Goal: Task Accomplishment & Management: Use online tool/utility

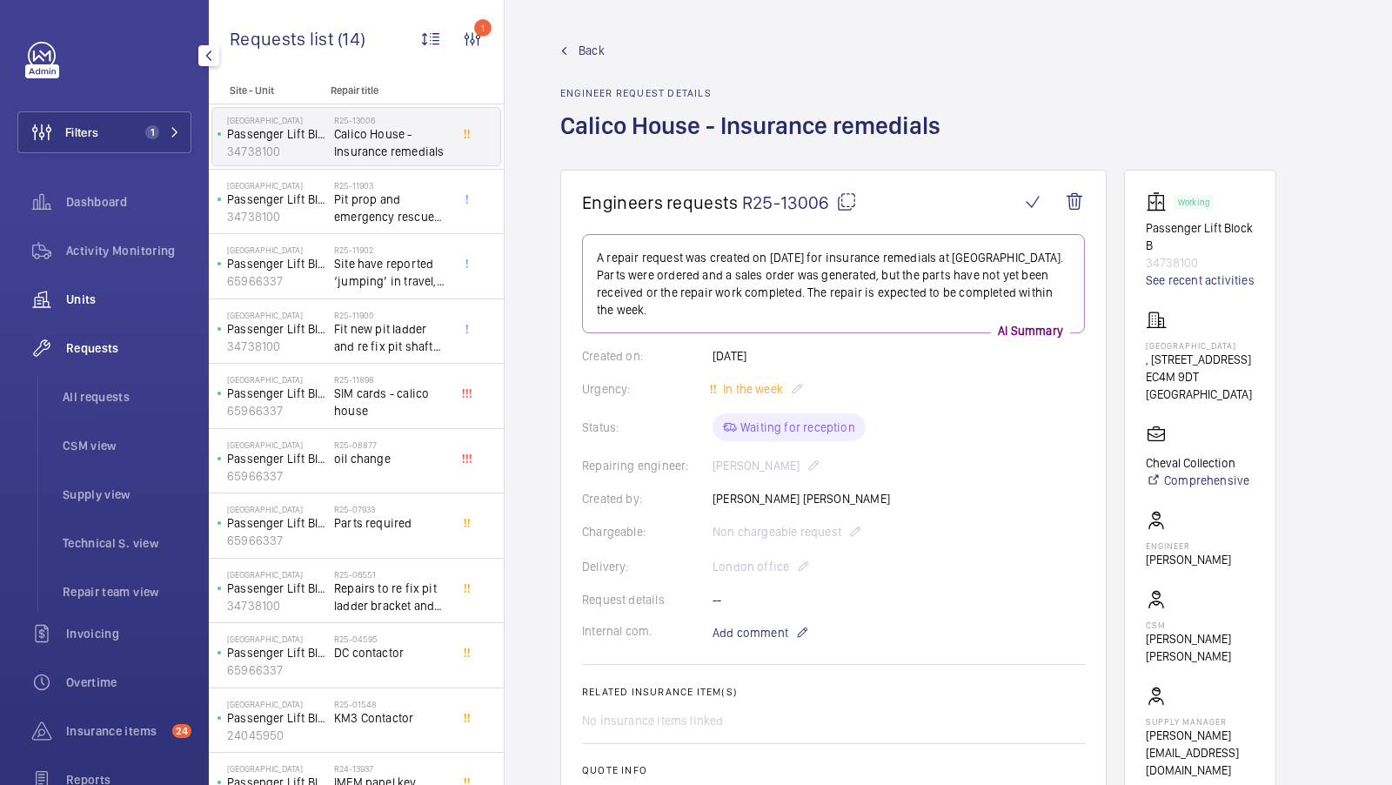
click at [91, 300] on span "Units" at bounding box center [128, 299] width 125 height 17
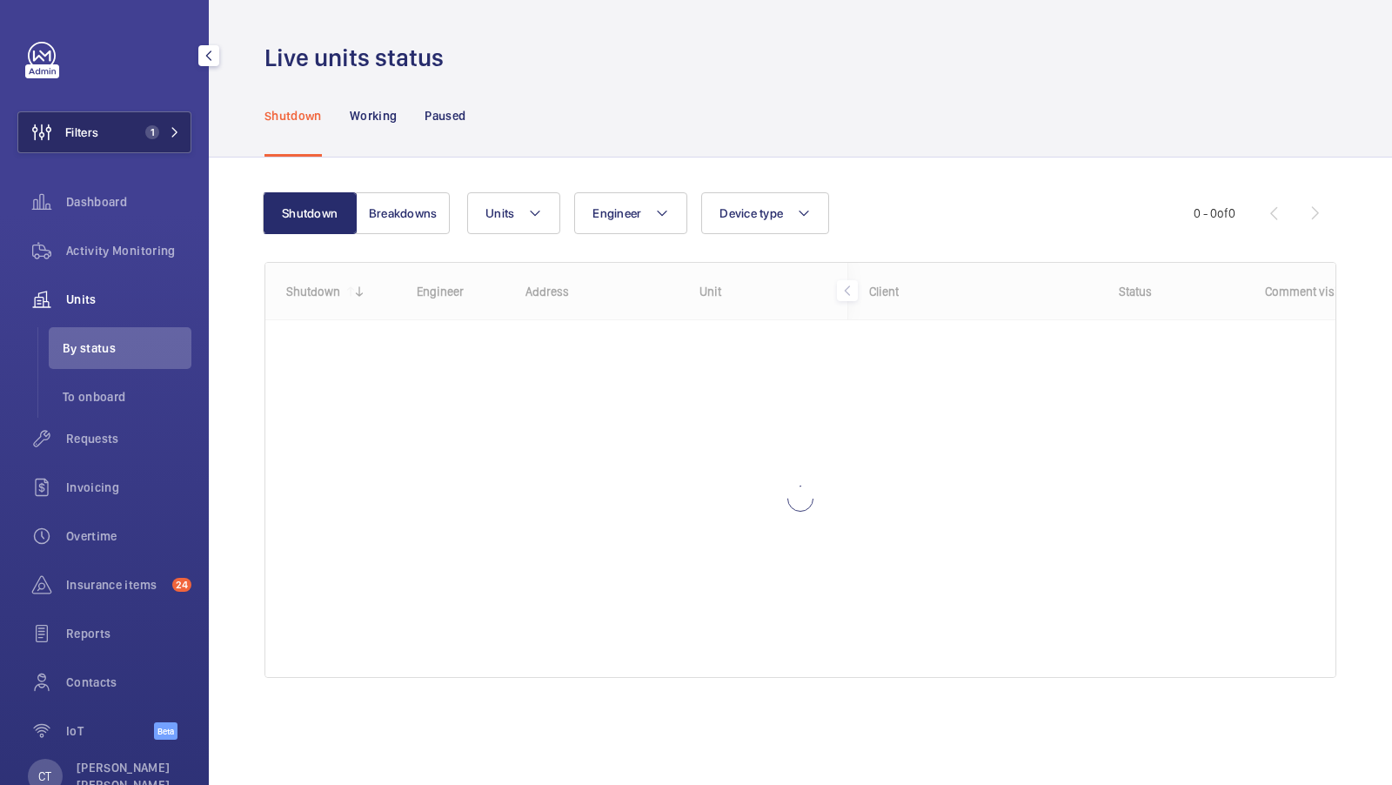
click at [148, 123] on button "Filters 1" at bounding box center [104, 132] width 174 height 42
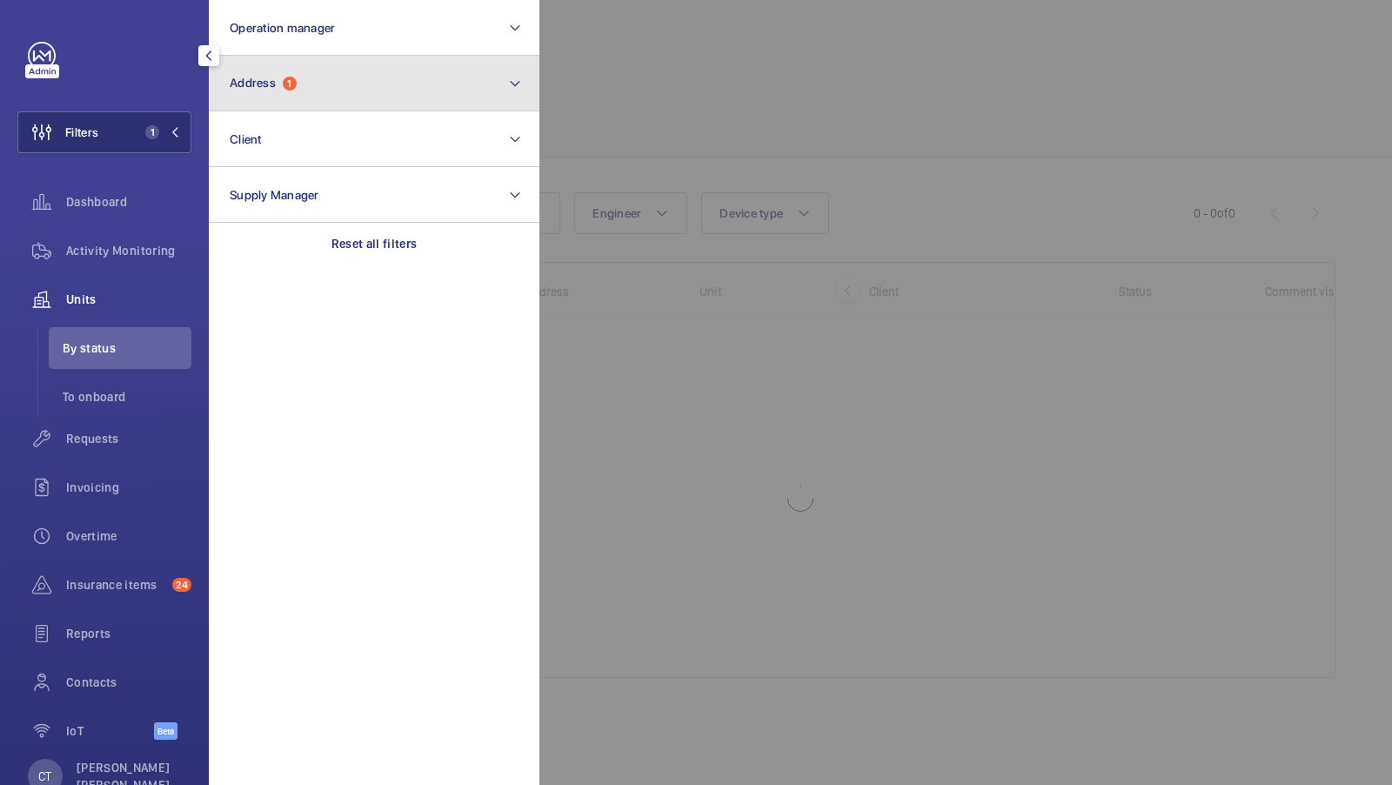
click at [413, 104] on button "Address 1" at bounding box center [374, 84] width 331 height 56
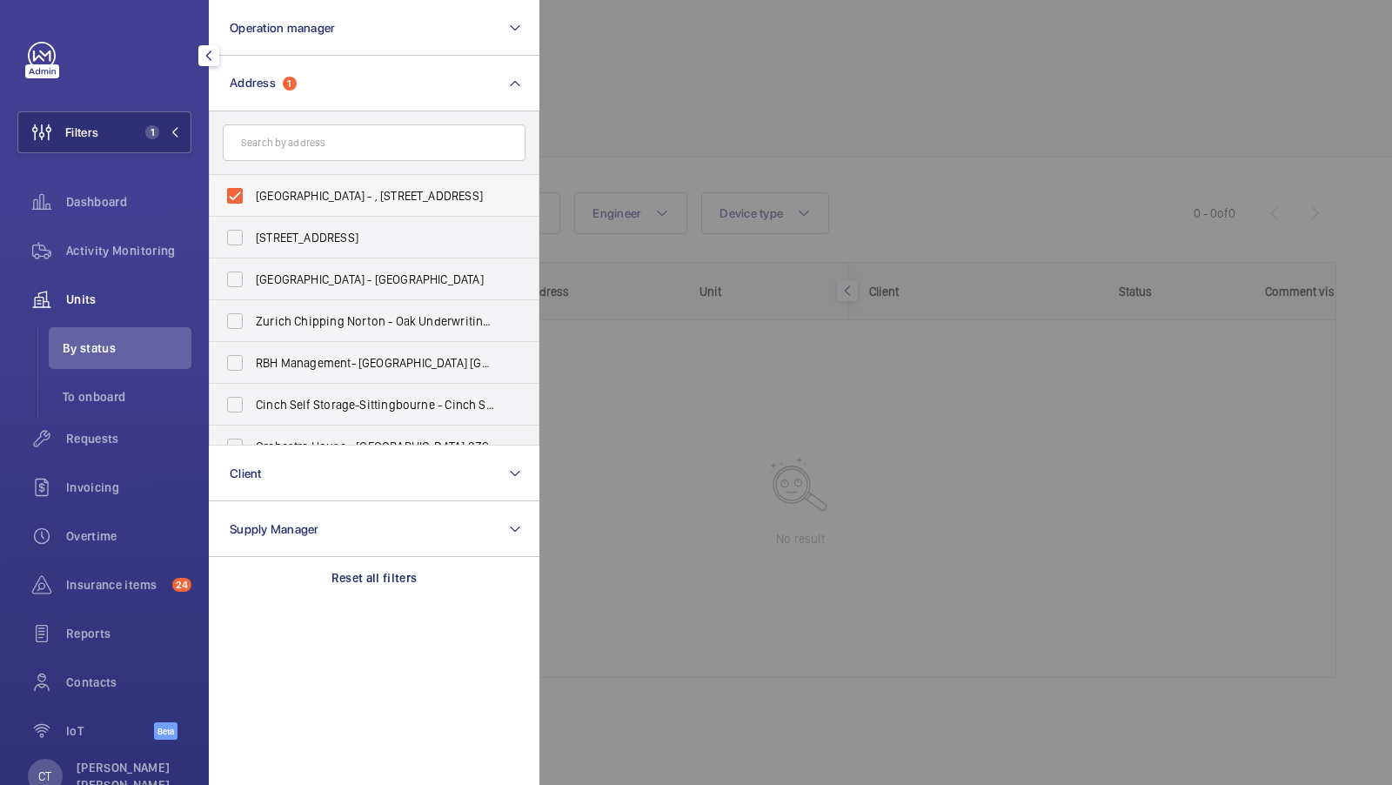
click at [322, 194] on span "[GEOGRAPHIC_DATA] - , [STREET_ADDRESS]" at bounding box center [375, 195] width 239 height 17
click at [252, 194] on input "[GEOGRAPHIC_DATA] - , [STREET_ADDRESS]" at bounding box center [235, 195] width 35 height 35
checkbox input "false"
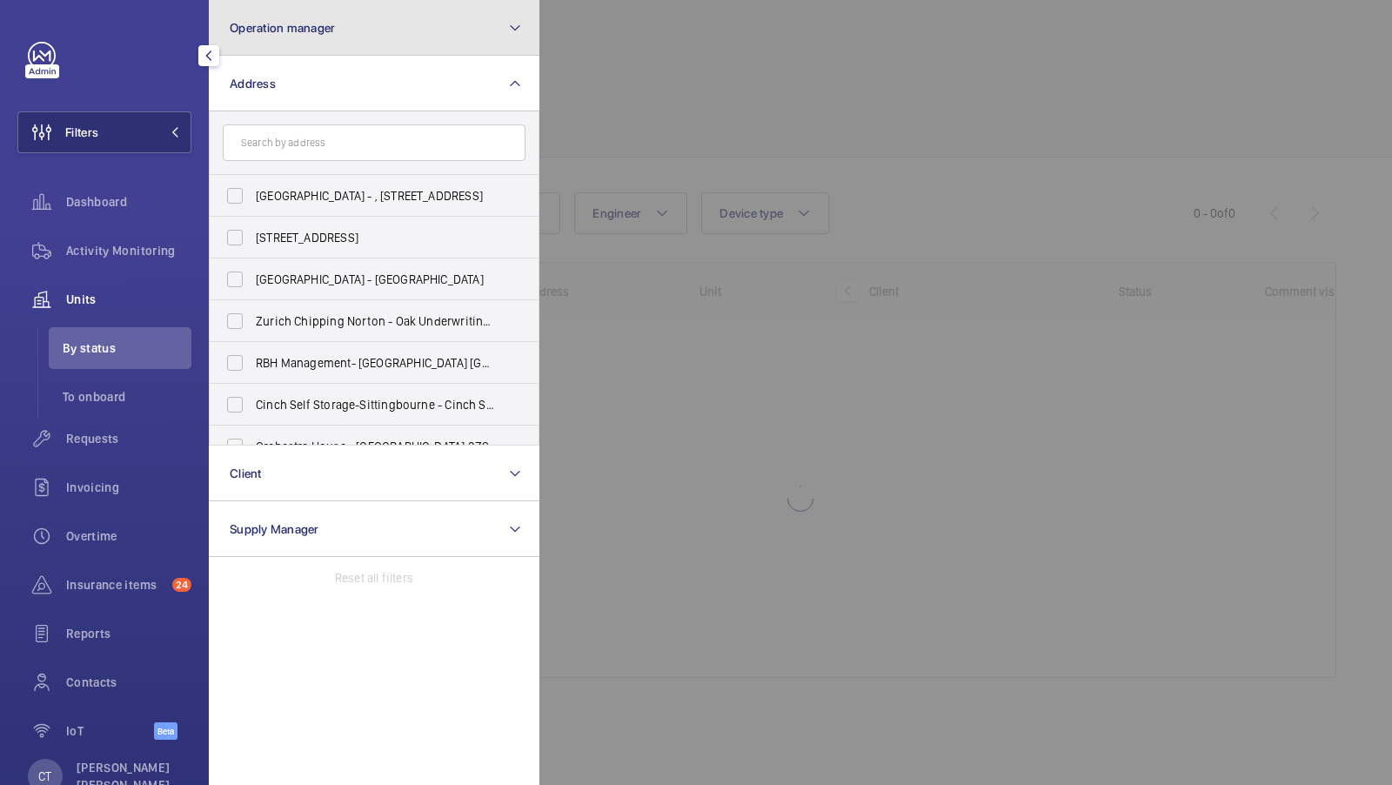
click at [351, 46] on button "Operation manager" at bounding box center [374, 28] width 331 height 56
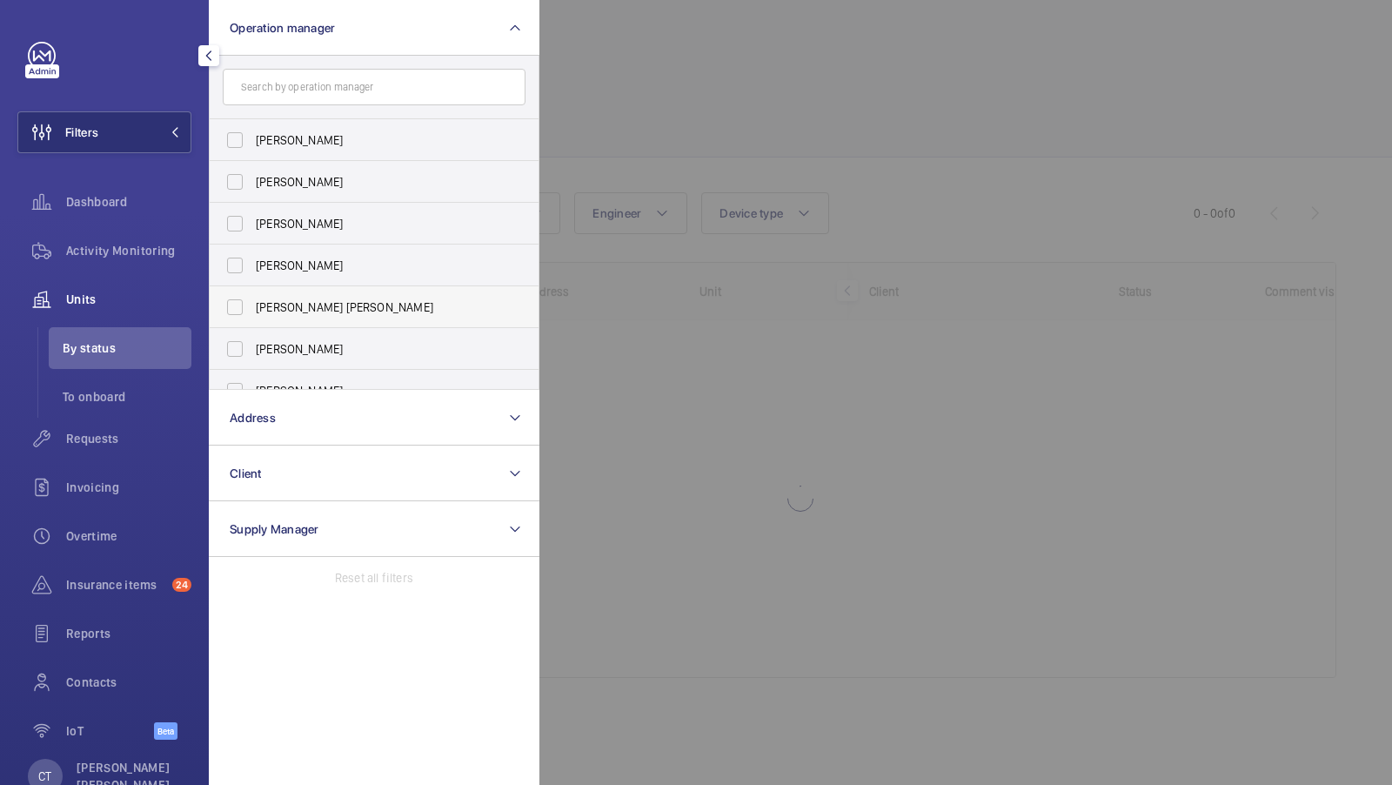
click at [305, 315] on span "[PERSON_NAME] [PERSON_NAME]" at bounding box center [375, 306] width 239 height 17
click at [252, 315] on input "[PERSON_NAME] [PERSON_NAME]" at bounding box center [235, 307] width 35 height 35
checkbox input "true"
click at [154, 142] on button "Filters 1" at bounding box center [104, 132] width 174 height 42
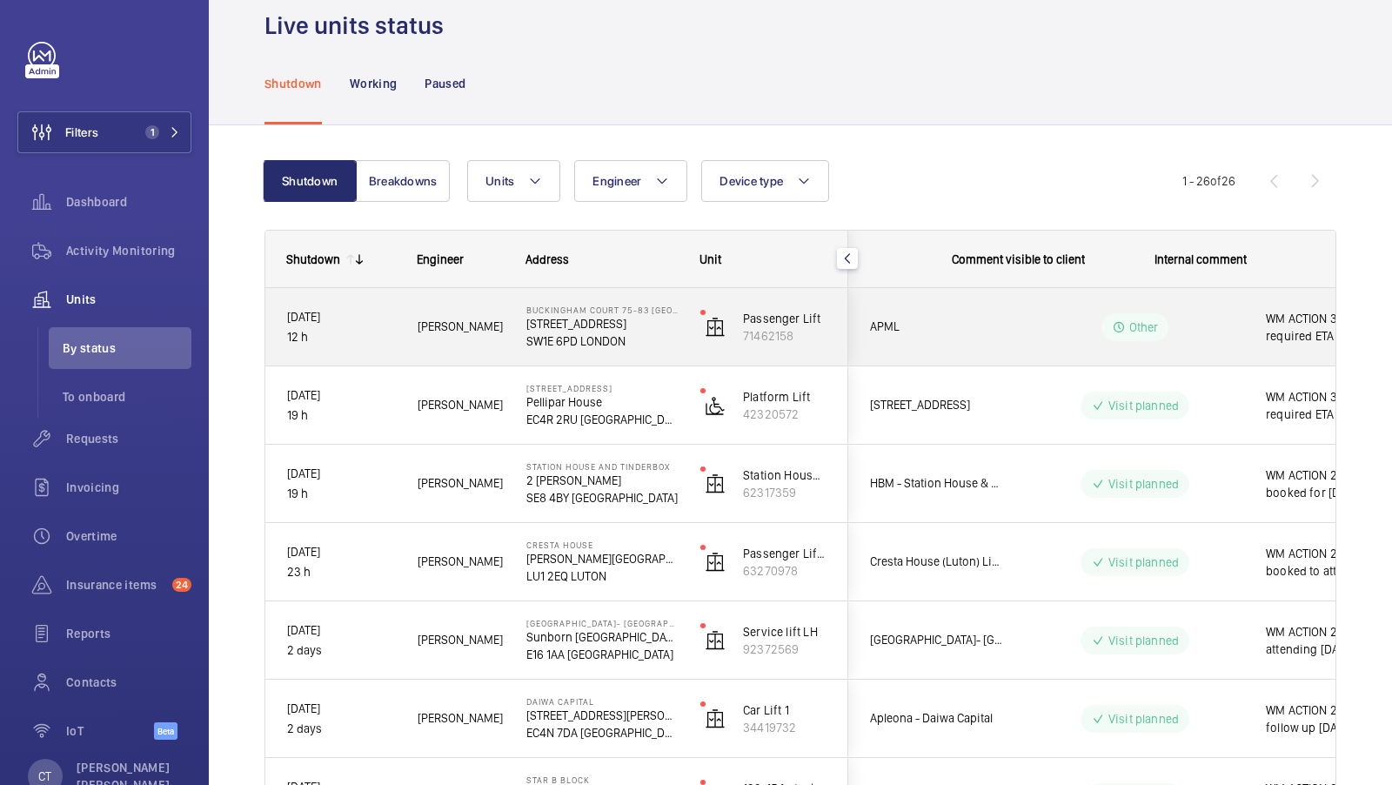
scroll to position [0, 313]
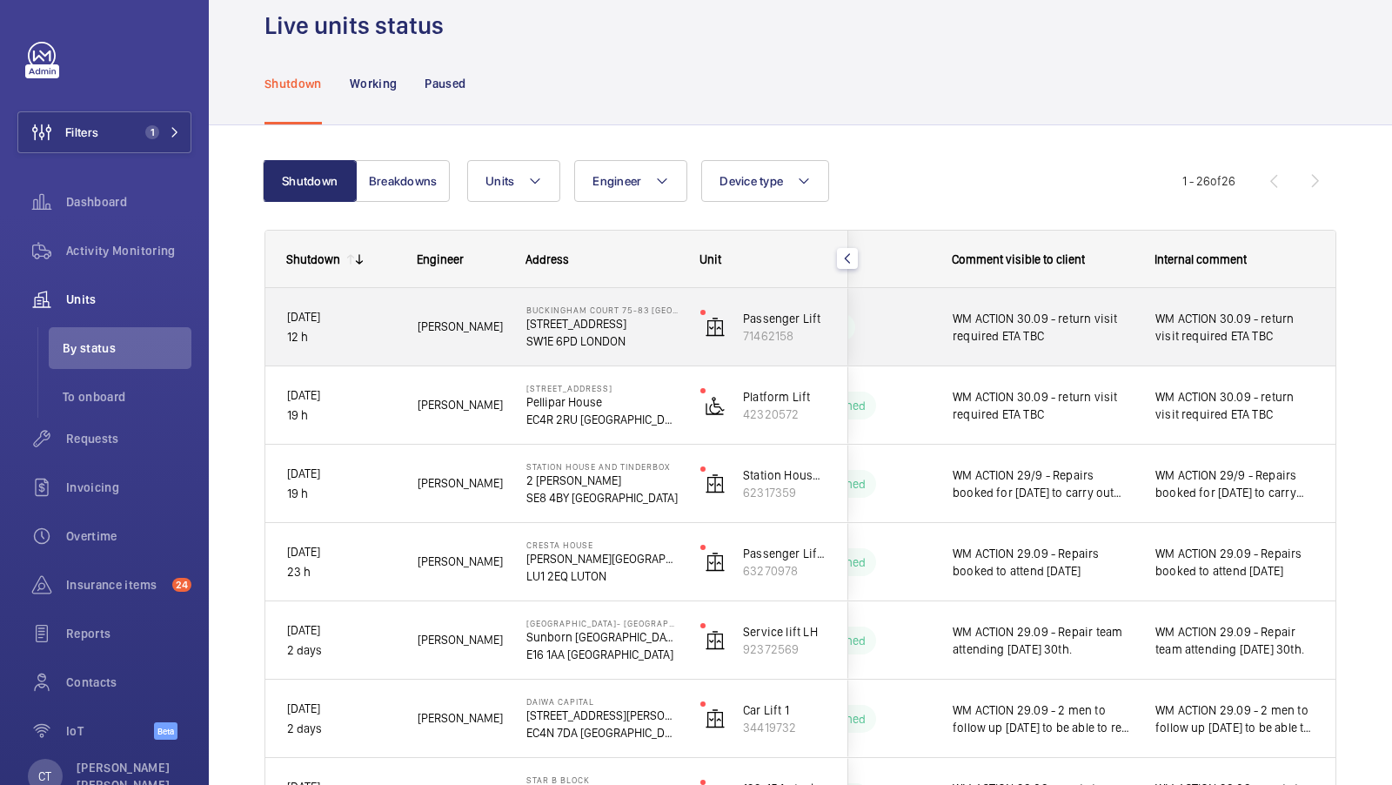
click at [1201, 340] on span "WM ACTION 30.09 - return visit required ETA TBC" at bounding box center [1234, 327] width 159 height 35
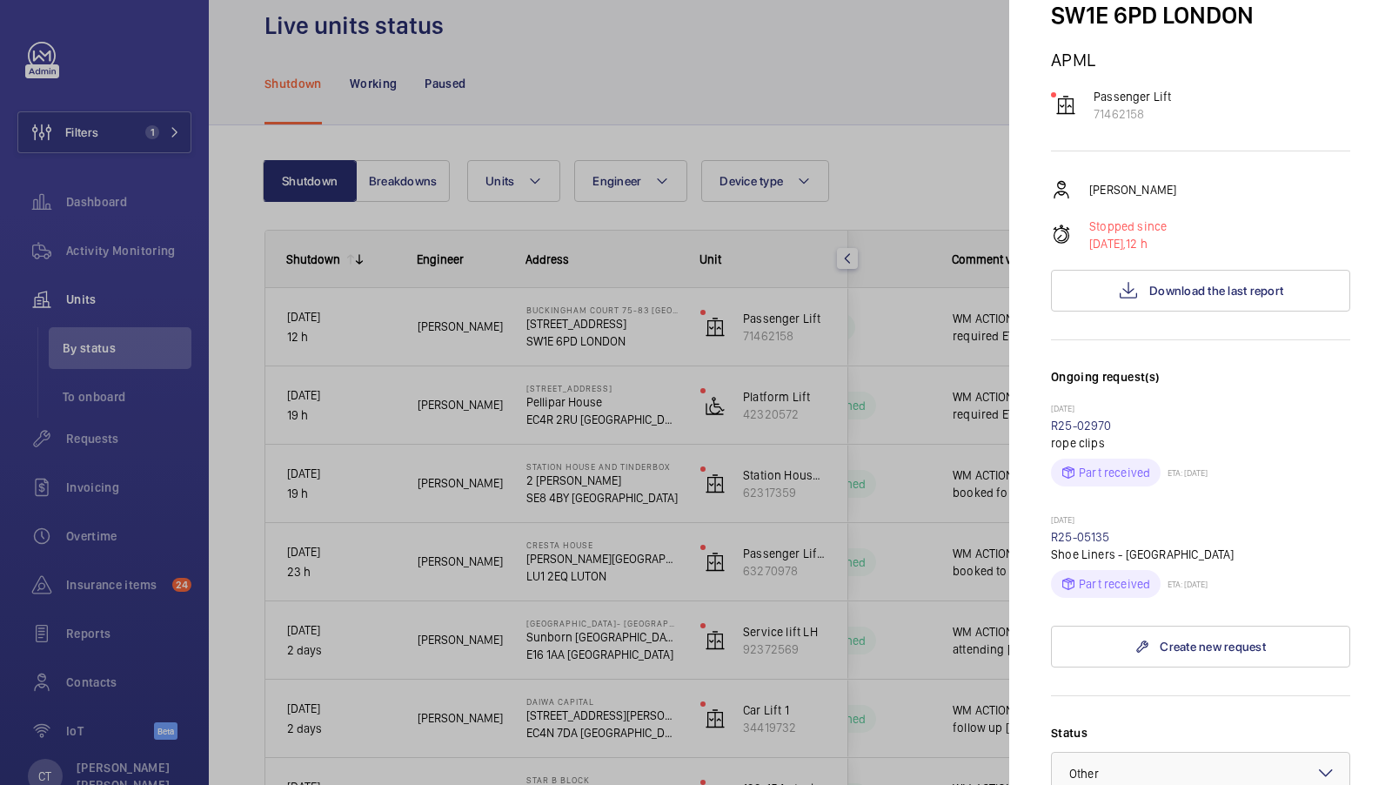
scroll to position [168, 0]
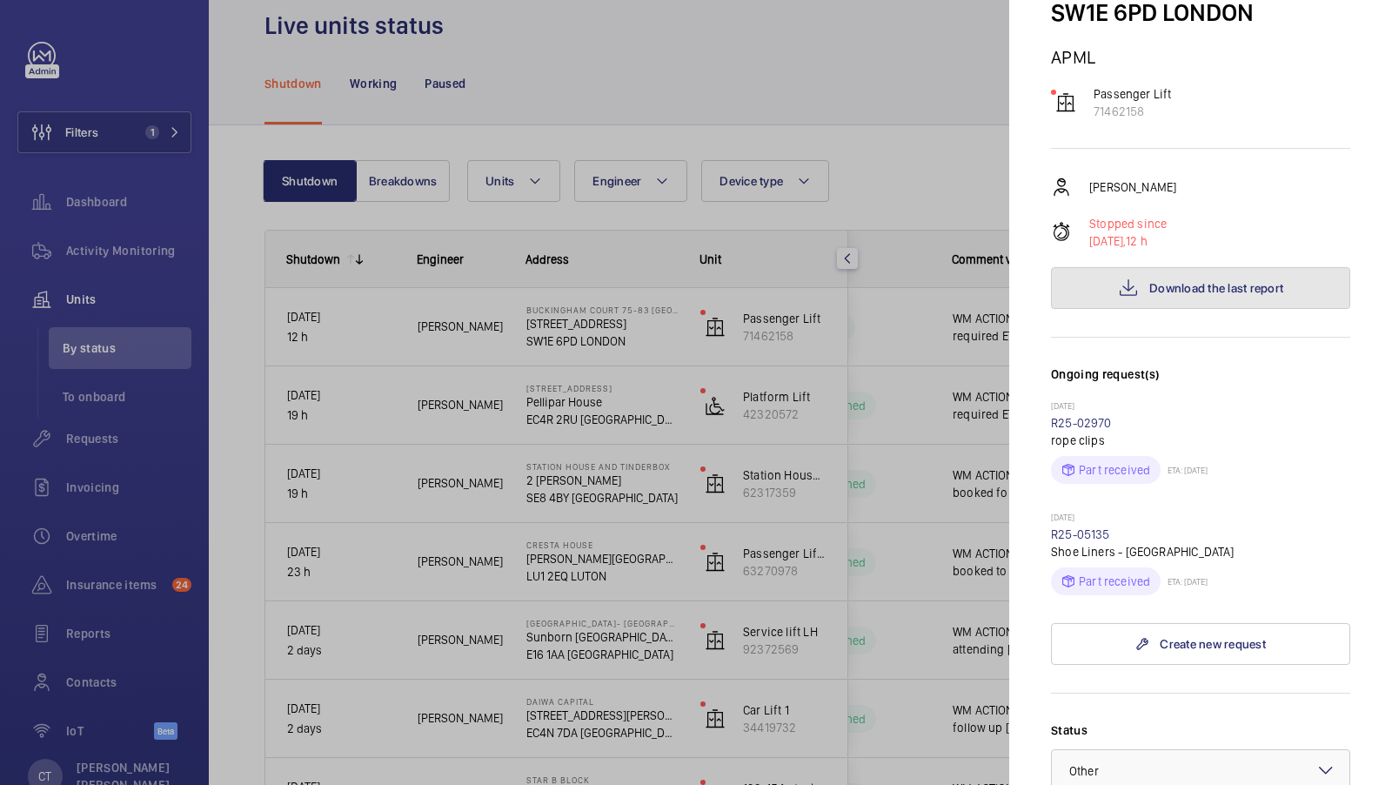
click at [1202, 290] on span "Download the last report" at bounding box center [1216, 288] width 134 height 14
click at [964, 455] on div at bounding box center [696, 392] width 1392 height 785
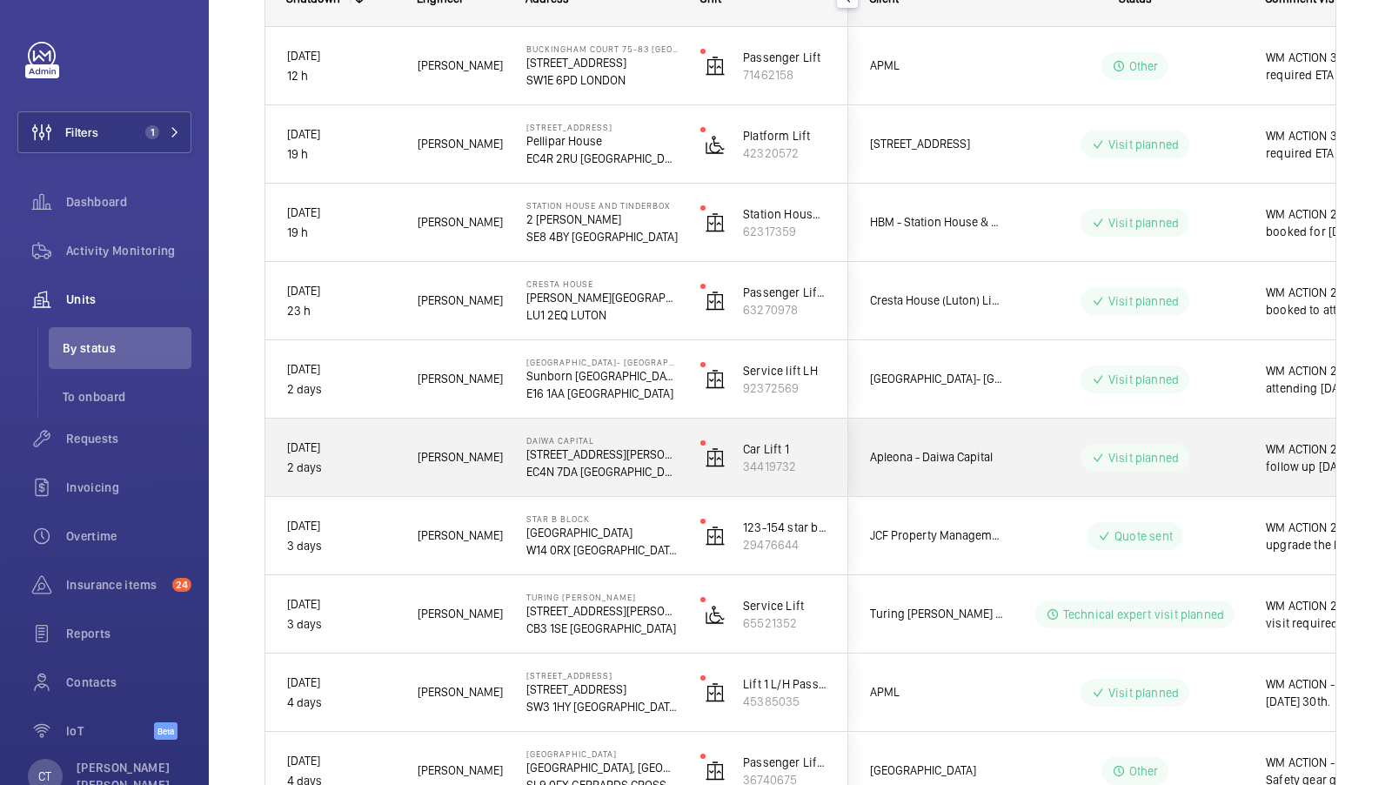
scroll to position [289, 0]
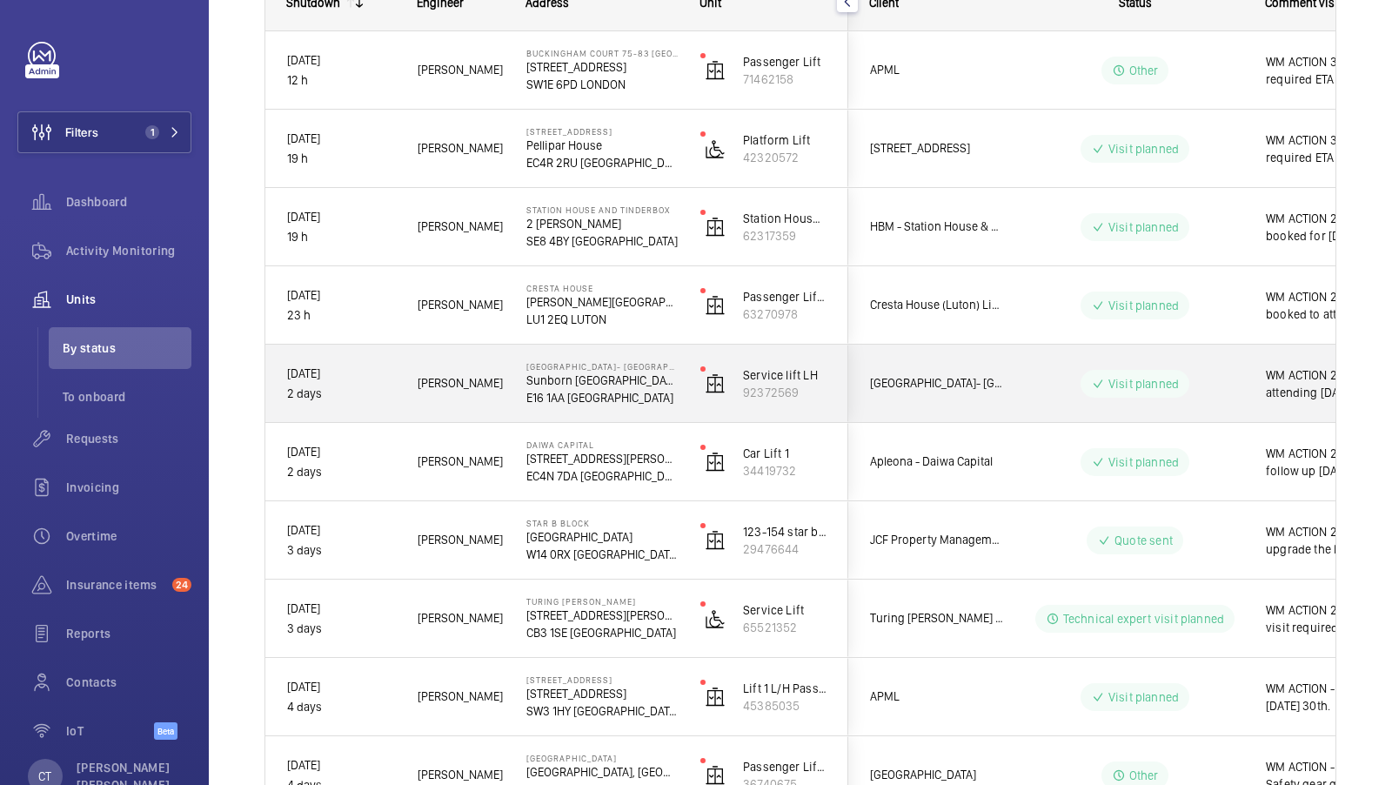
click at [1018, 393] on div "Visit planned" at bounding box center [1125, 383] width 238 height 63
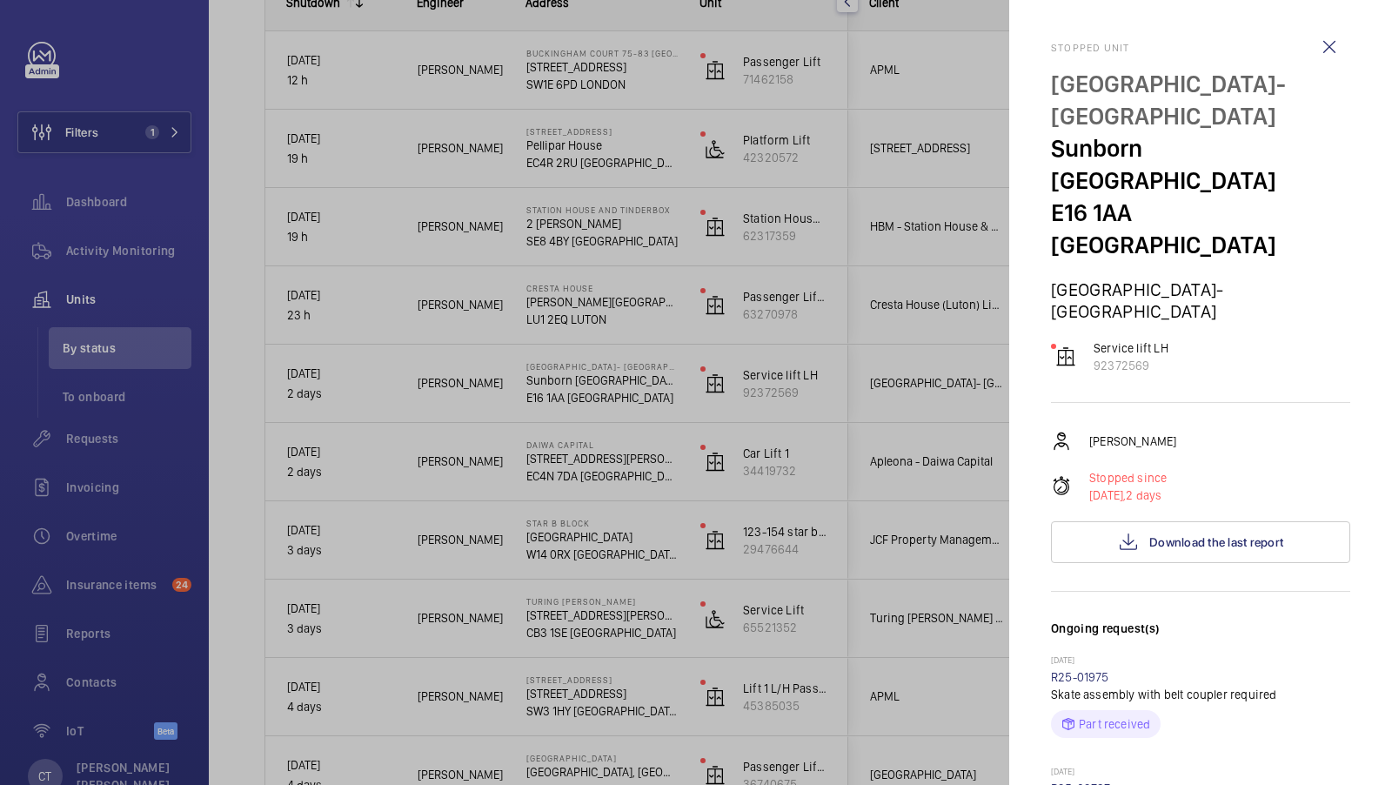
click at [867, 396] on div at bounding box center [696, 392] width 1392 height 785
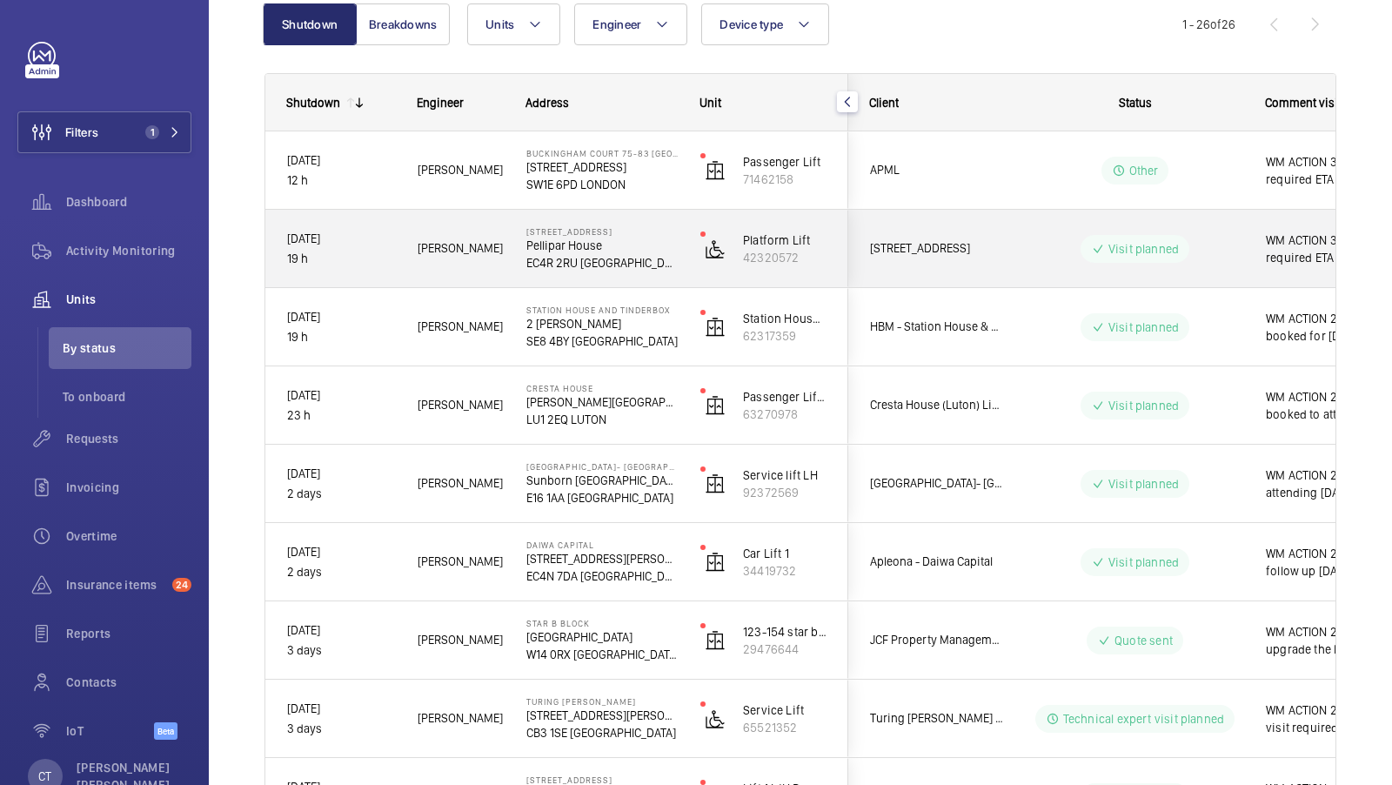
scroll to position [0, 313]
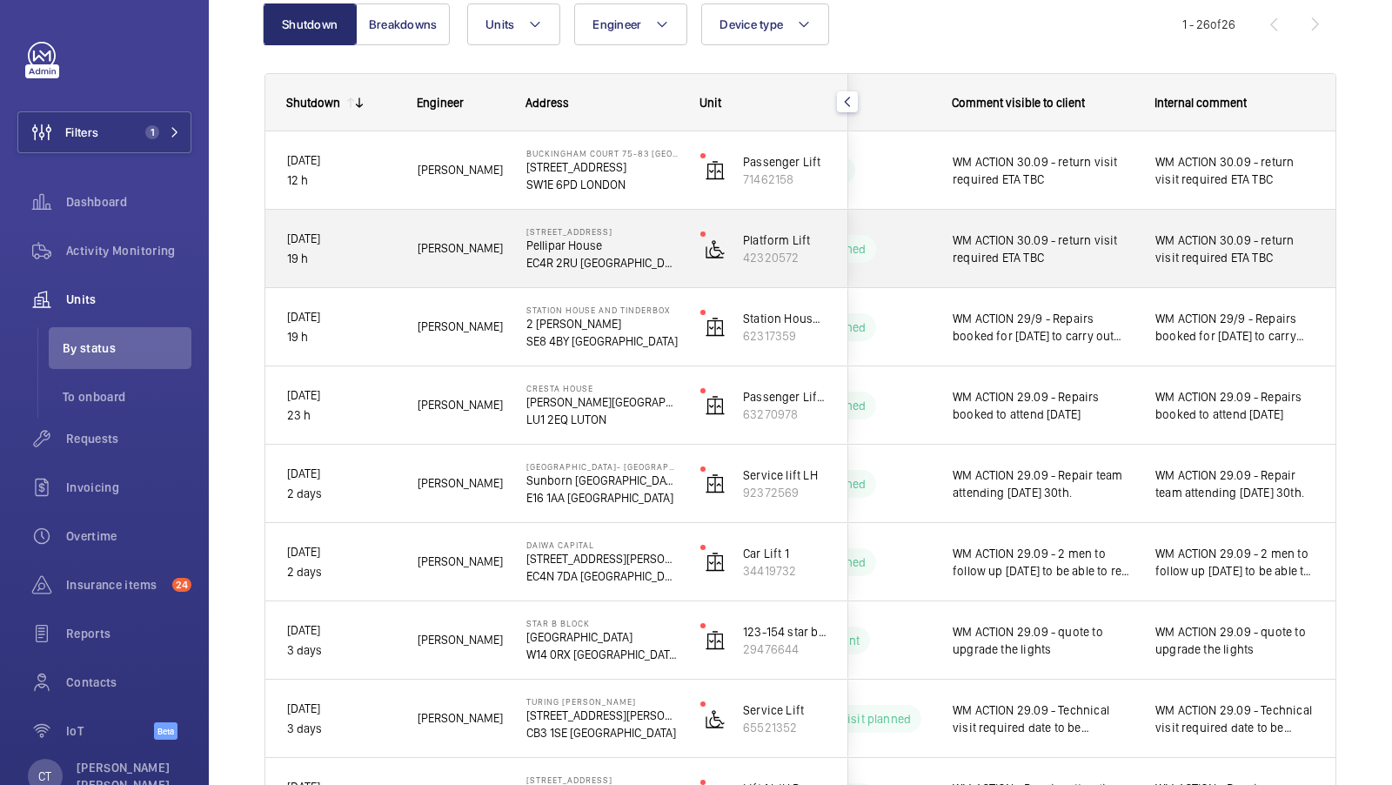
click at [1187, 260] on span "WM ACTION 30.09 - return visit required ETA TBC" at bounding box center [1234, 248] width 159 height 35
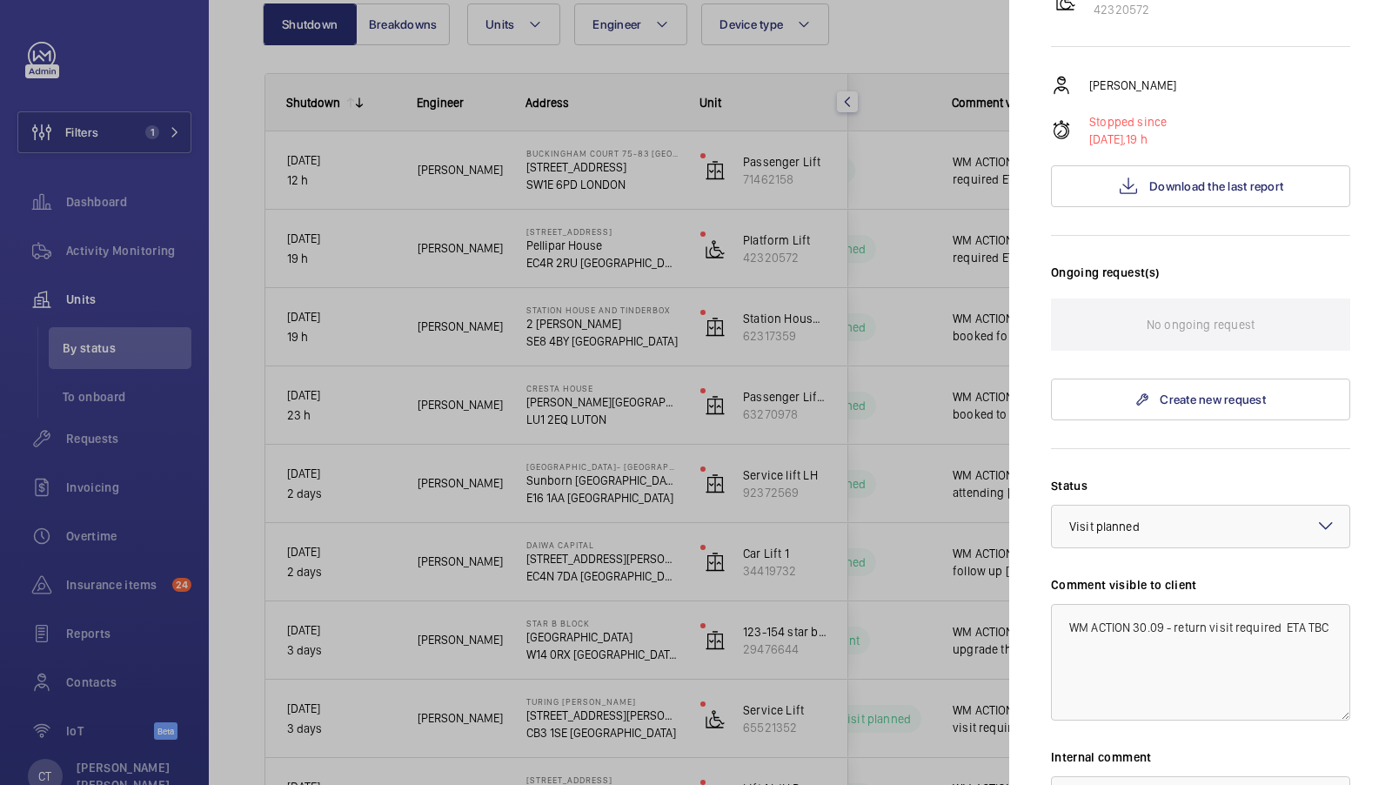
scroll to position [247, 0]
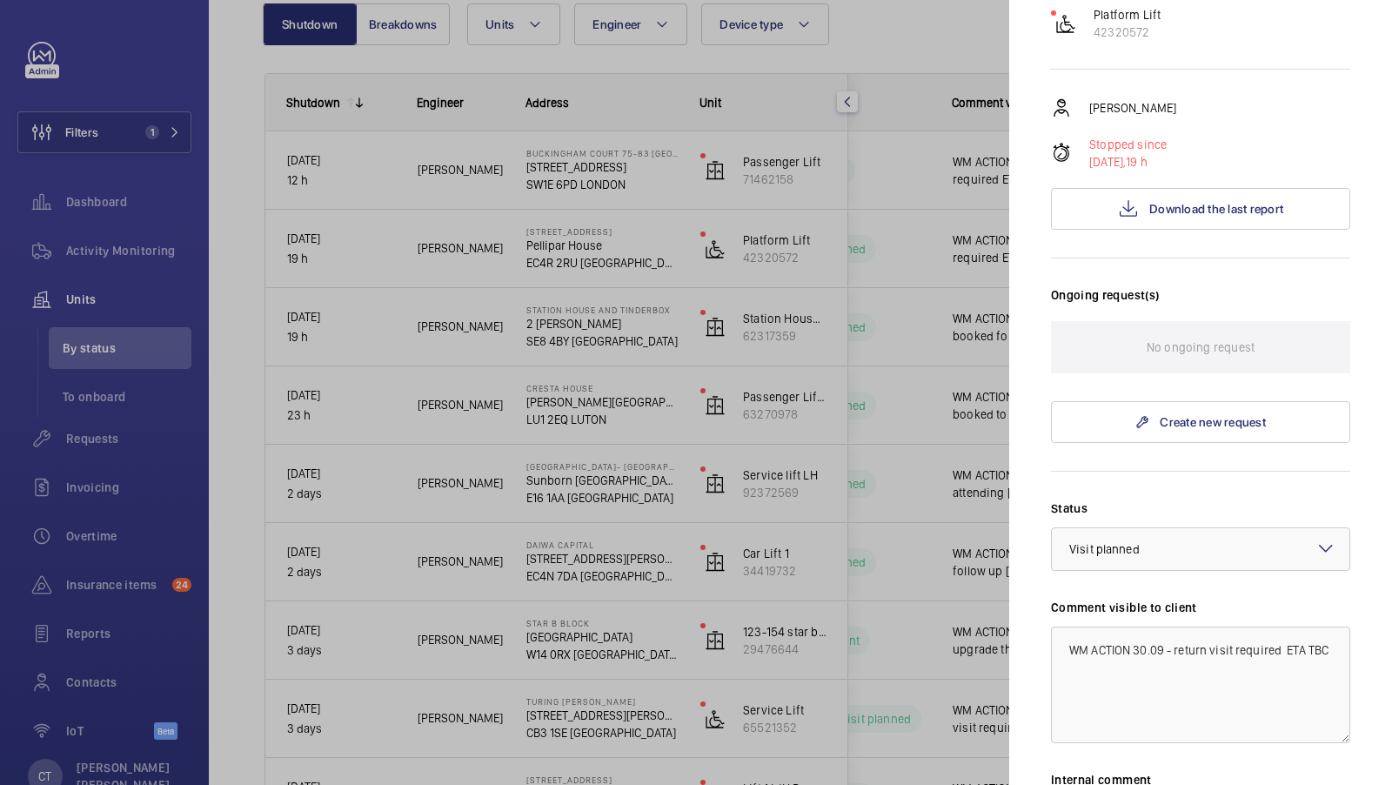
click at [921, 353] on div at bounding box center [696, 392] width 1392 height 785
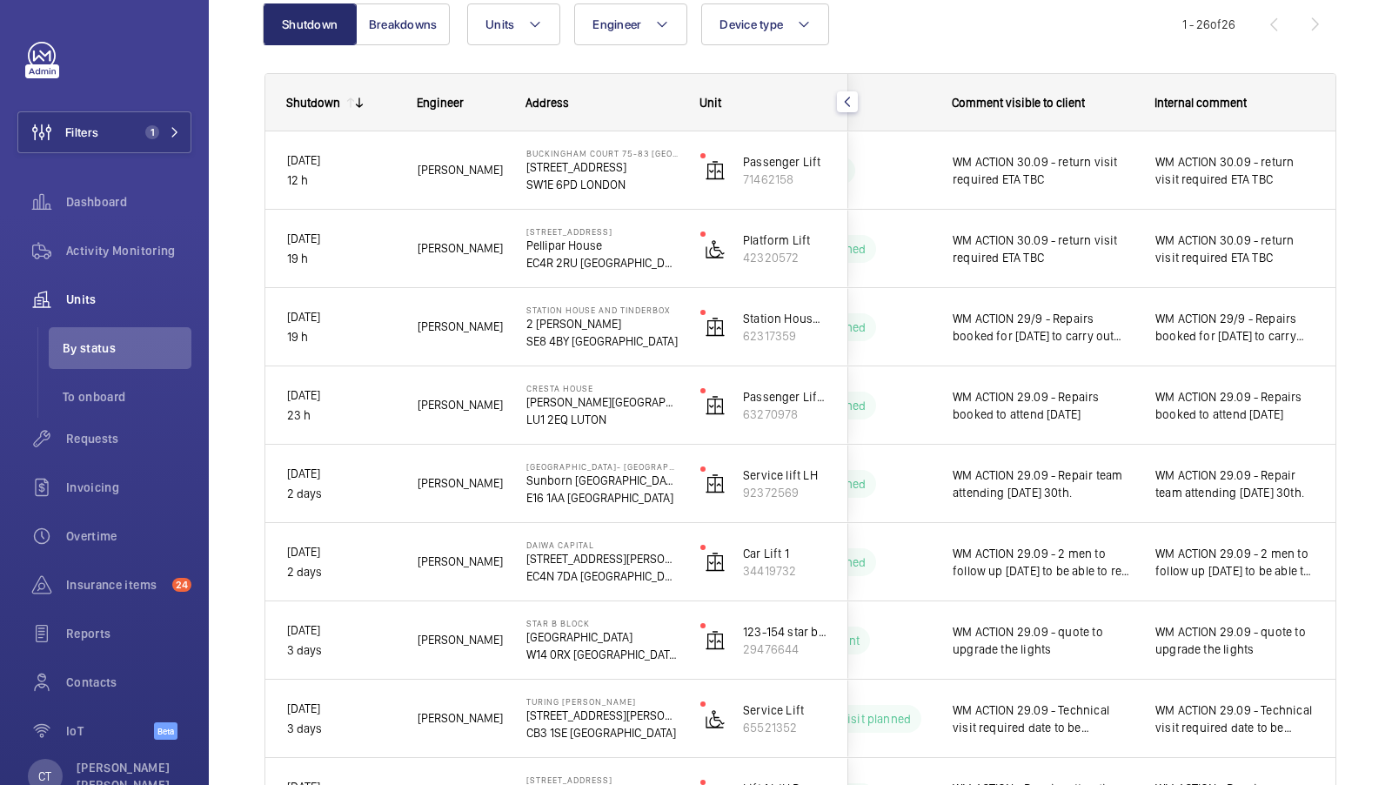
scroll to position [0, 0]
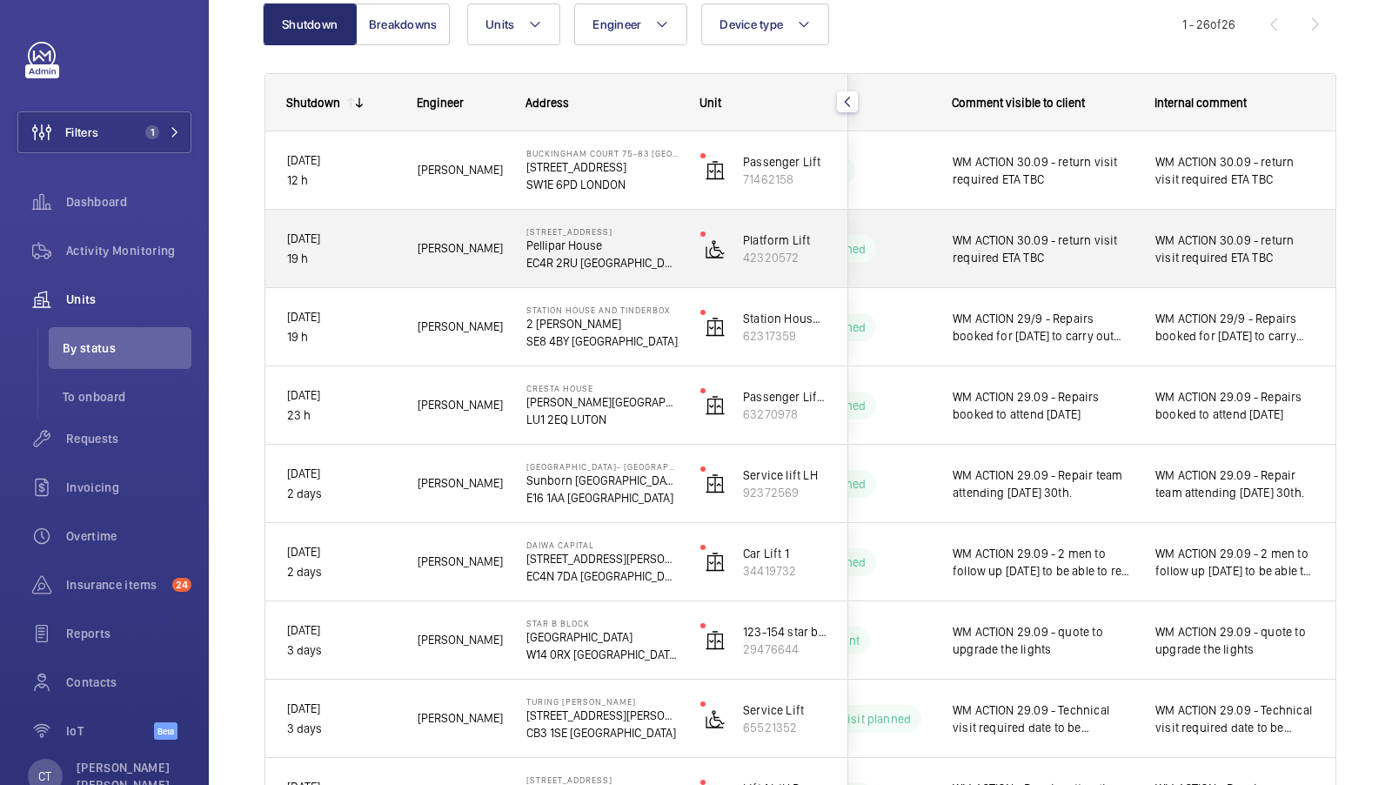
click at [1227, 256] on span "WM ACTION 30.09 - return visit required ETA TBC" at bounding box center [1234, 248] width 159 height 35
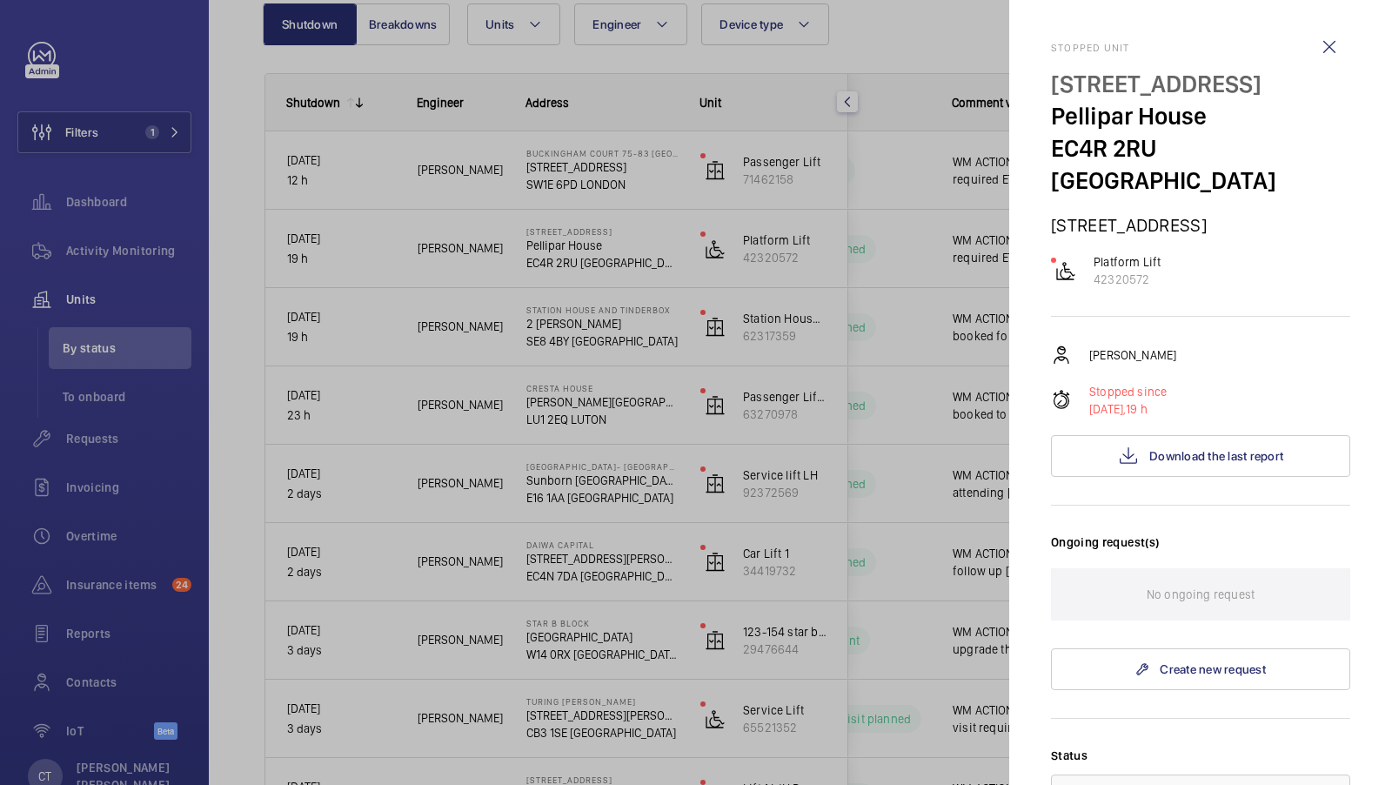
click at [944, 312] on div at bounding box center [696, 392] width 1392 height 785
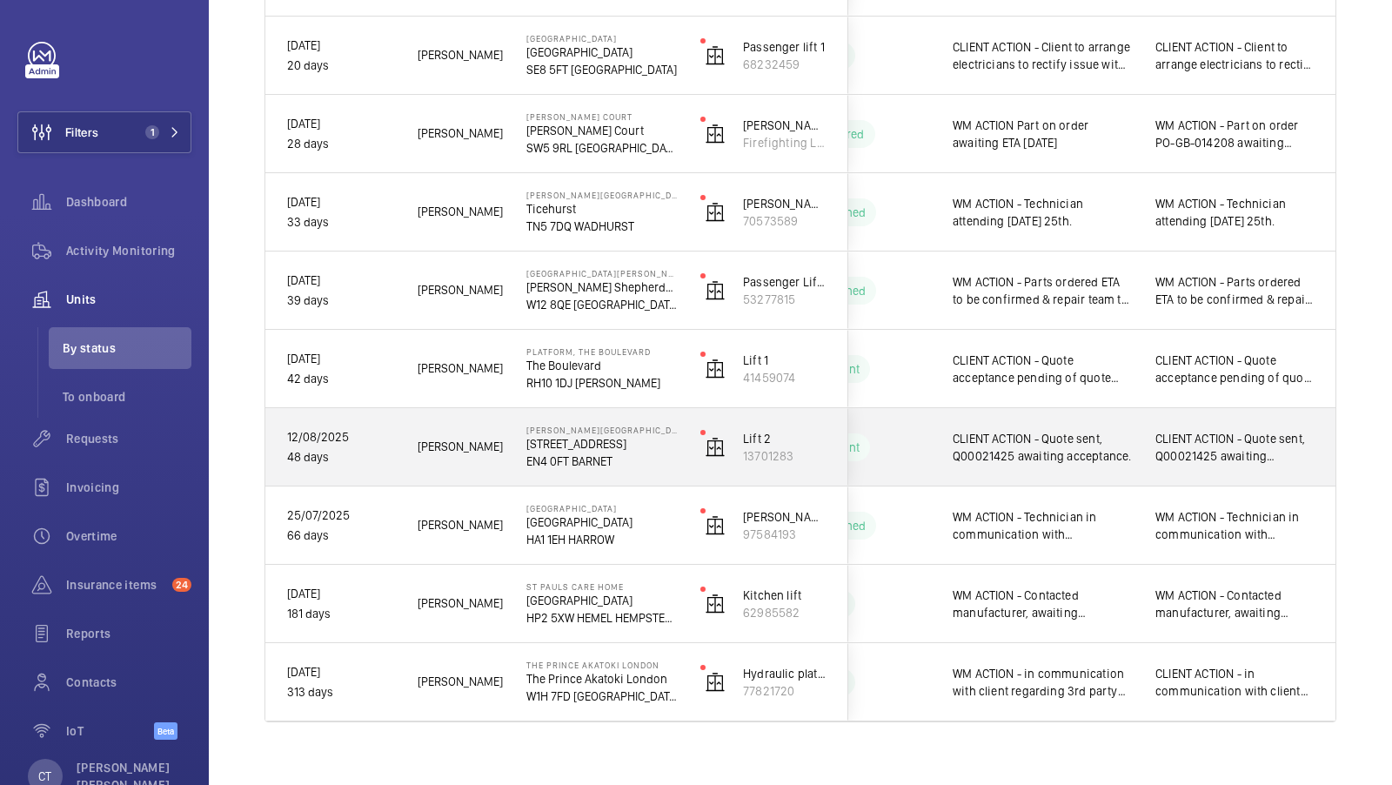
scroll to position [1629, 0]
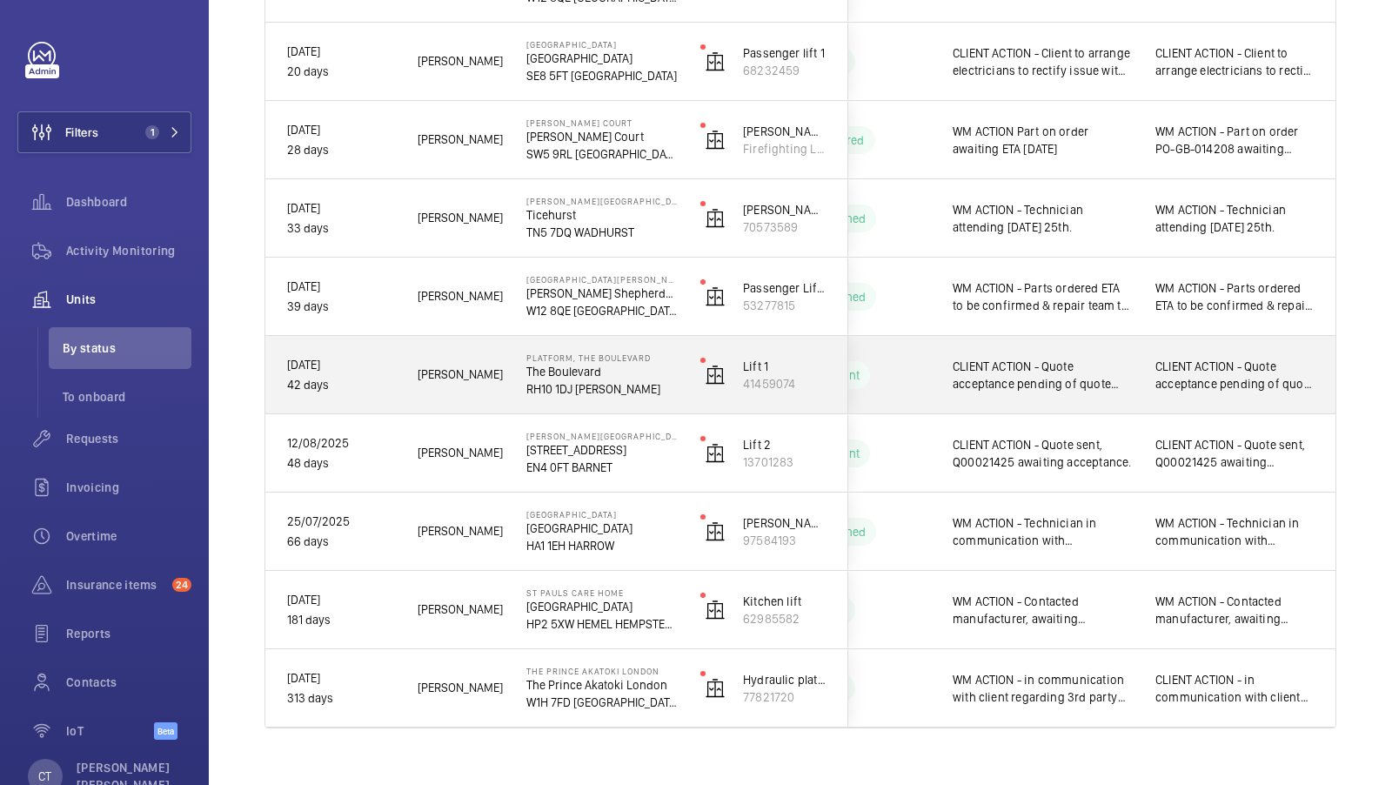
click at [1193, 388] on span "CLIENT ACTION - Quote acceptance pending of quote 21658 [DATE] WM ACTION - Chas…" at bounding box center [1234, 375] width 159 height 35
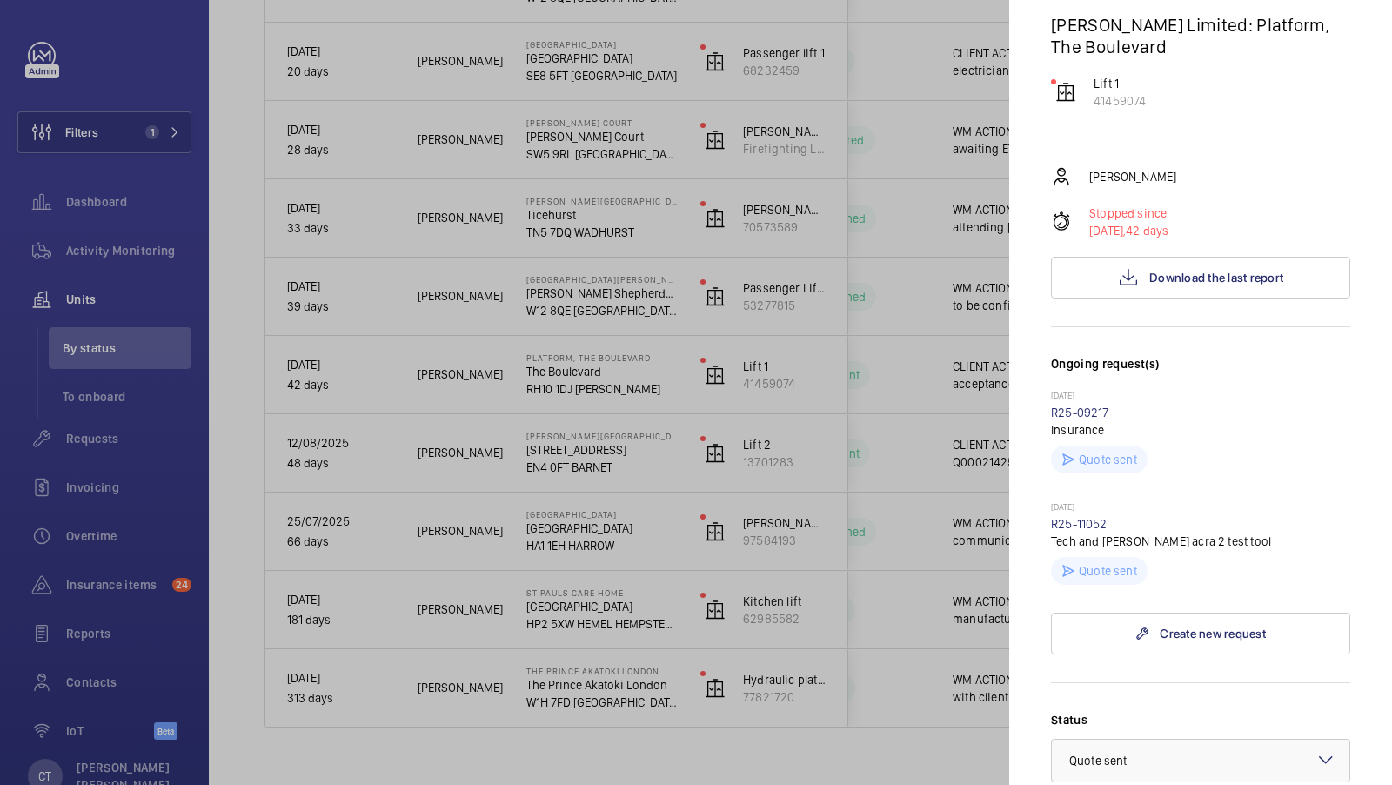
scroll to position [362, 0]
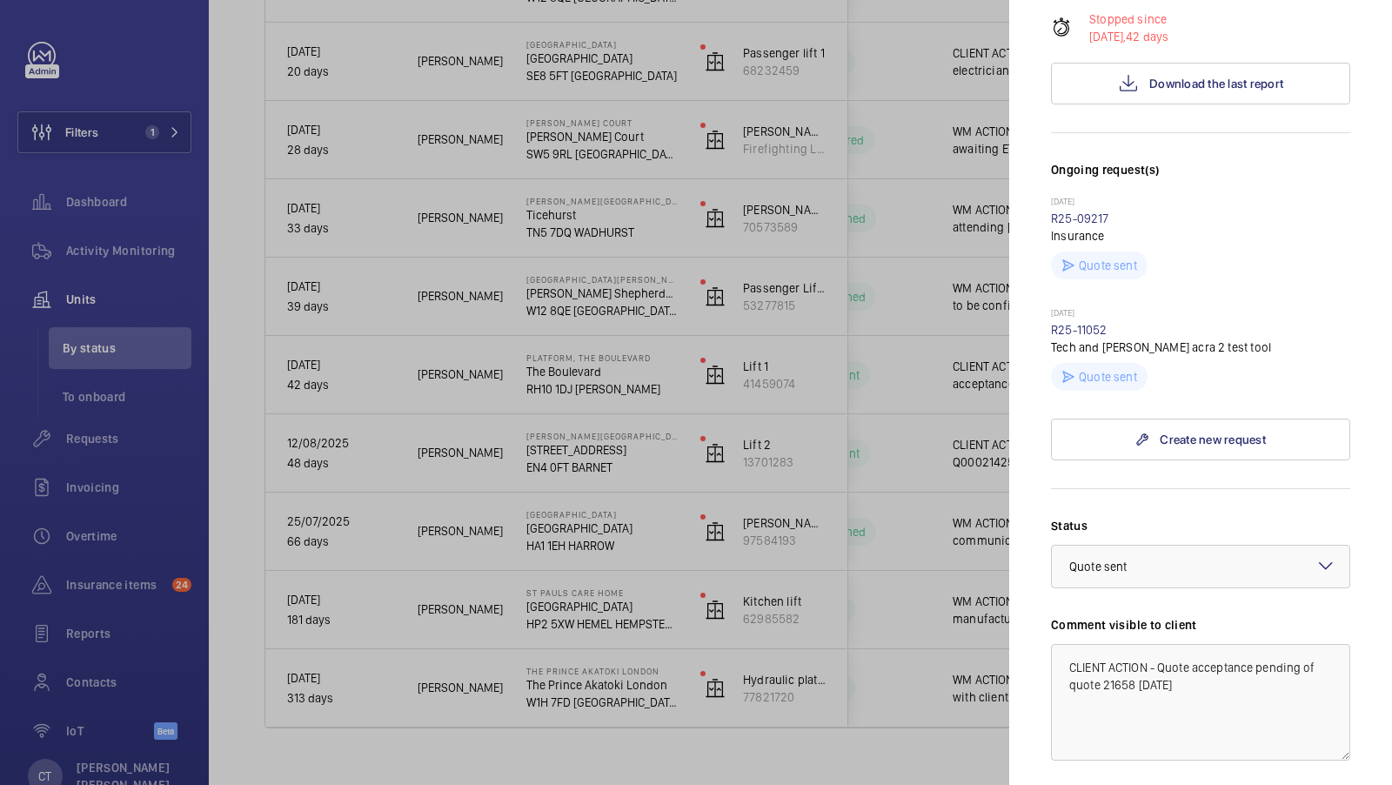
click at [972, 432] on div at bounding box center [696, 392] width 1392 height 785
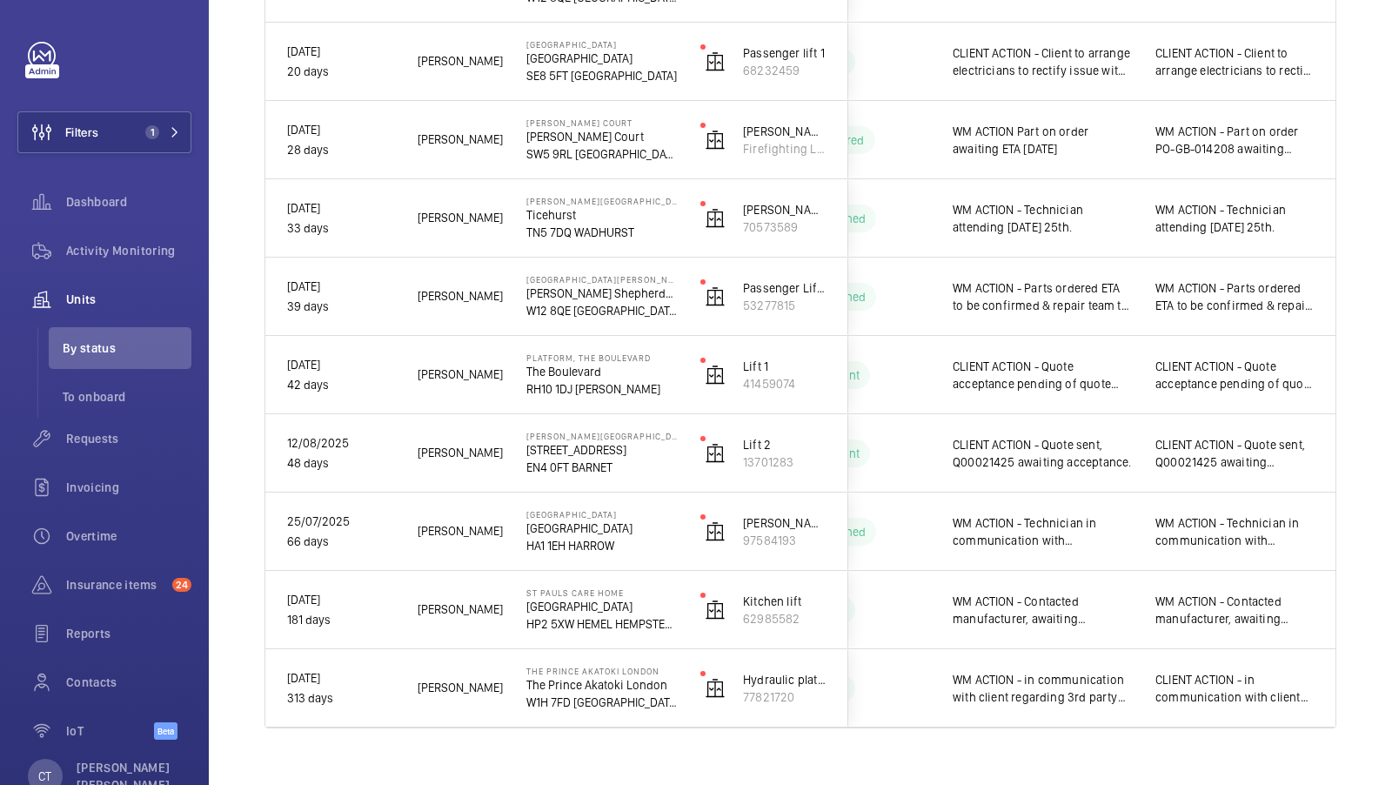
scroll to position [0, 0]
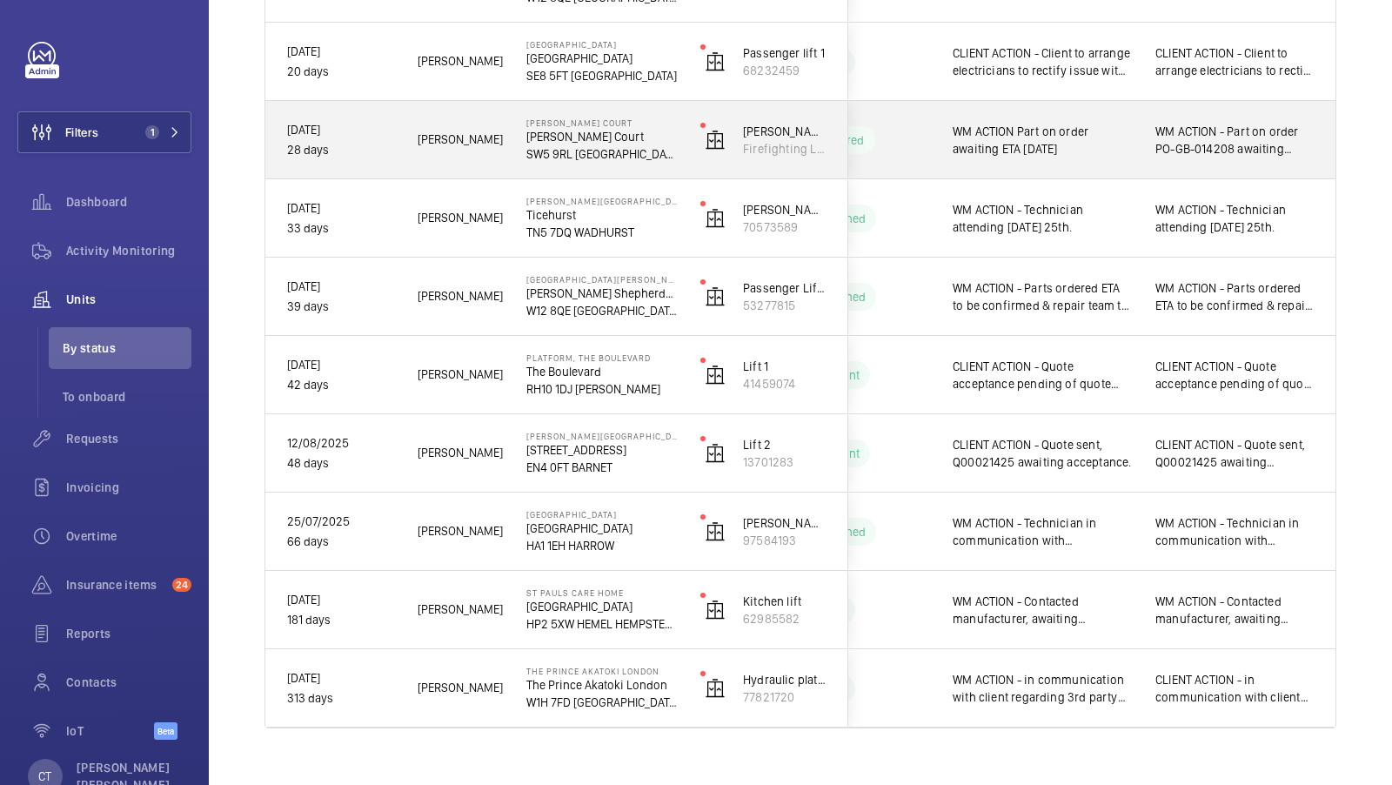
click at [1249, 142] on span "WM ACTION - Part on order PO-GB-014208 awaiting parts arrival [DATE] WM ACTION …" at bounding box center [1234, 140] width 159 height 35
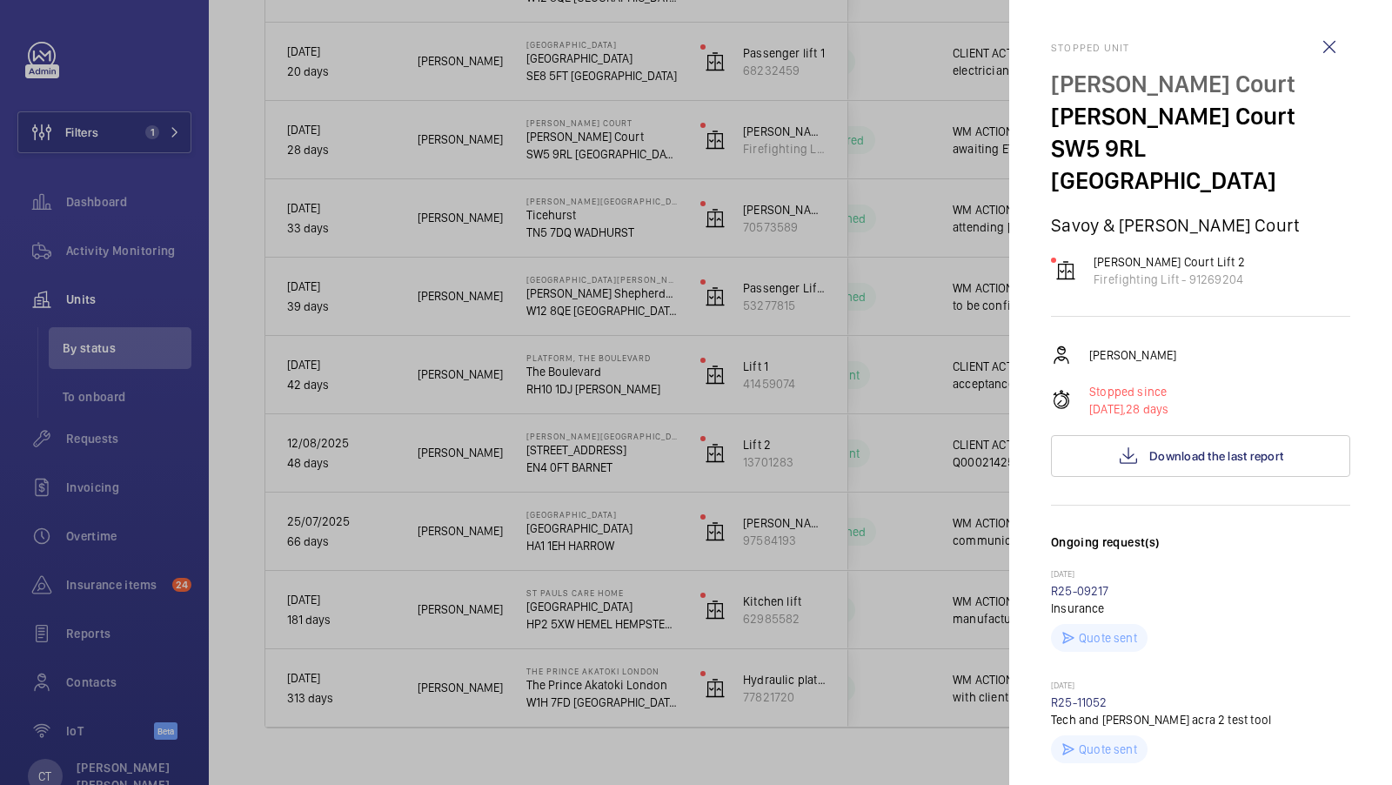
click at [914, 358] on div at bounding box center [696, 392] width 1392 height 785
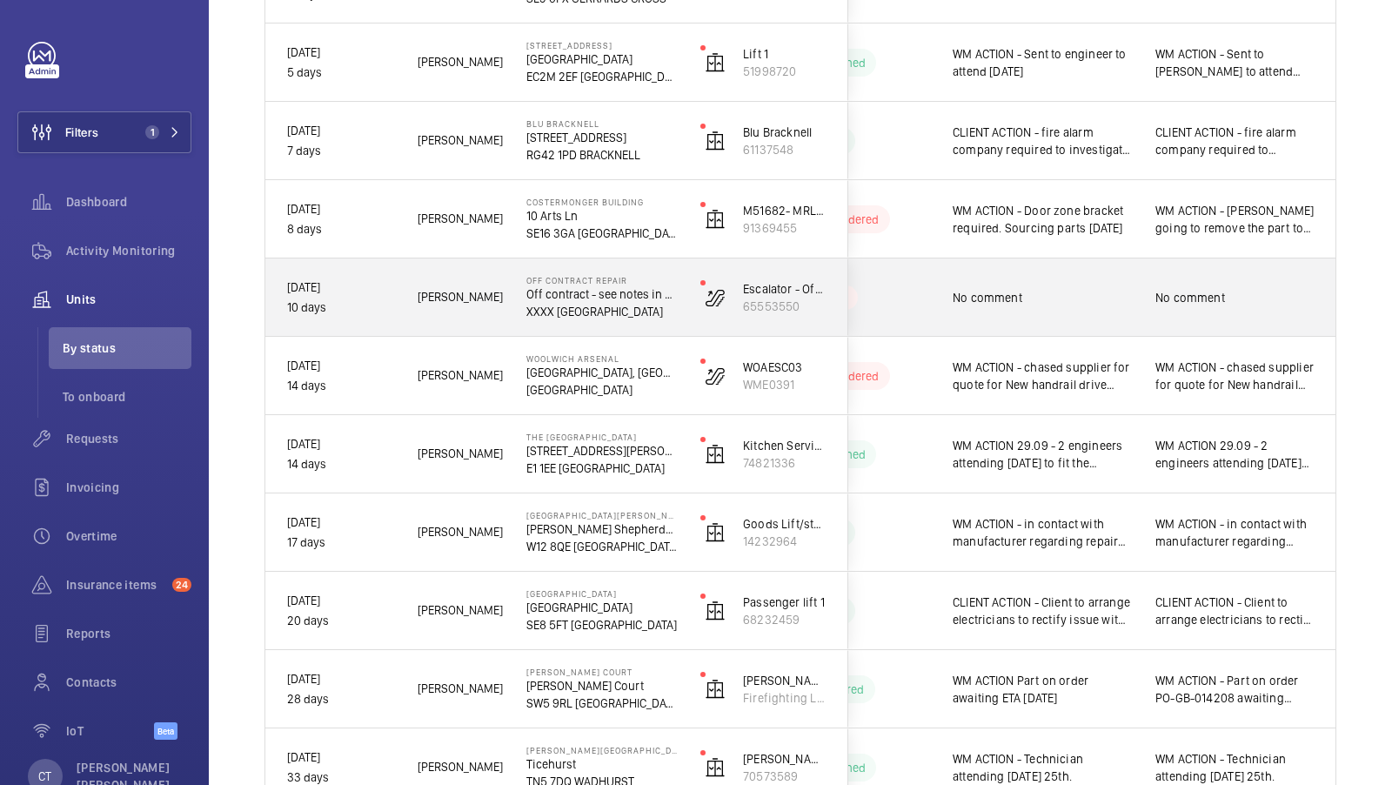
scroll to position [1036, 0]
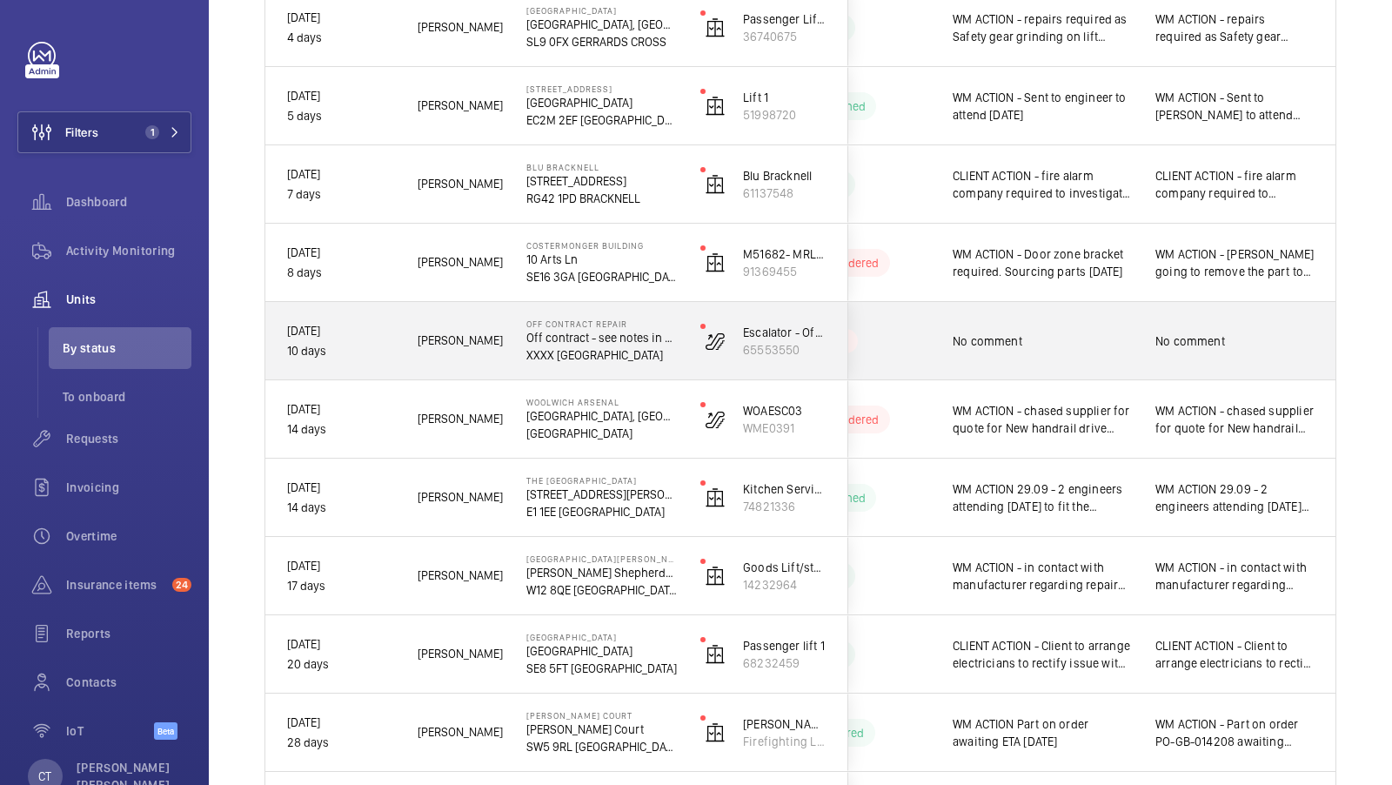
click at [1154, 336] on div "No comment" at bounding box center [1235, 341] width 201 height 75
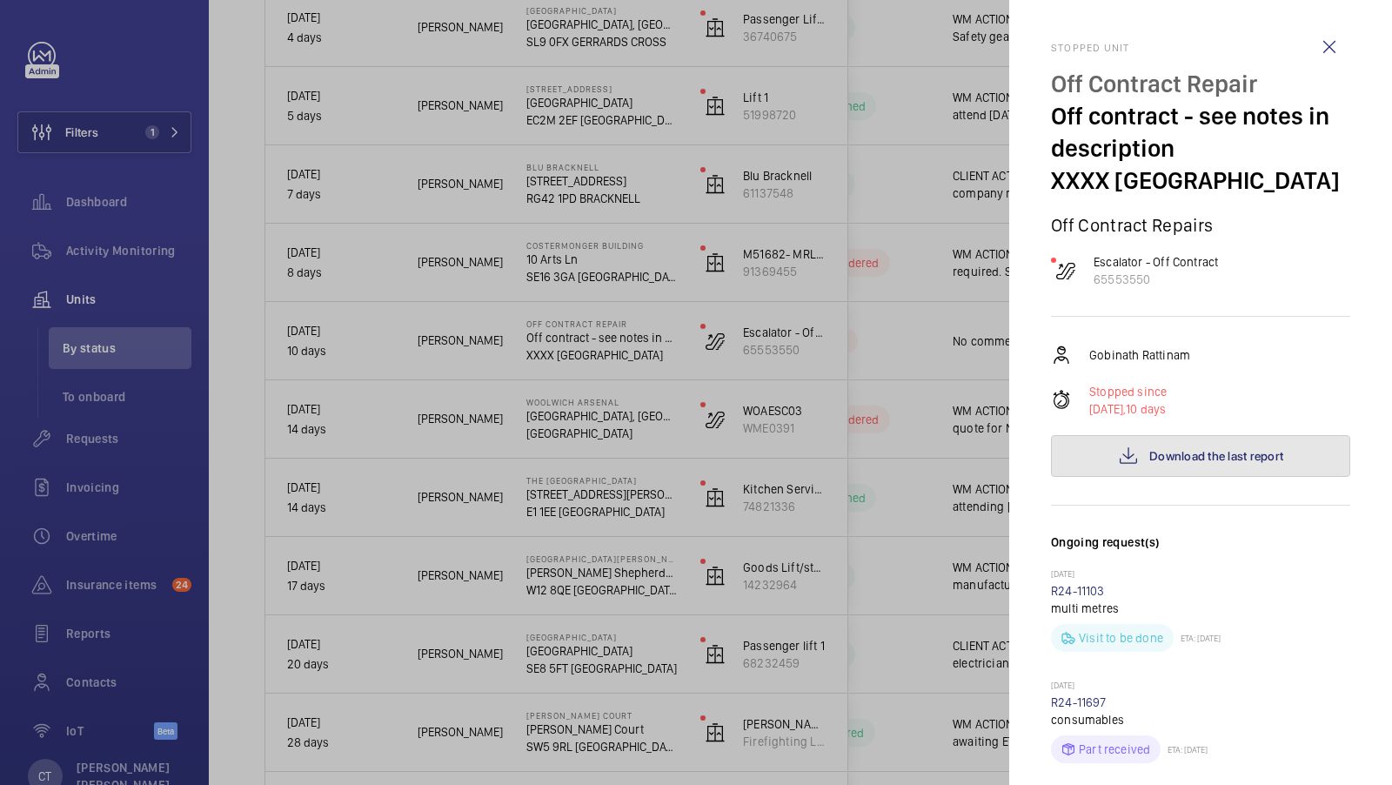
click at [1185, 464] on button "Download the last report" at bounding box center [1200, 456] width 299 height 42
click at [904, 496] on div at bounding box center [696, 392] width 1392 height 785
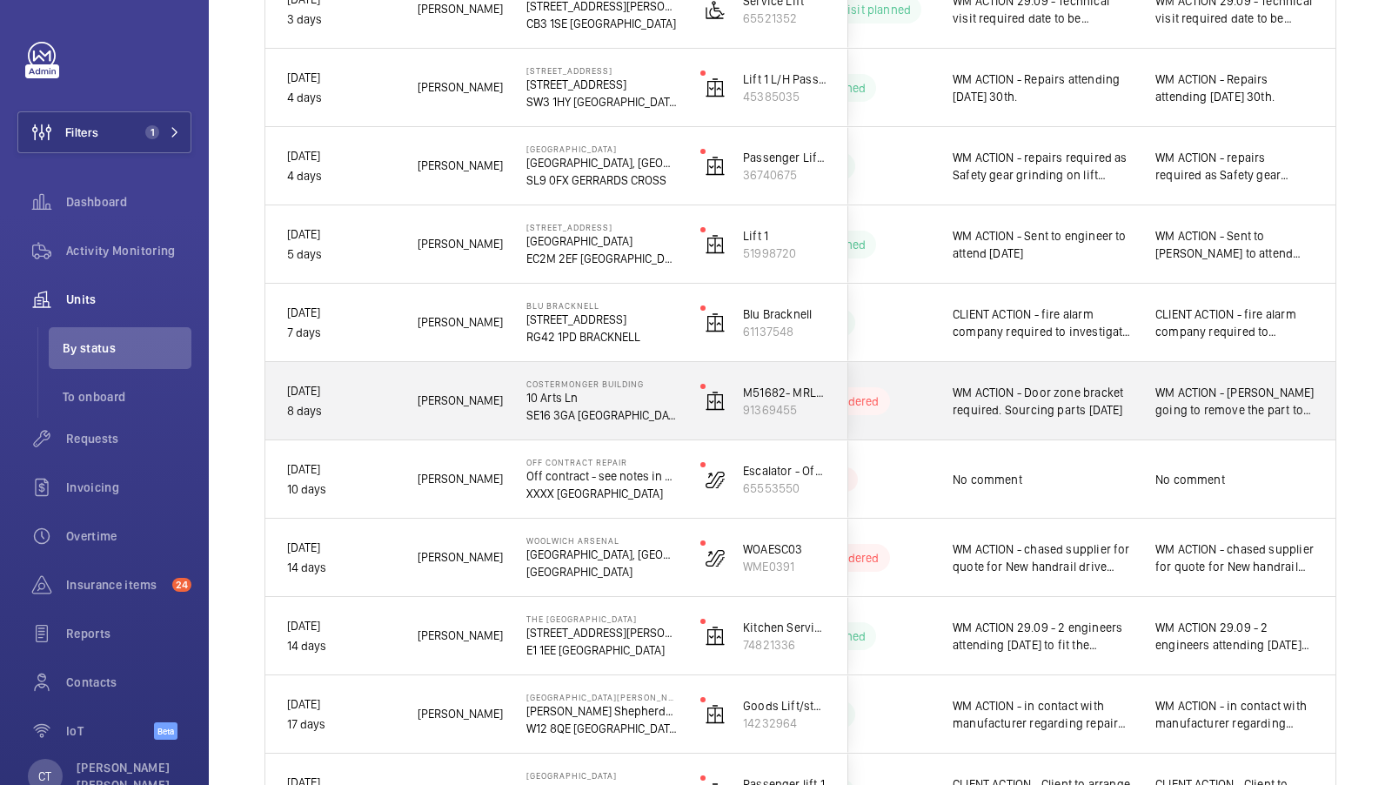
scroll to position [876, 0]
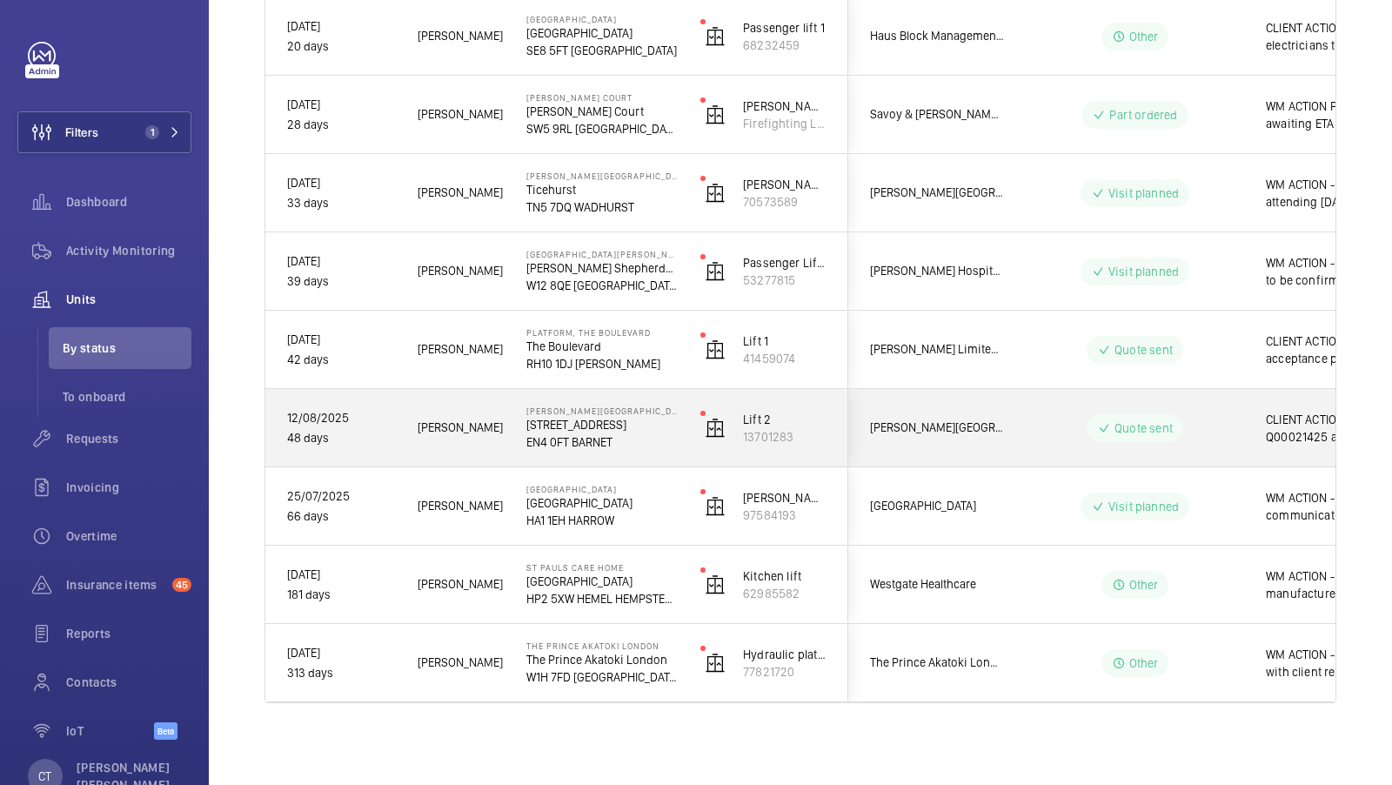
scroll to position [0, 313]
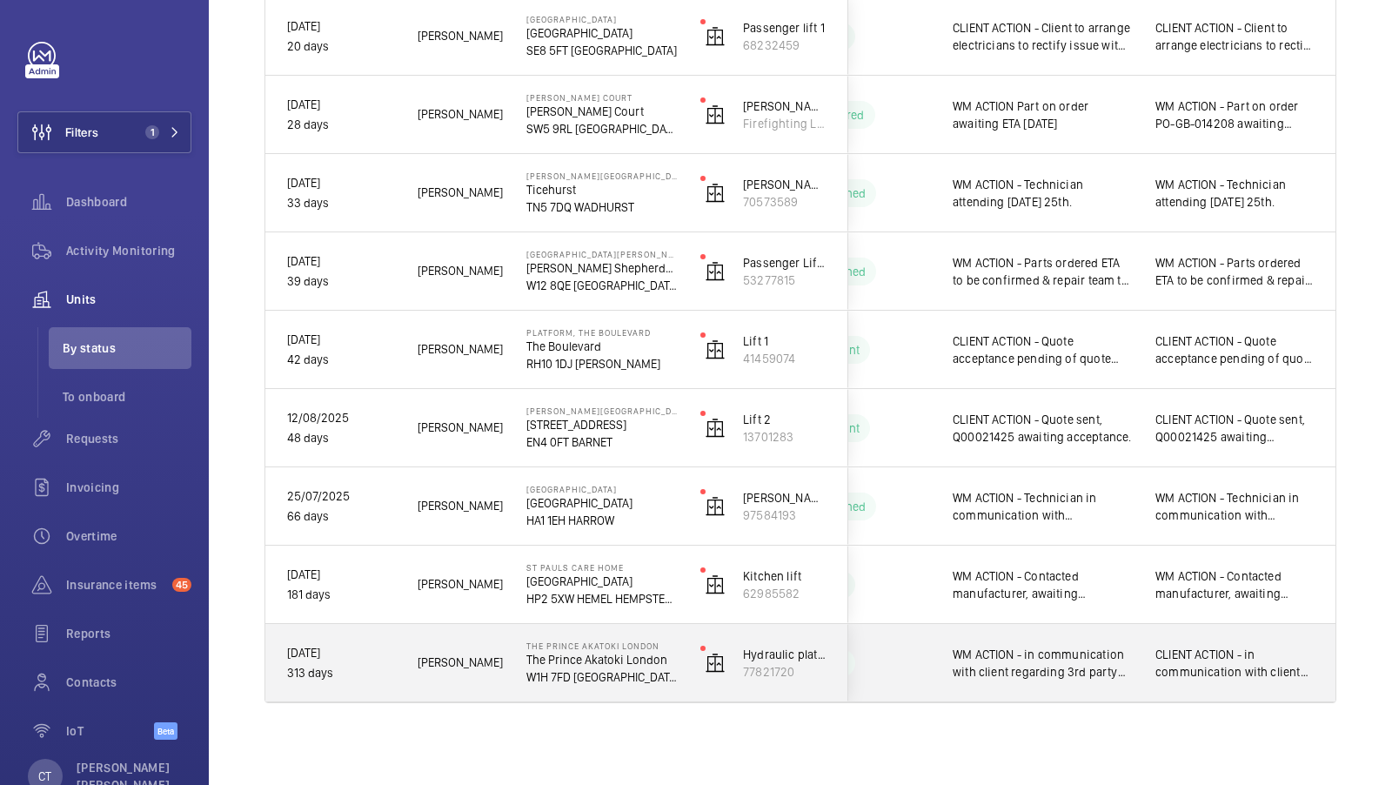
click at [1188, 662] on span "CLIENT ACTION - in communication with client regarding 3rd party involvement. C…" at bounding box center [1234, 663] width 159 height 35
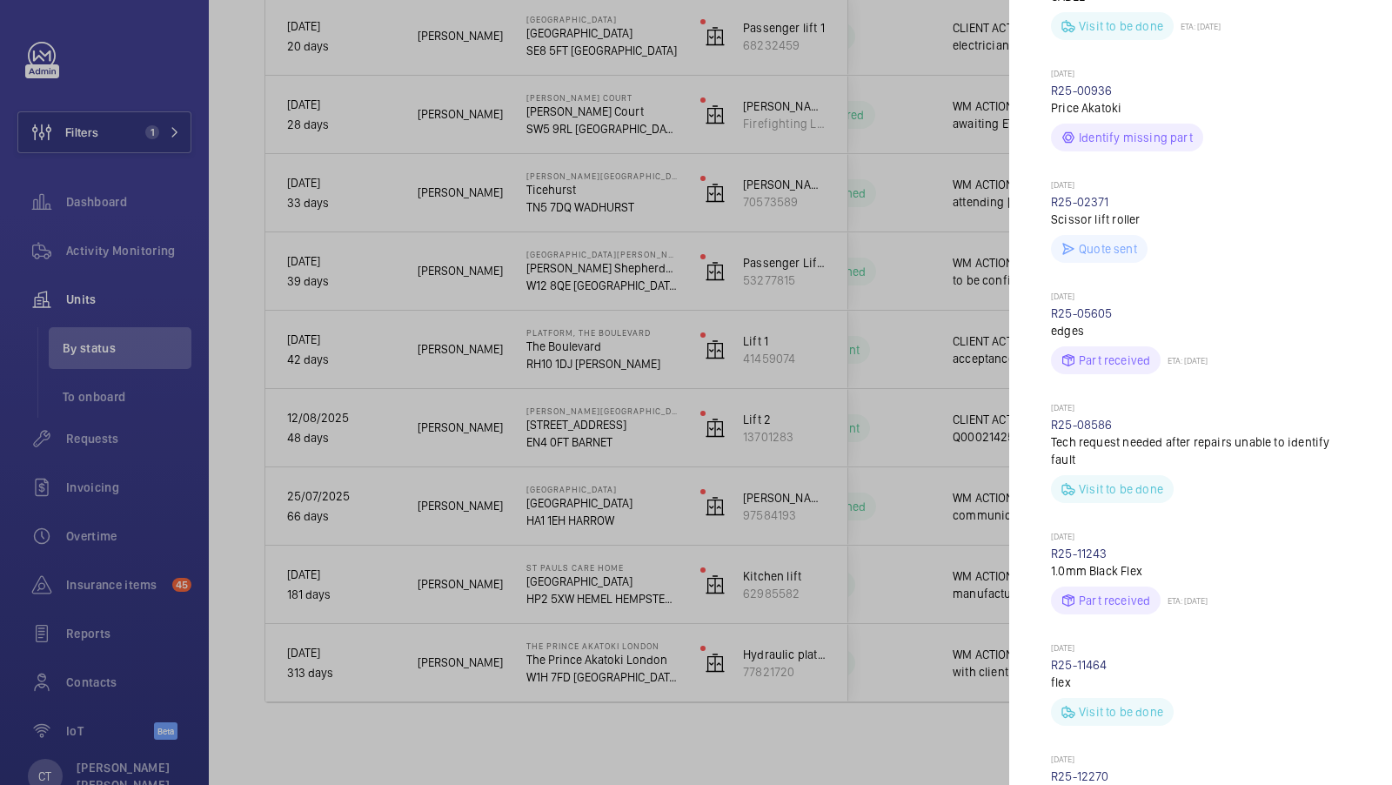
scroll to position [722, 0]
click at [968, 527] on div at bounding box center [696, 392] width 1392 height 785
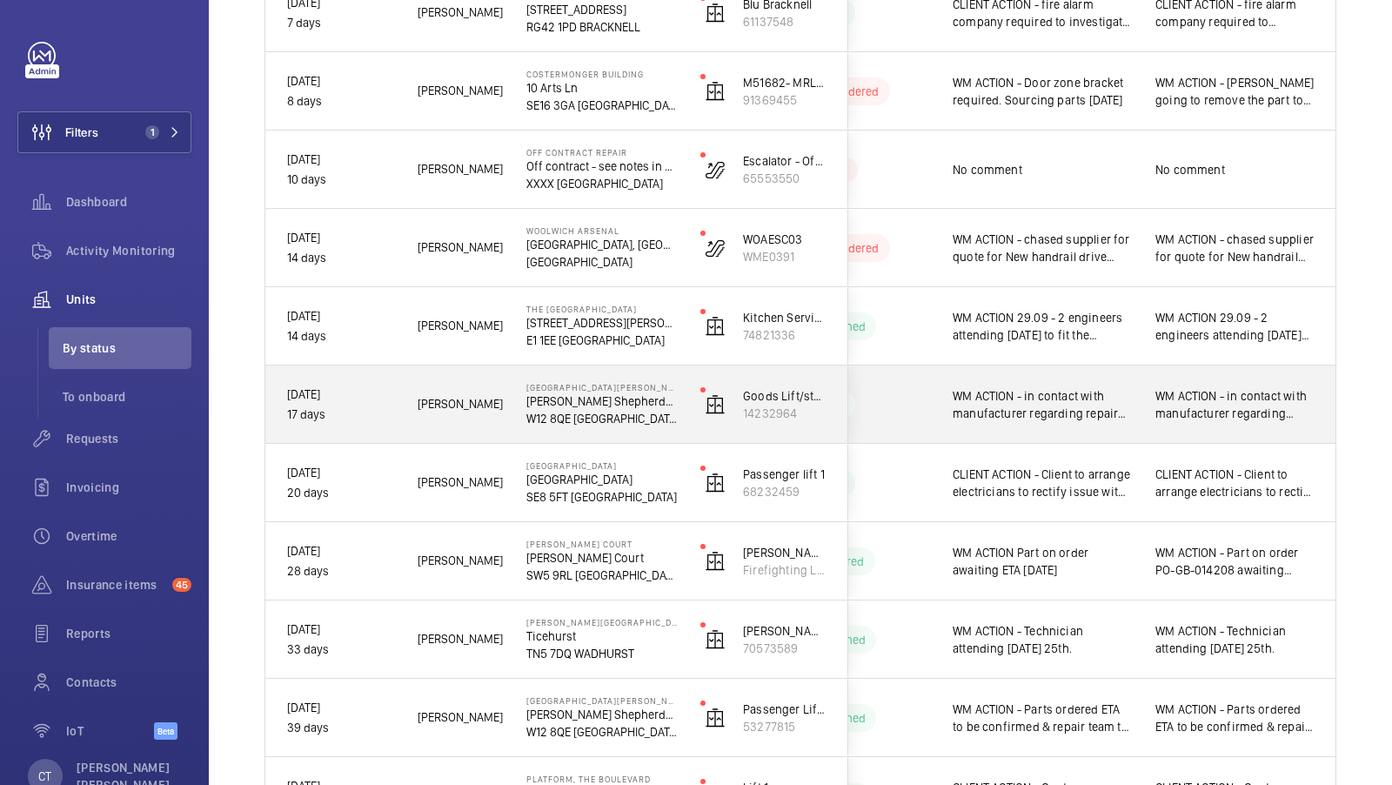
scroll to position [1128, 0]
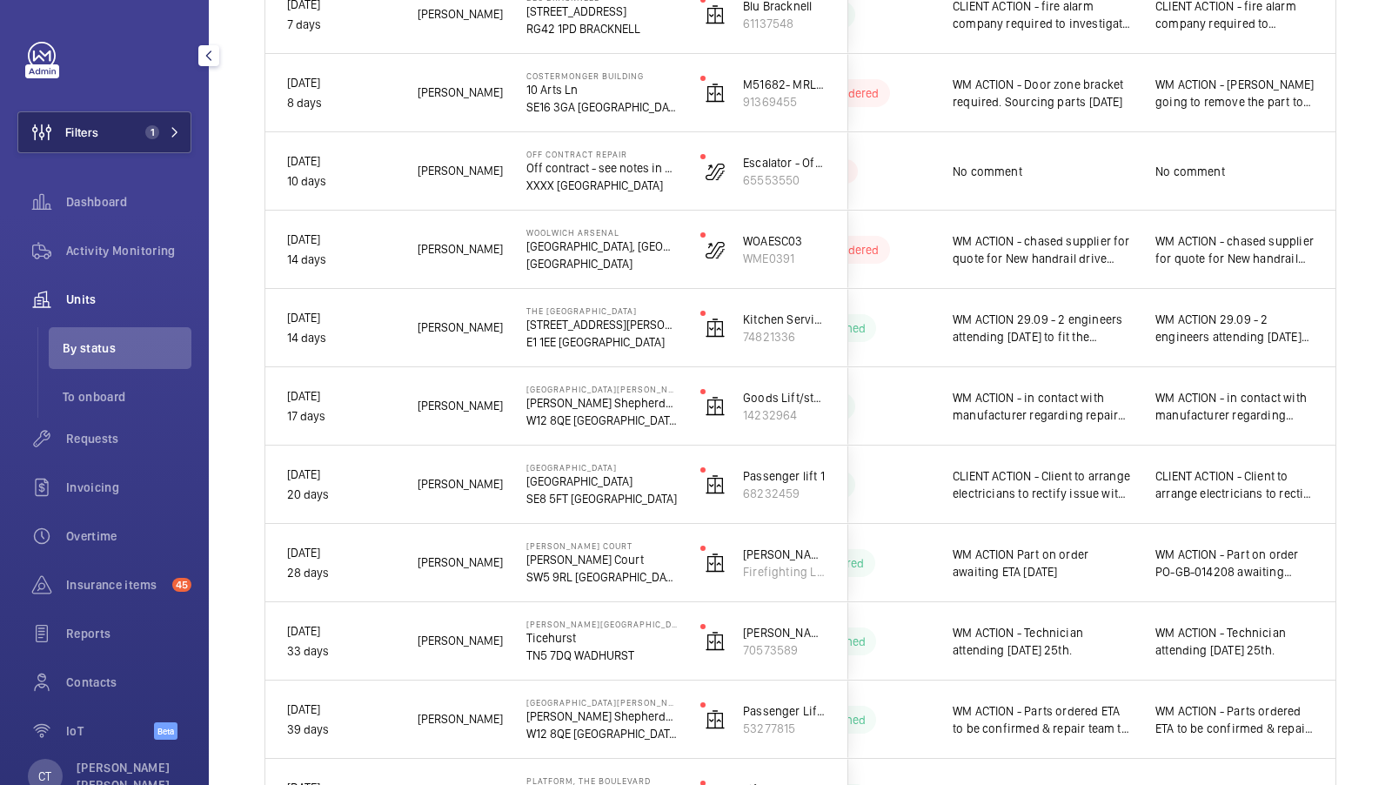
click at [155, 133] on span "1" at bounding box center [152, 132] width 14 height 14
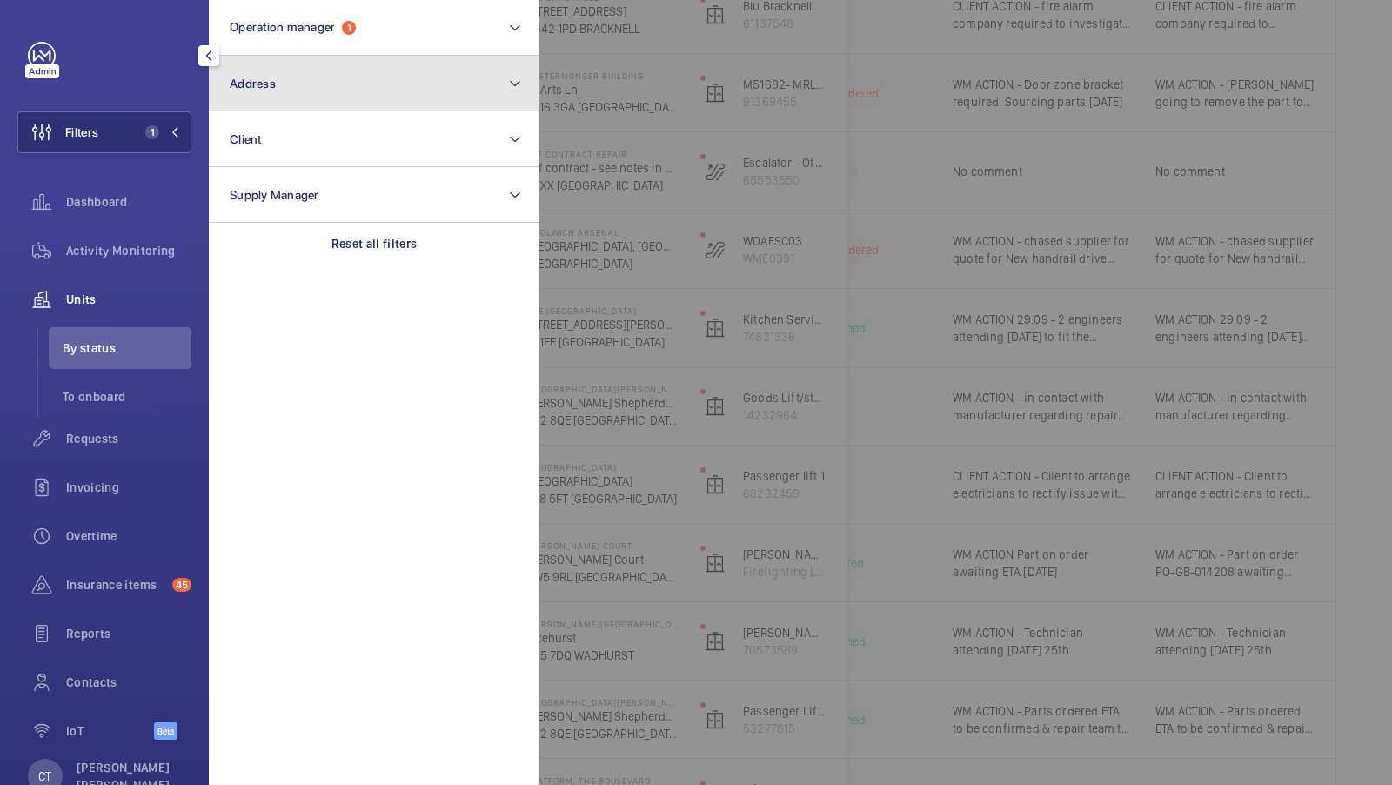
click at [341, 90] on button "Address" at bounding box center [374, 84] width 331 height 56
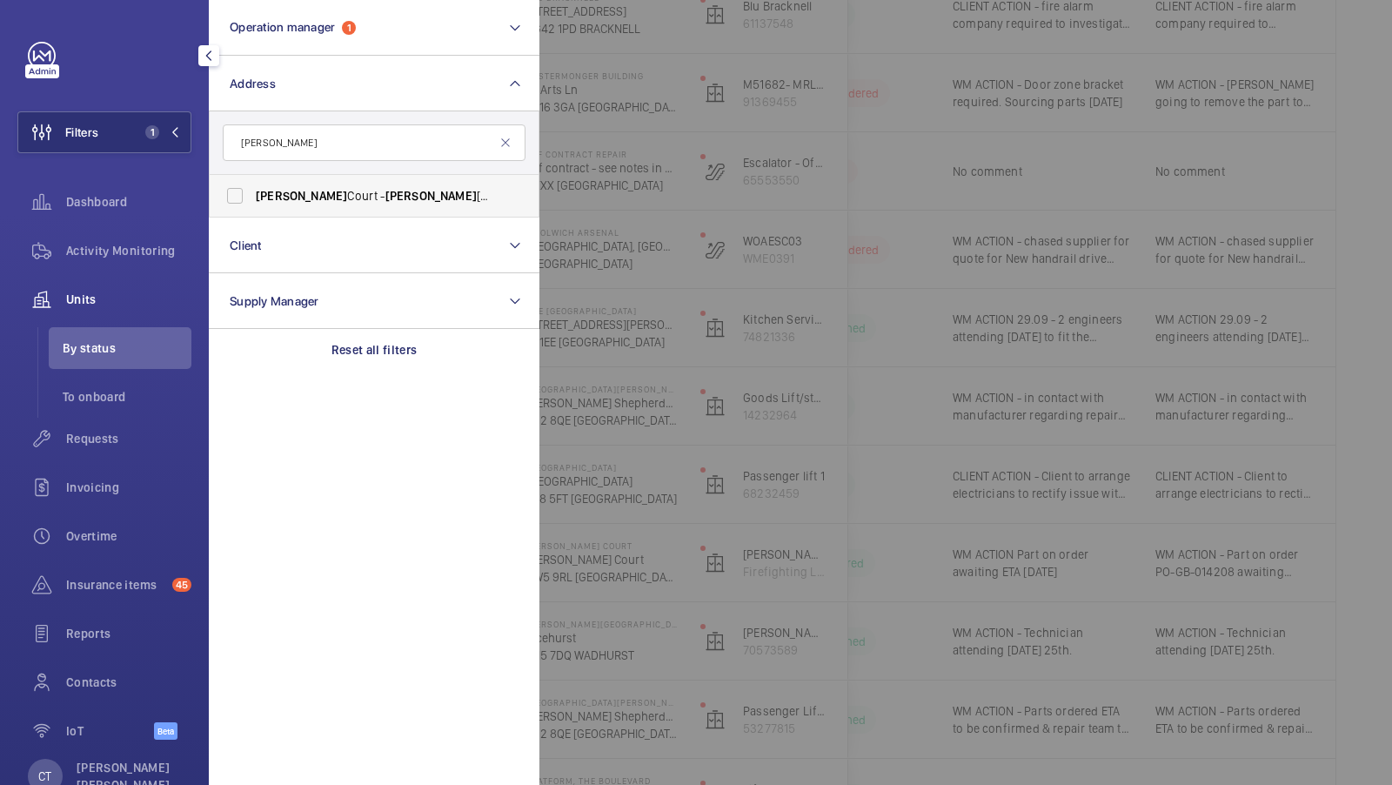
type input "sullivan"
click at [301, 196] on span "Sullivan Court - Sullivan Court, LONDON SW5 9RL" at bounding box center [375, 195] width 239 height 17
click at [252, 196] on input "Sullivan Court - Sullivan Court, LONDON SW5 9RL" at bounding box center [235, 195] width 35 height 35
checkbox input "true"
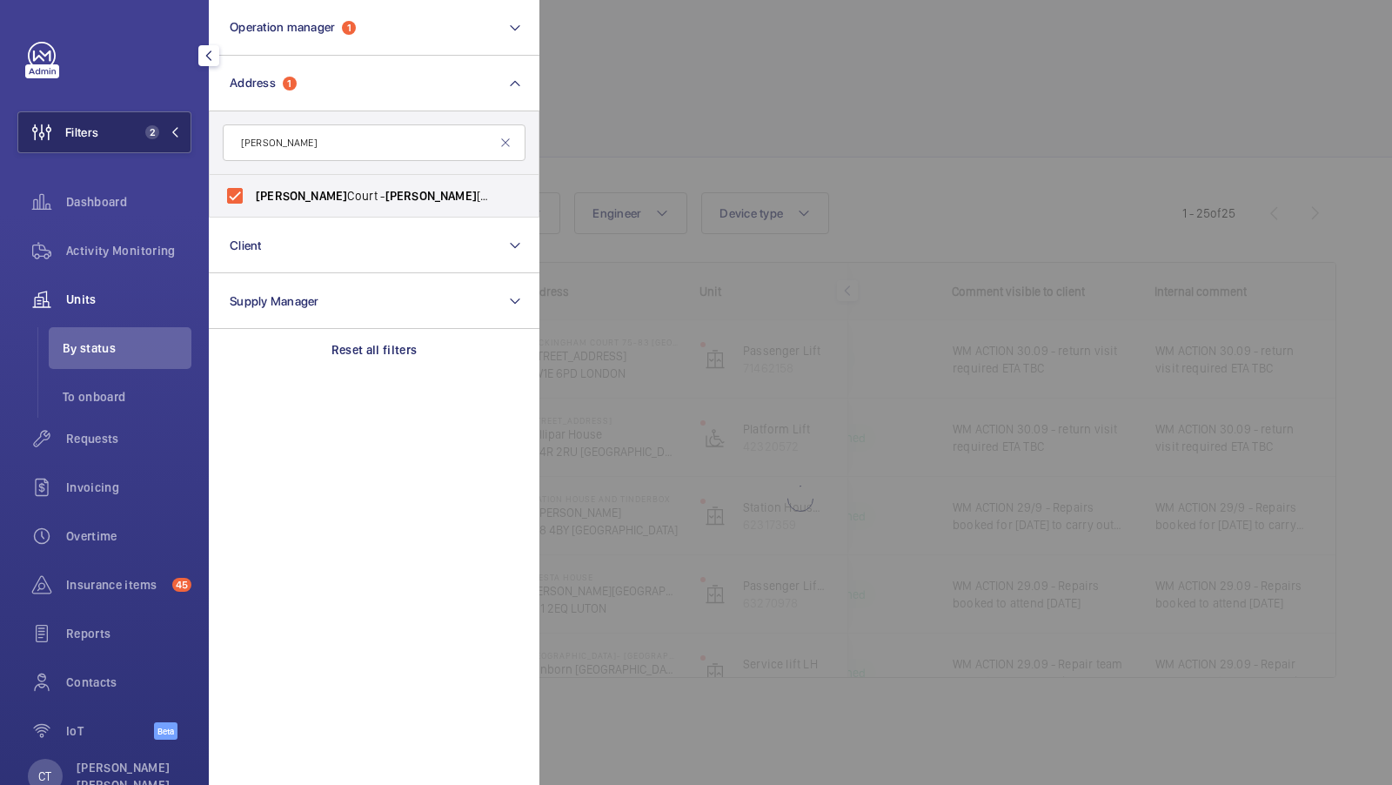
click at [157, 117] on button "Filters 2" at bounding box center [104, 132] width 174 height 42
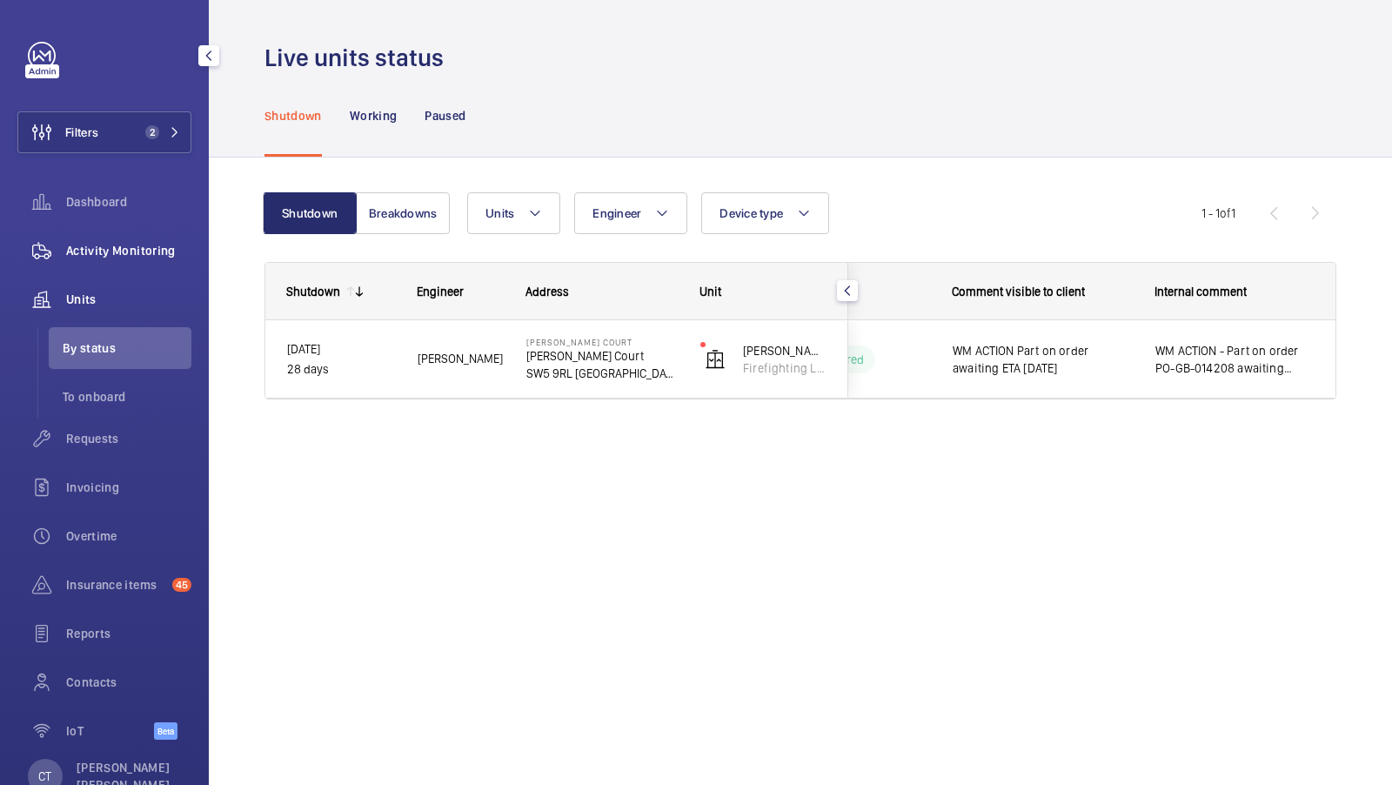
click at [143, 258] on span "Activity Monitoring" at bounding box center [128, 250] width 125 height 17
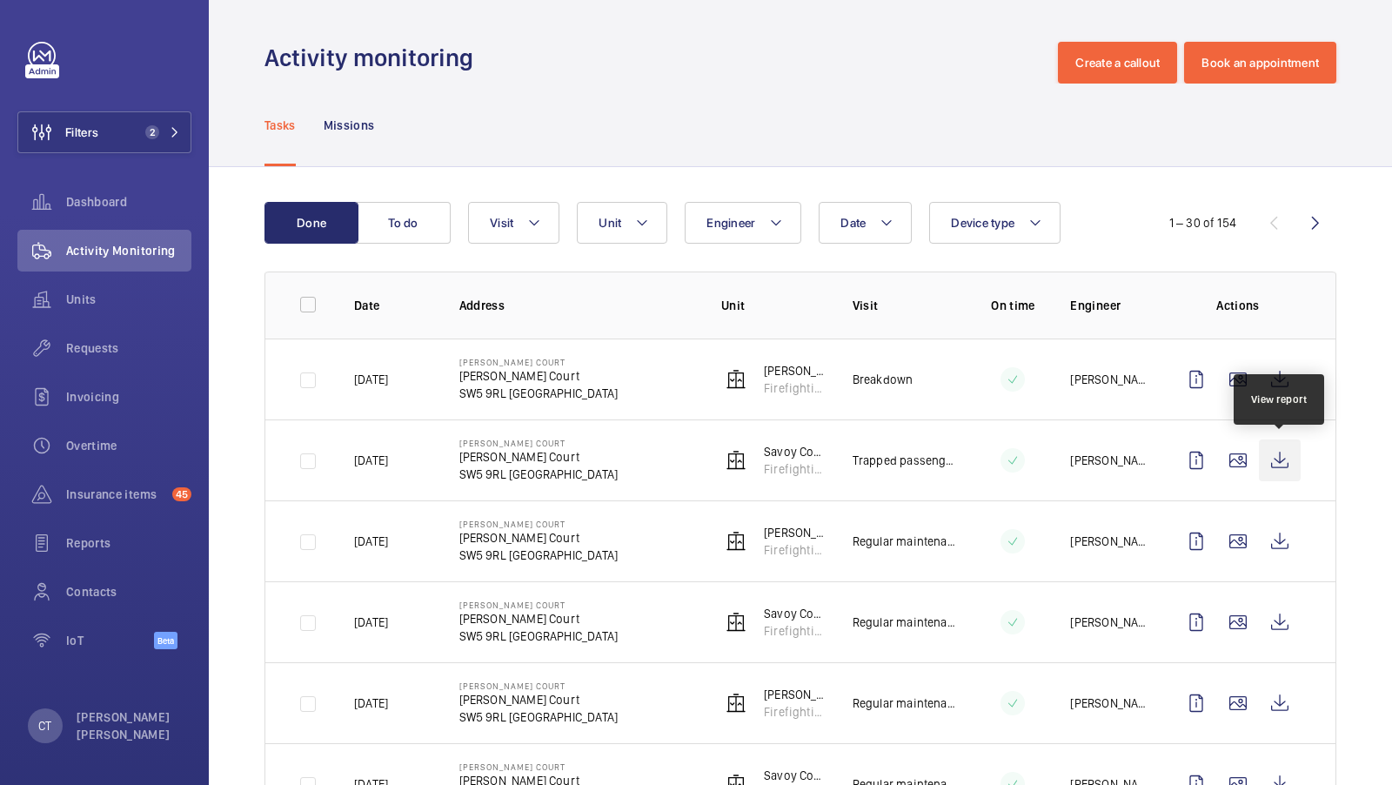
click at [1283, 453] on wm-front-icon-button at bounding box center [1280, 460] width 42 height 42
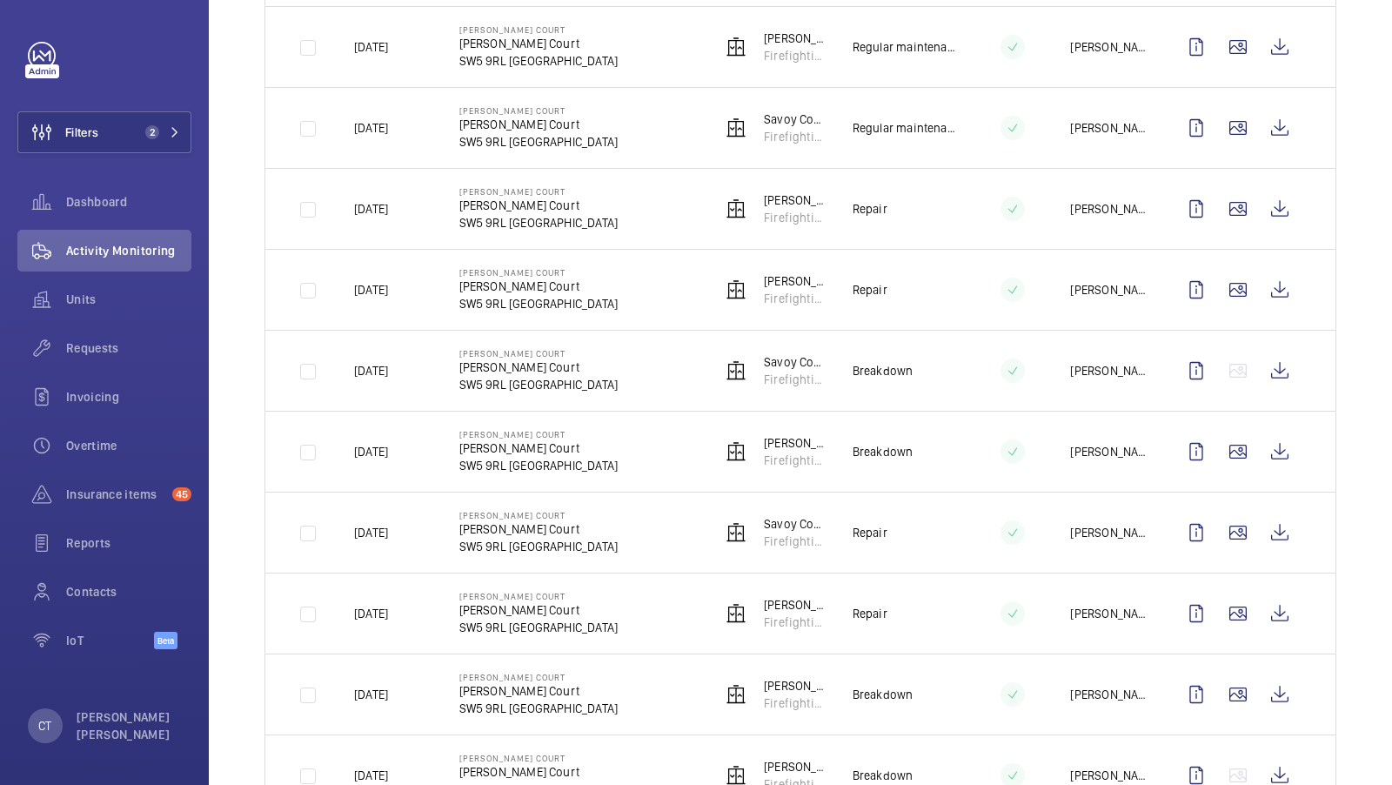
scroll to position [655, 0]
click at [97, 334] on div "Requests" at bounding box center [104, 348] width 174 height 42
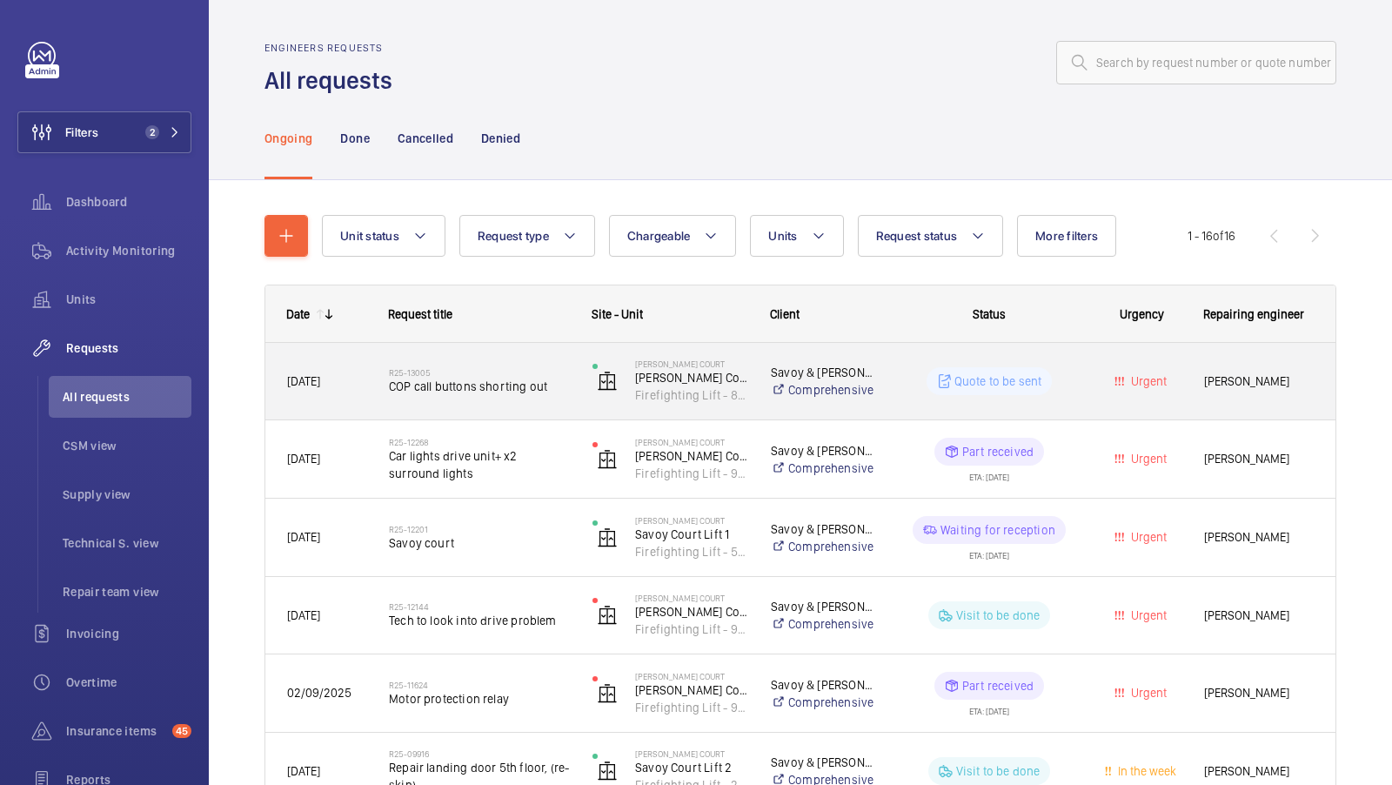
click at [470, 397] on div "R25-13005 COP call buttons shorting out" at bounding box center [479, 381] width 181 height 50
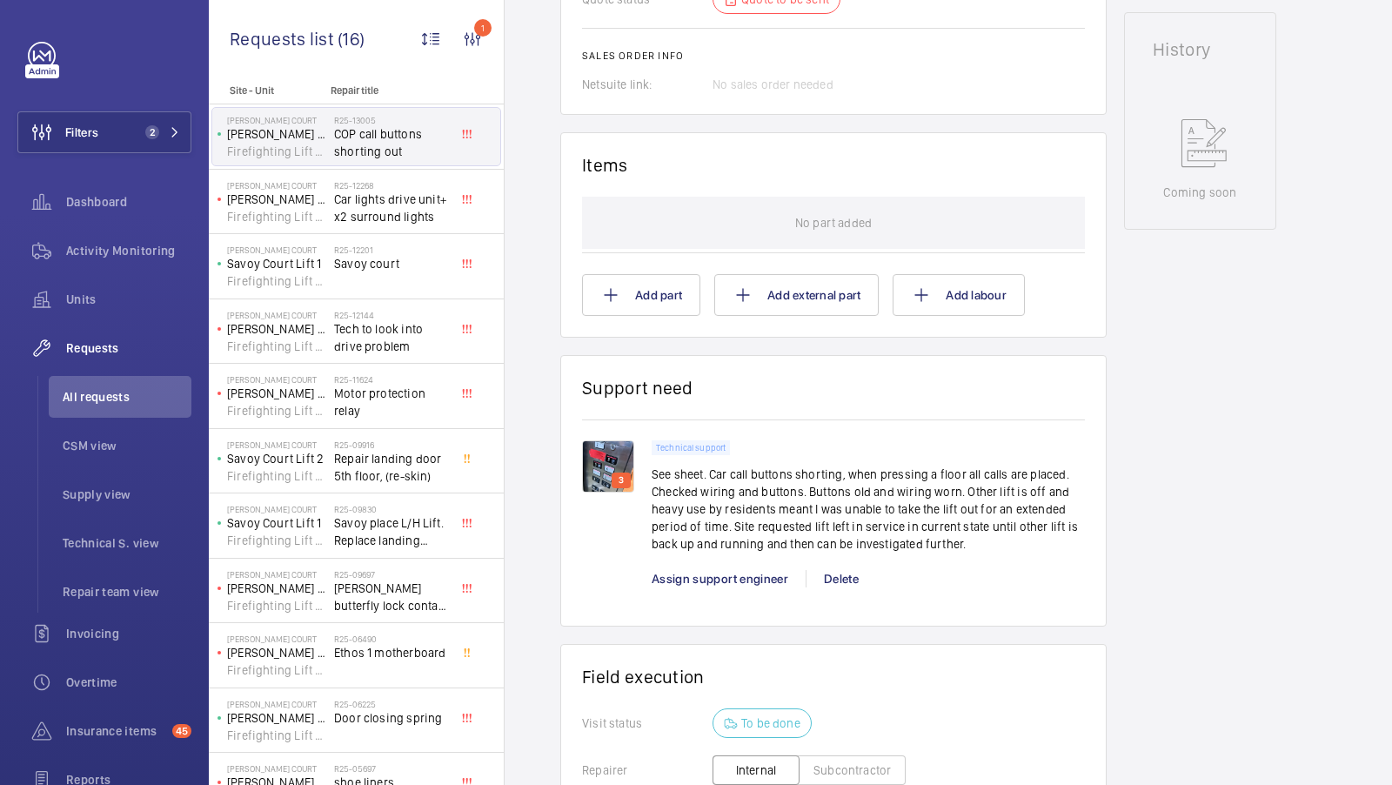
scroll to position [893, 0]
click at [124, 254] on span "Activity Monitoring" at bounding box center [128, 250] width 125 height 17
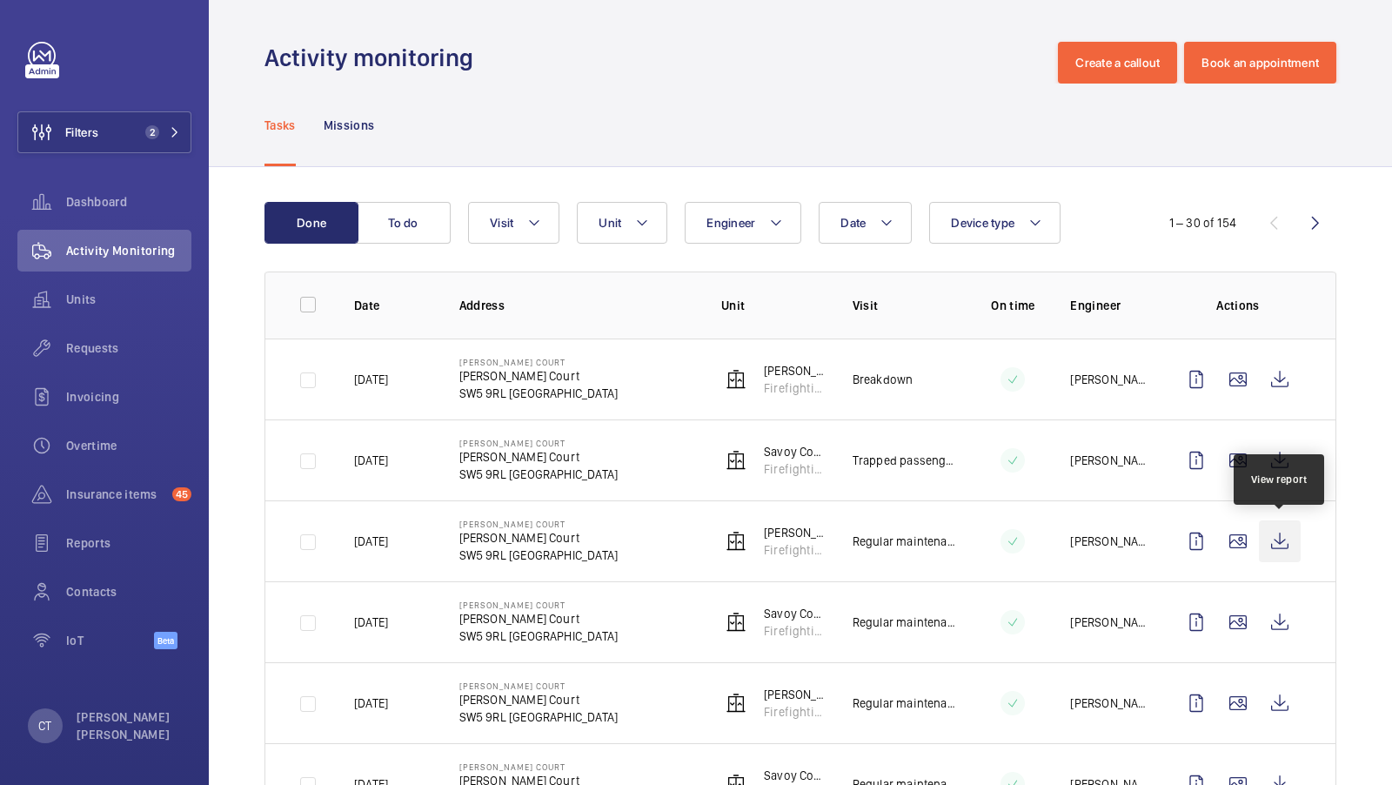
click at [1293, 541] on wm-front-icon-button at bounding box center [1280, 541] width 42 height 42
click at [49, 289] on wm-front-icon-button at bounding box center [41, 299] width 49 height 42
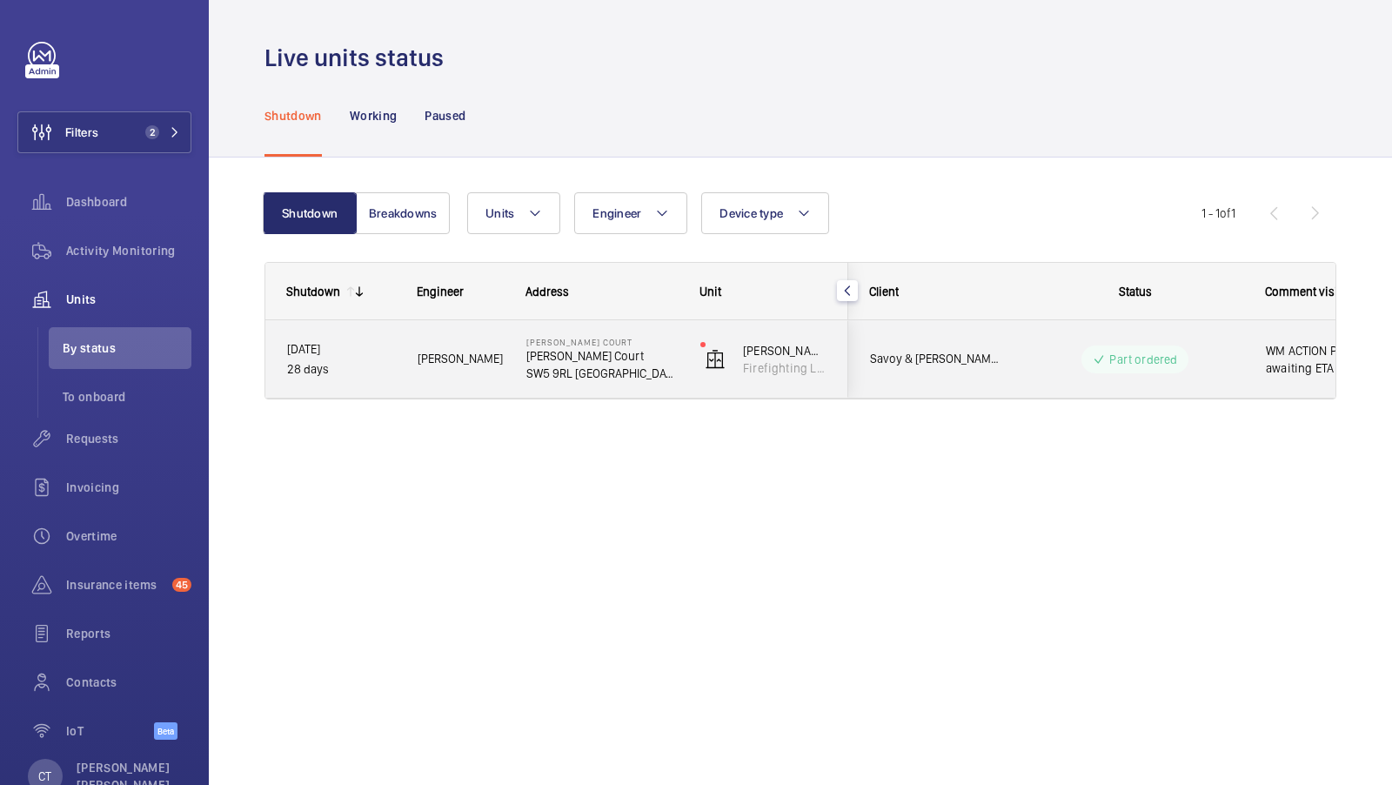
scroll to position [0, 313]
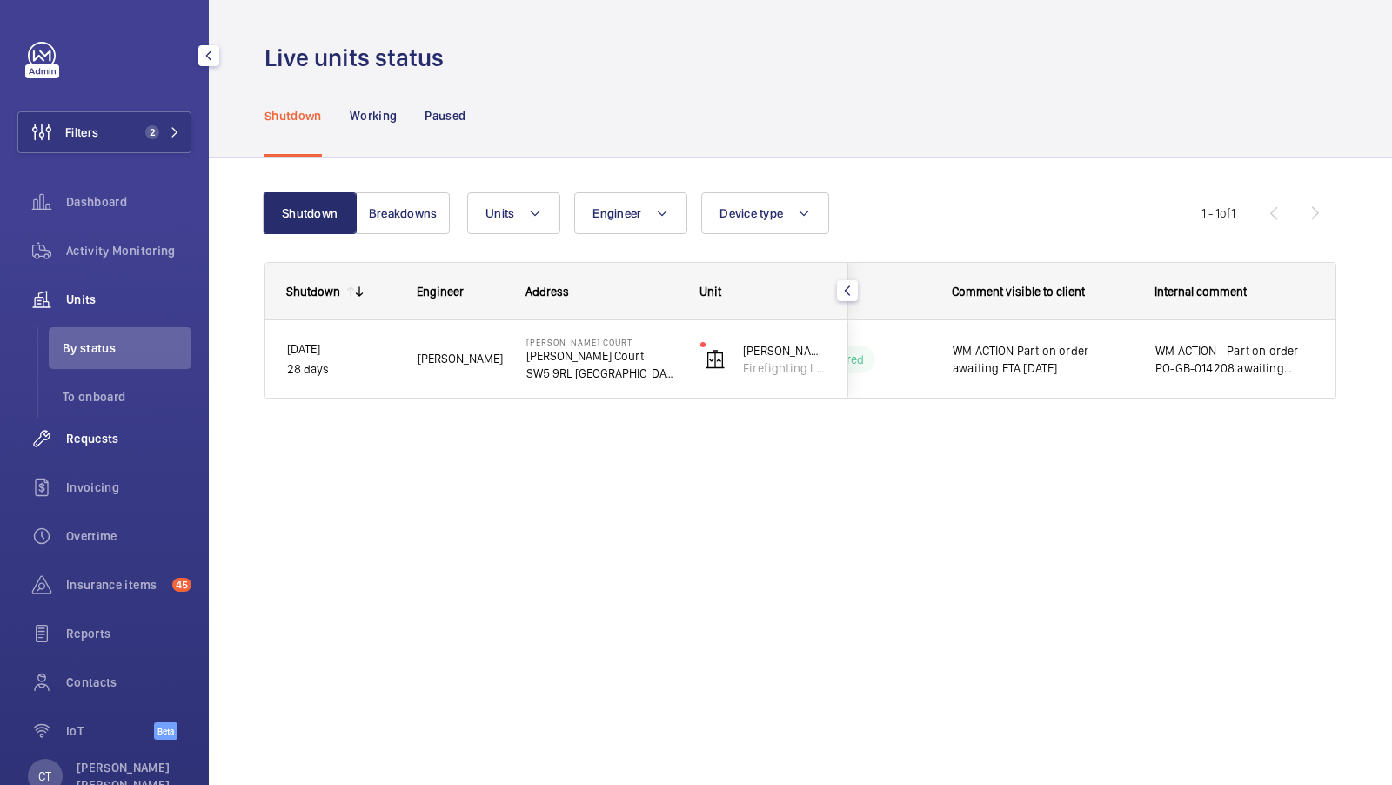
click at [99, 440] on span "Requests" at bounding box center [128, 438] width 125 height 17
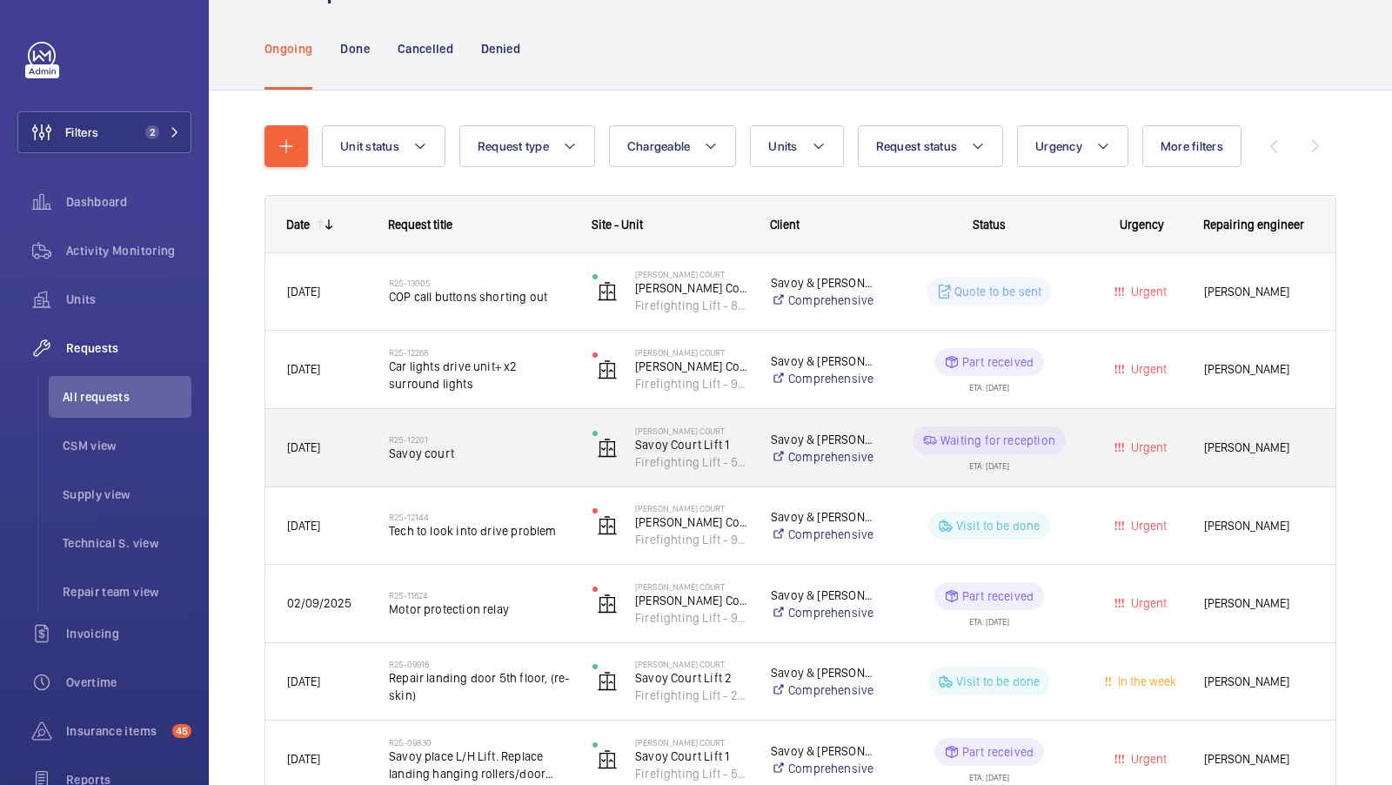
scroll to position [98, 0]
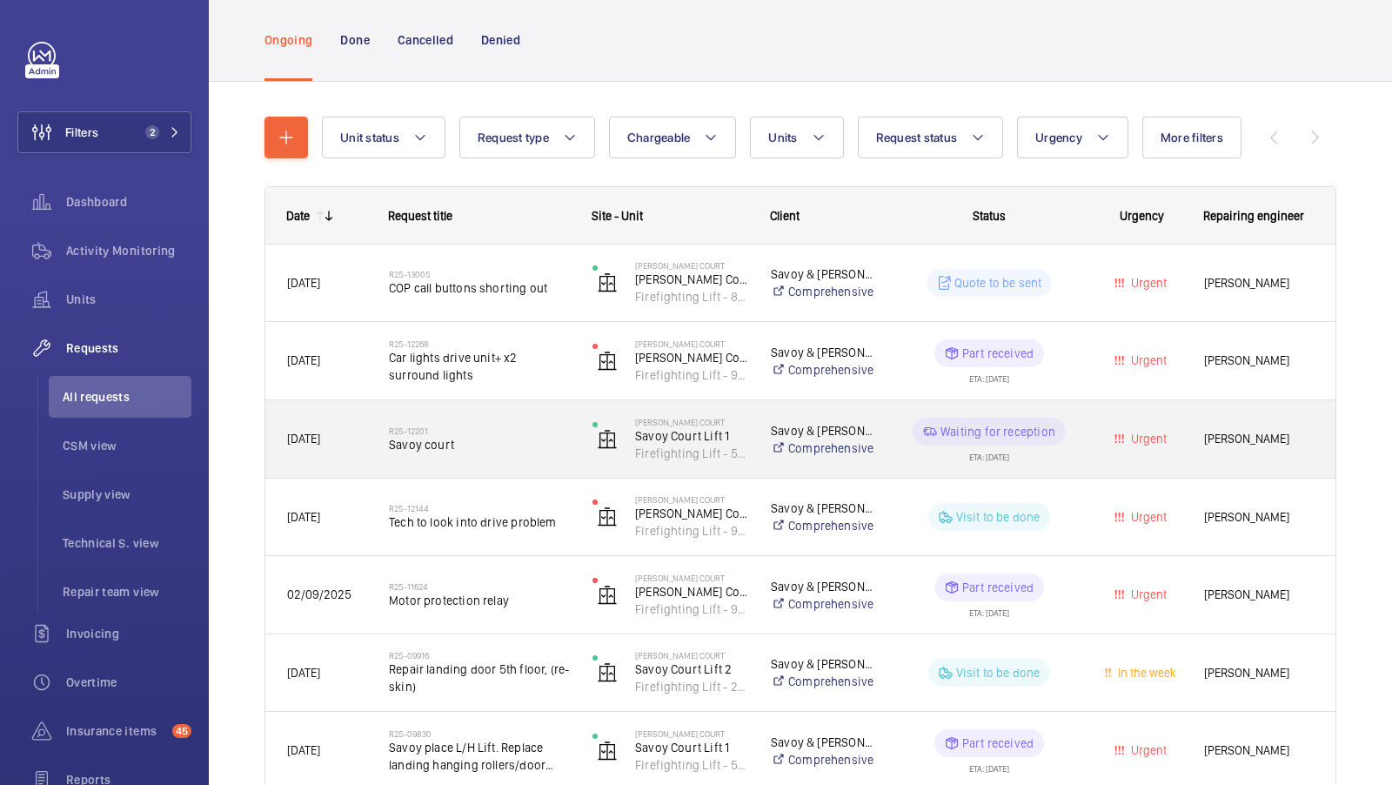
click at [461, 446] on span "Savoy court" at bounding box center [479, 444] width 181 height 17
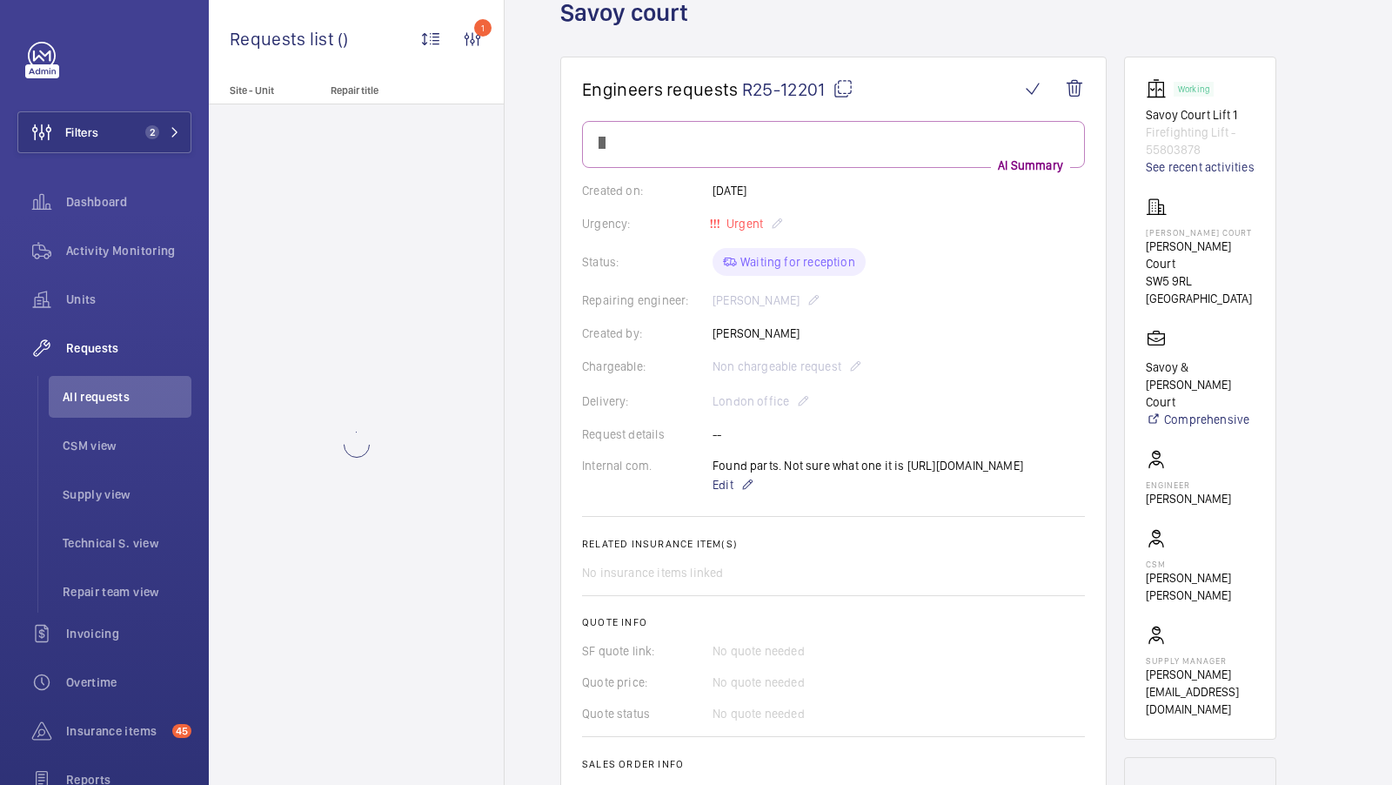
scroll to position [114, 0]
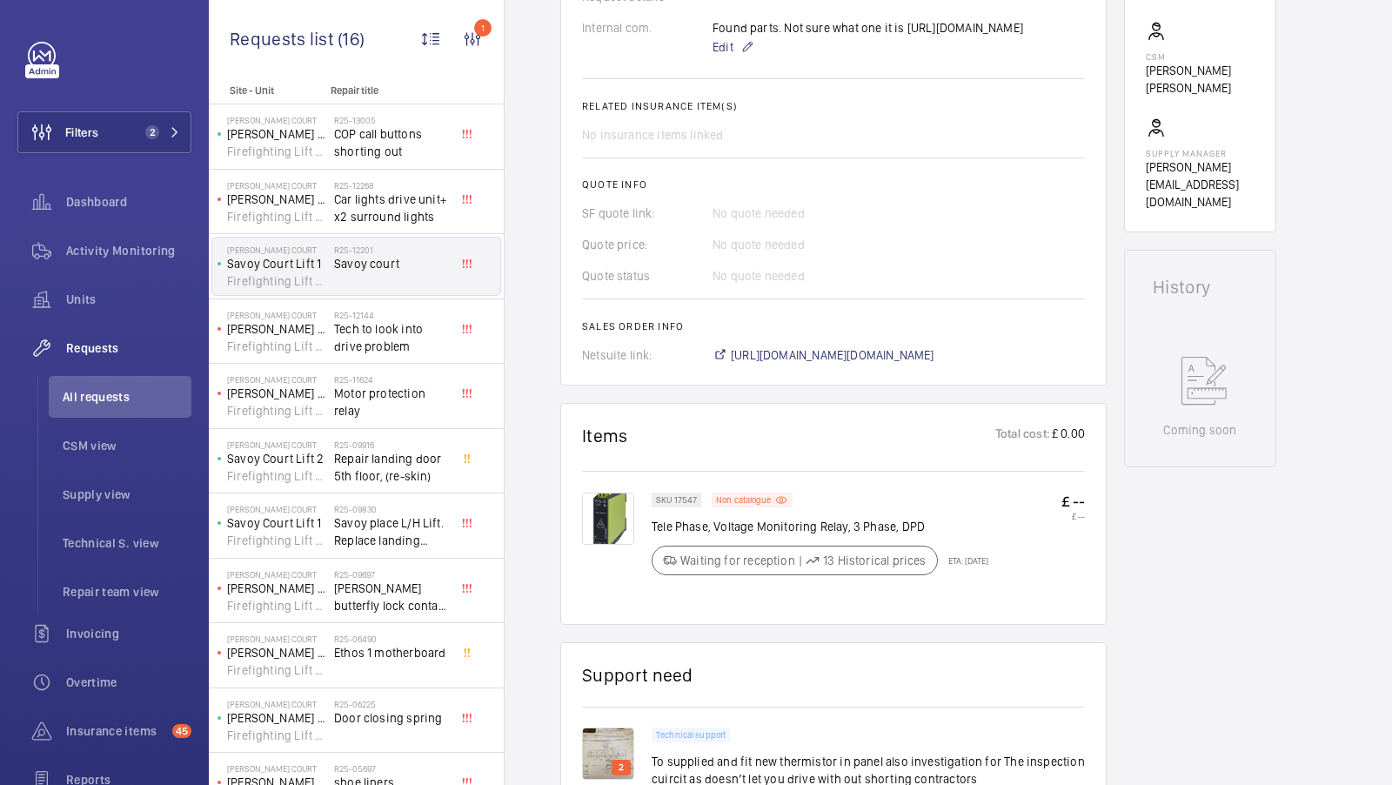
scroll to position [619, 0]
click at [96, 288] on div "Units" at bounding box center [104, 299] width 174 height 42
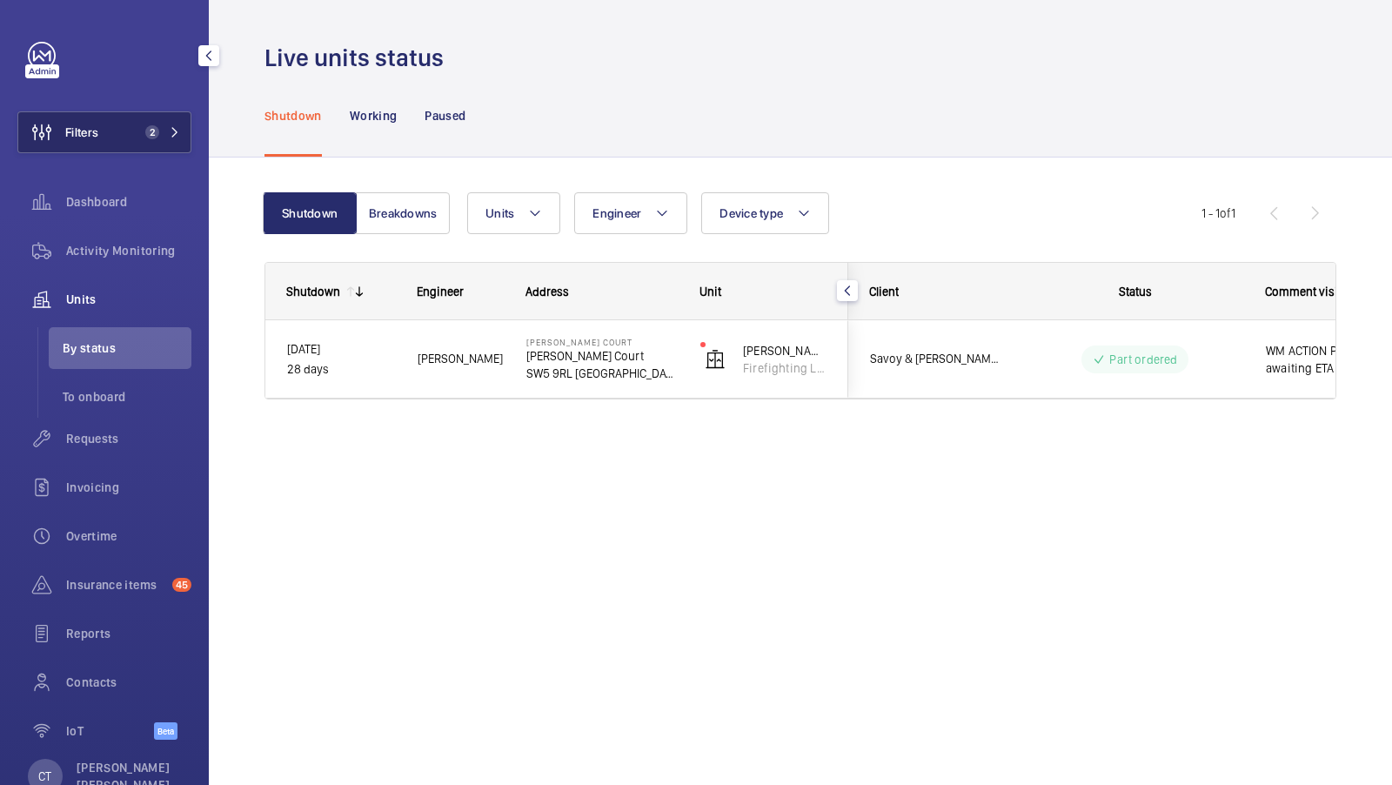
click at [131, 137] on button "Filters 2" at bounding box center [104, 132] width 174 height 42
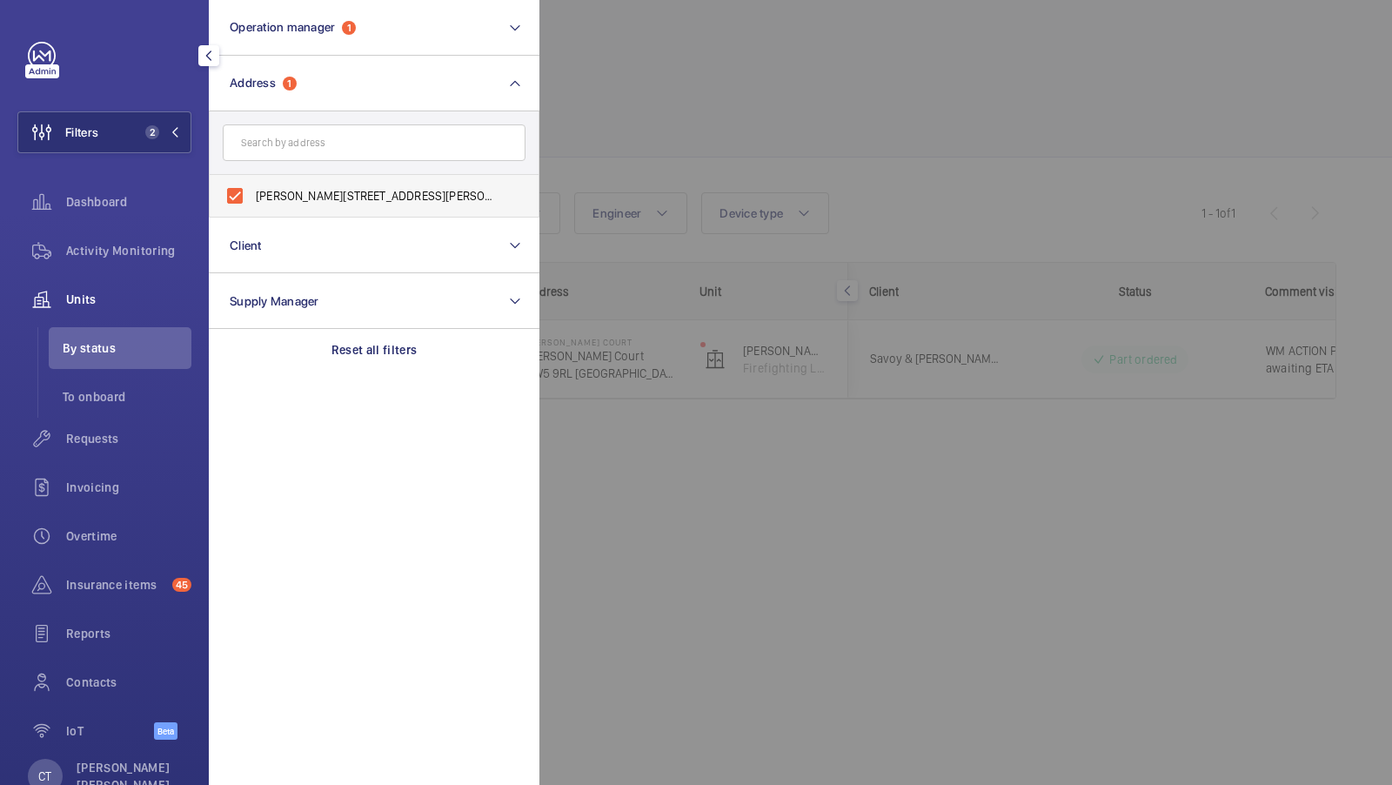
click at [291, 189] on span "Sullivan Court - Sullivan Court, LONDON SW5 9RL" at bounding box center [375, 195] width 239 height 17
click at [252, 189] on input "Sullivan Court - Sullivan Court, LONDON SW5 9RL" at bounding box center [235, 195] width 35 height 35
checkbox input "false"
click at [282, 150] on input "text" at bounding box center [374, 142] width 303 height 37
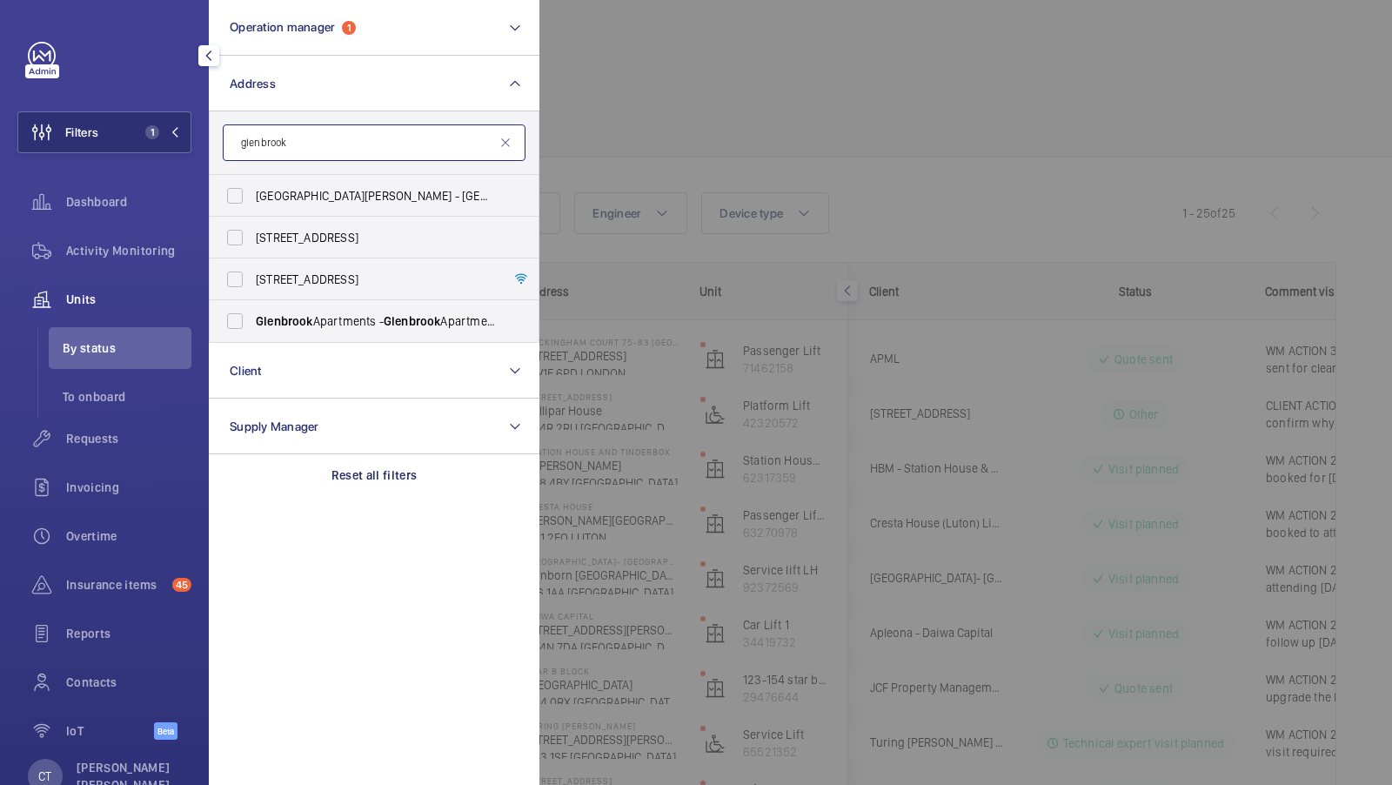
click at [339, 149] on input "glenbrook" at bounding box center [374, 142] width 303 height 37
click at [338, 156] on input "glenbrook" at bounding box center [374, 142] width 303 height 37
click at [338, 157] on input "glenbrook" at bounding box center [374, 142] width 303 height 37
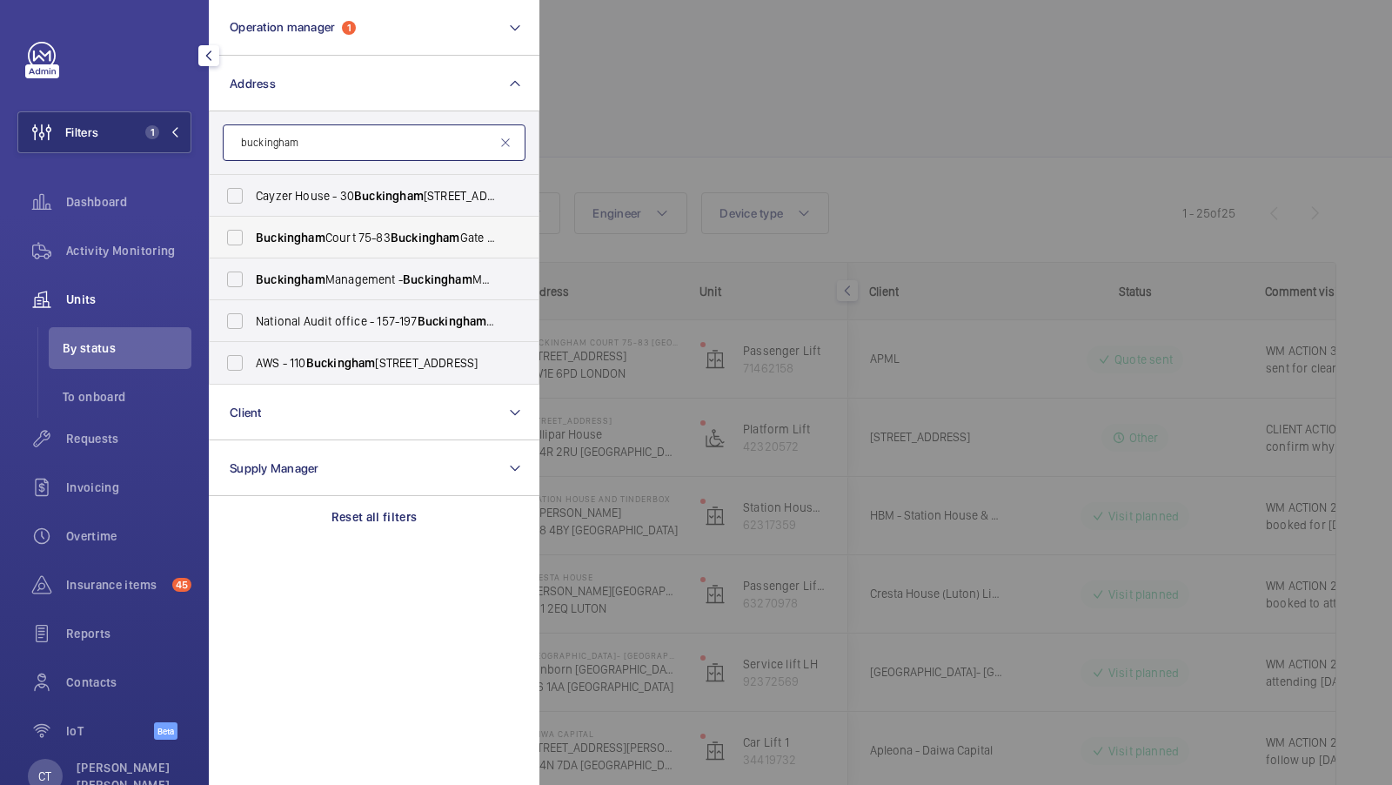
type input "buckingham"
click at [293, 247] on label "Buckingham Court 75-83 Buckingham Gate - 75 Buckingham Gate, LONDON SW1E 6PD" at bounding box center [361, 238] width 303 height 42
click at [252, 247] on input "Buckingham Court 75-83 Buckingham Gate - 75 Buckingham Gate, LONDON SW1E 6PD" at bounding box center [235, 237] width 35 height 35
checkbox input "true"
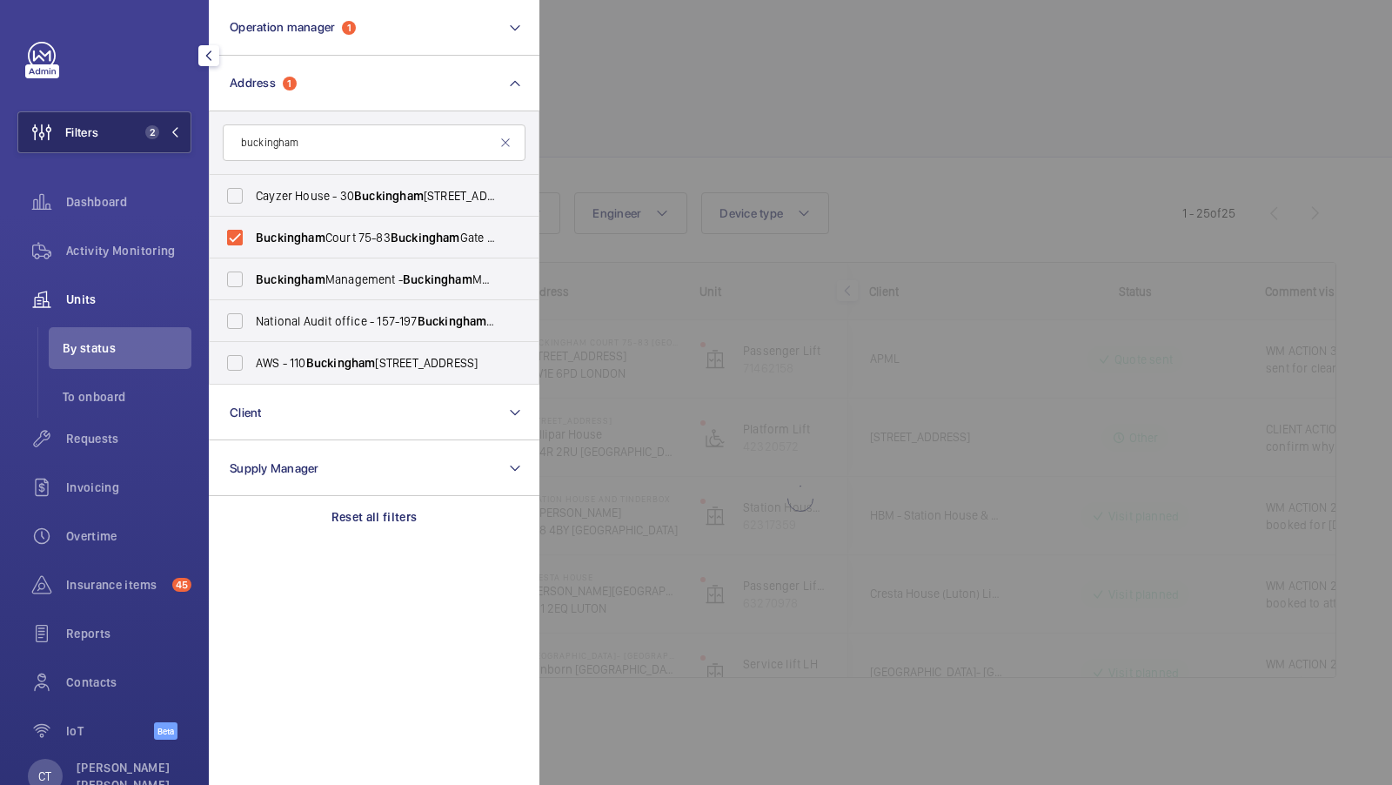
click at [153, 132] on span "2" at bounding box center [152, 132] width 14 height 14
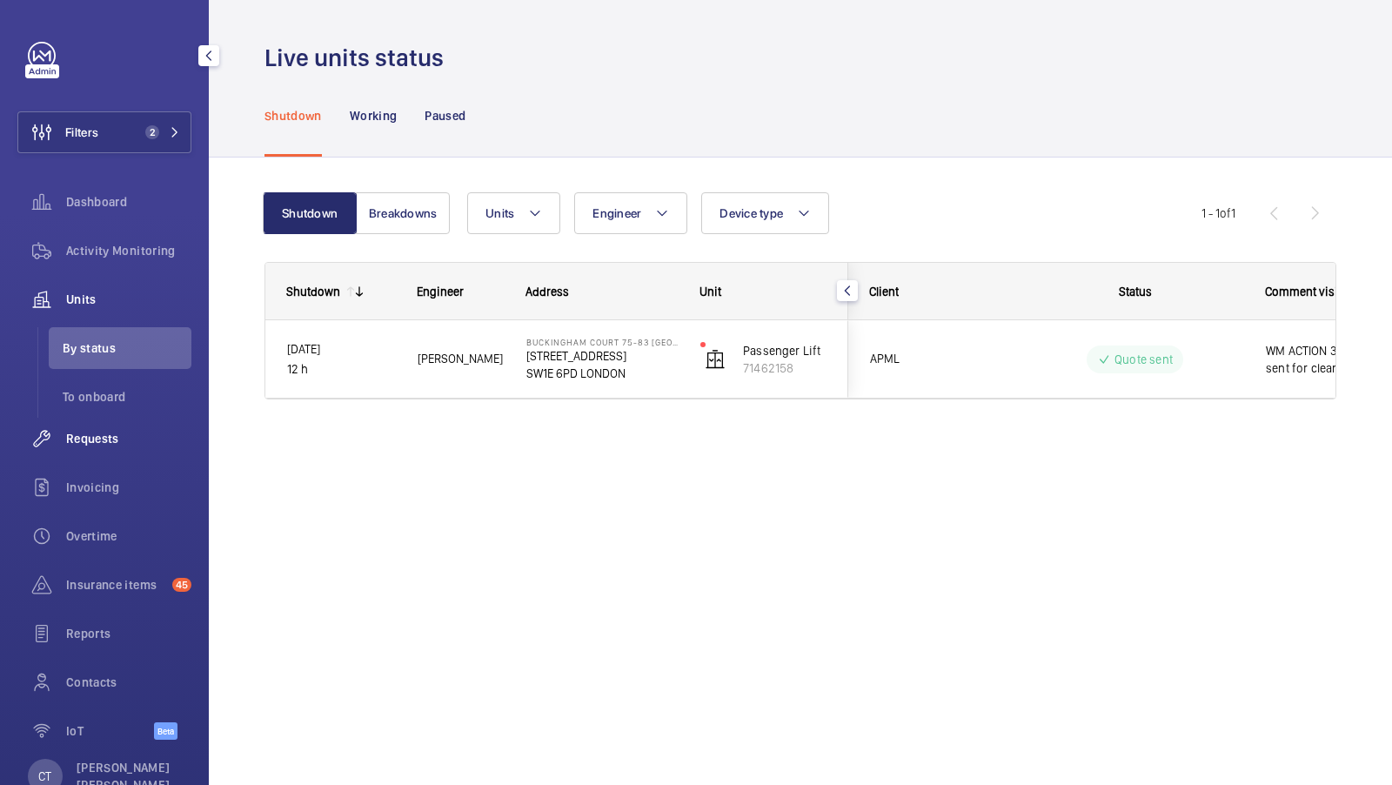
click at [104, 438] on span "Requests" at bounding box center [128, 438] width 125 height 17
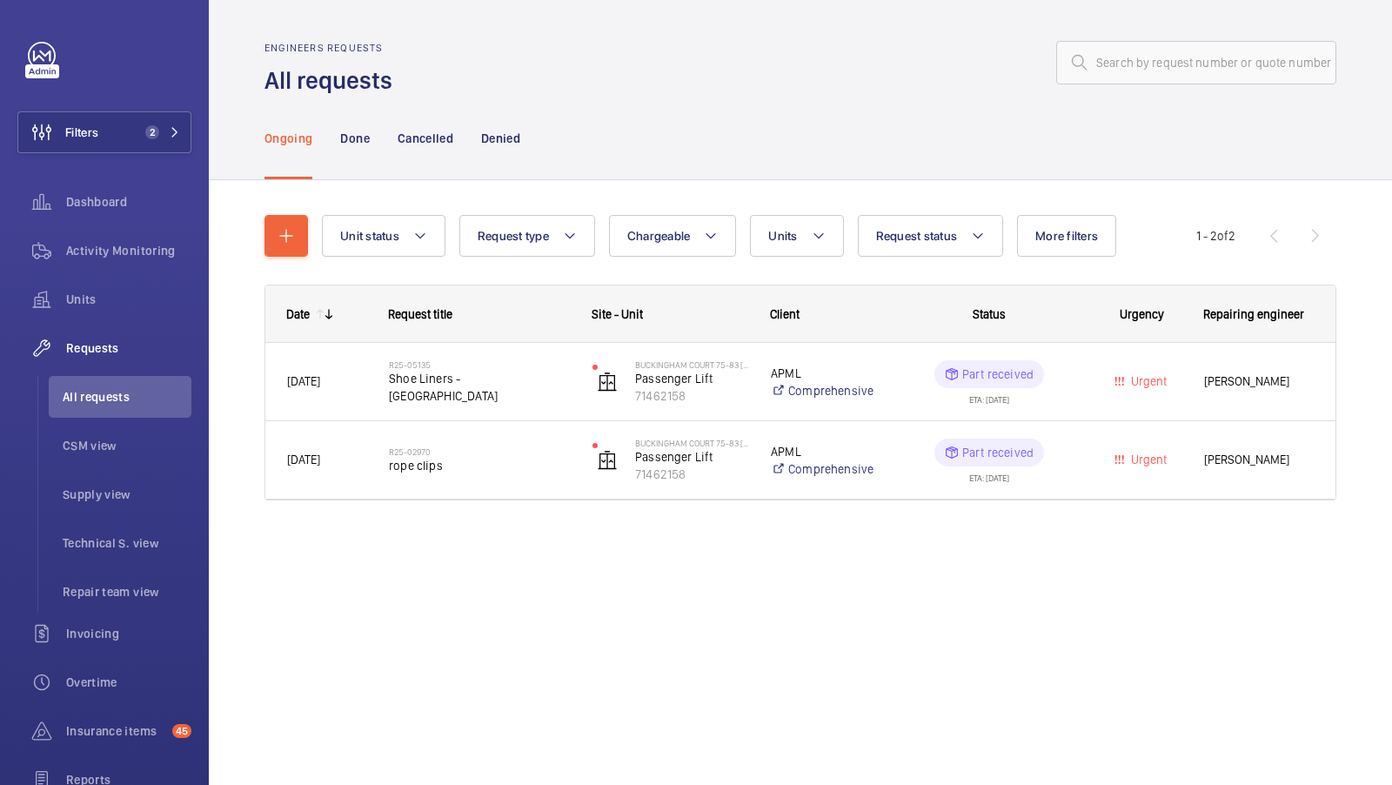
click at [366, 151] on div "Done" at bounding box center [354, 138] width 29 height 83
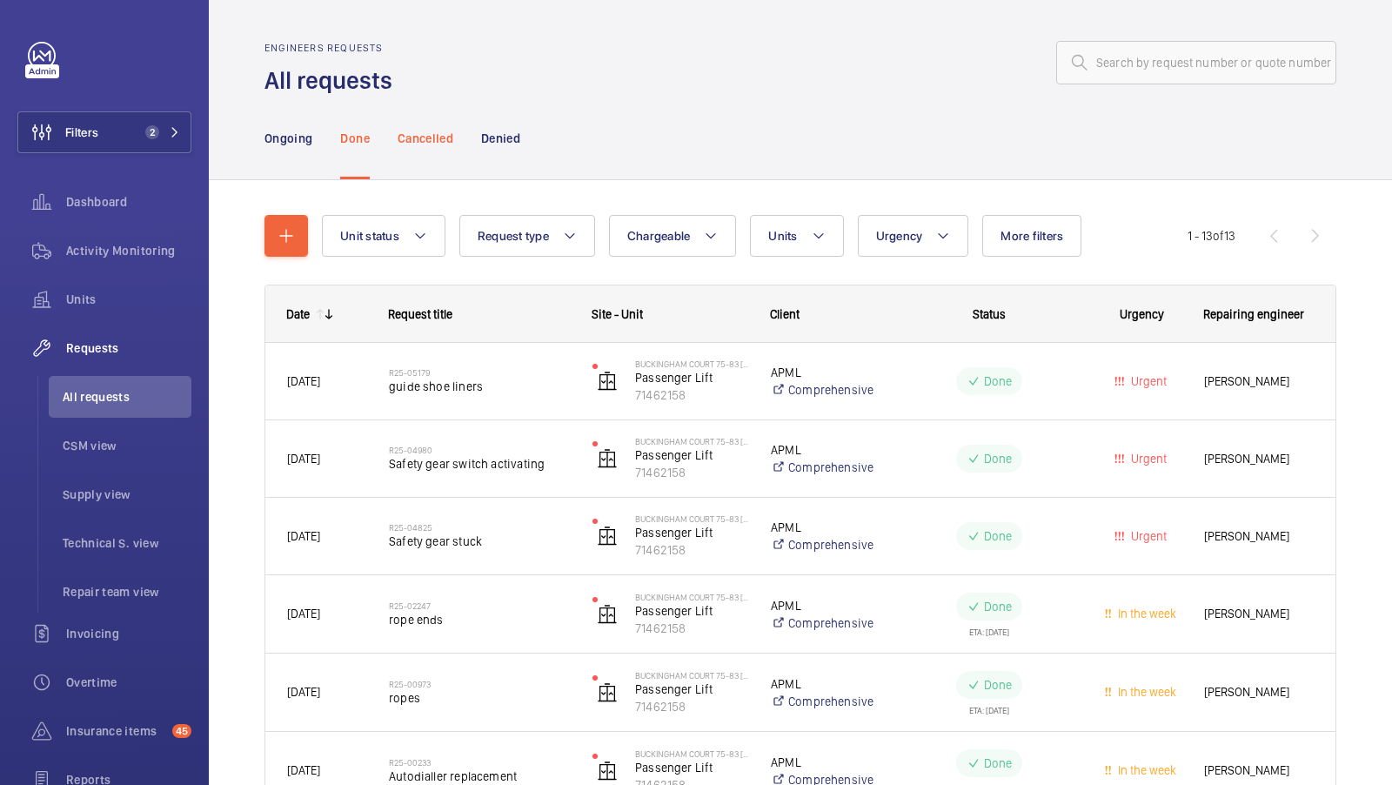
click at [425, 147] on div "Cancelled" at bounding box center [426, 138] width 56 height 83
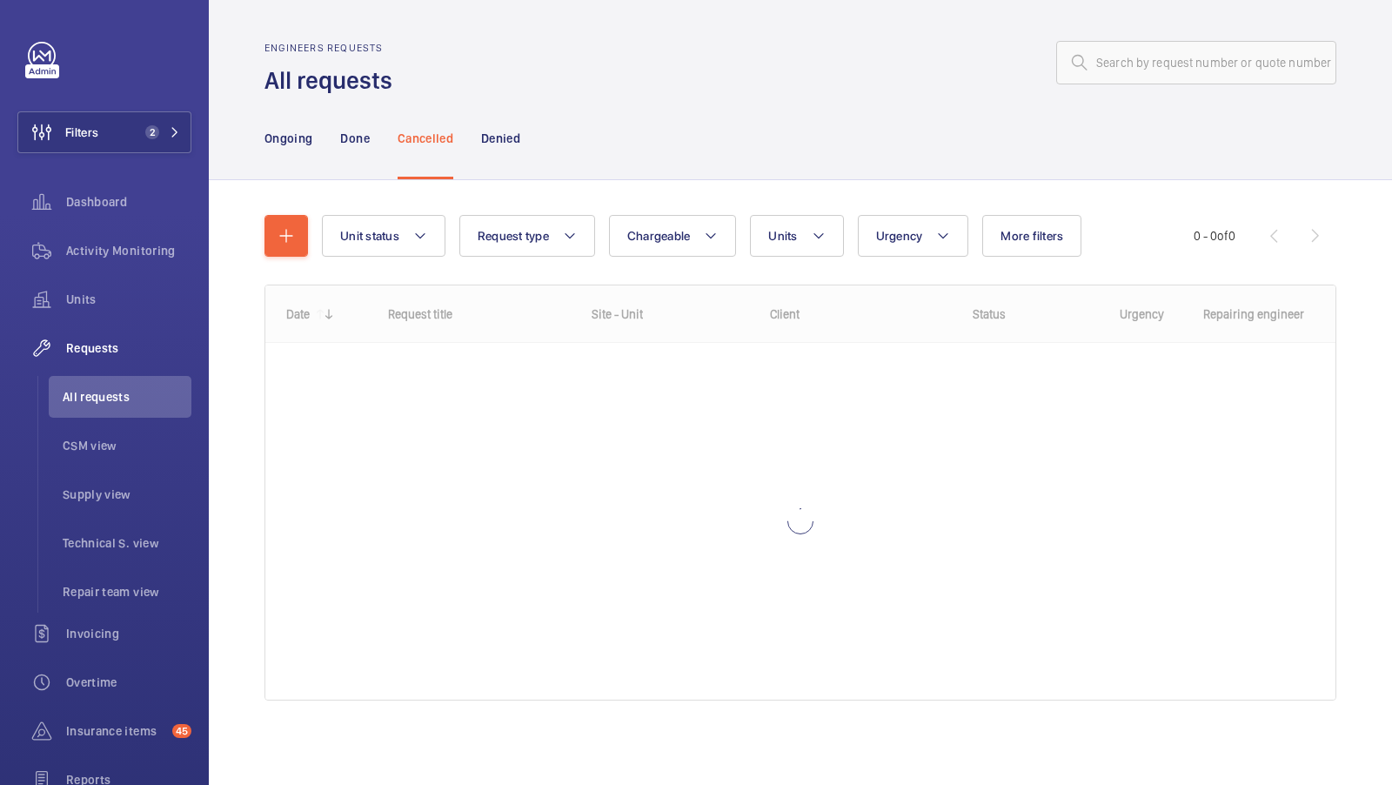
click at [474, 153] on nav "Ongoing Done Cancelled Denied" at bounding box center [393, 138] width 256 height 83
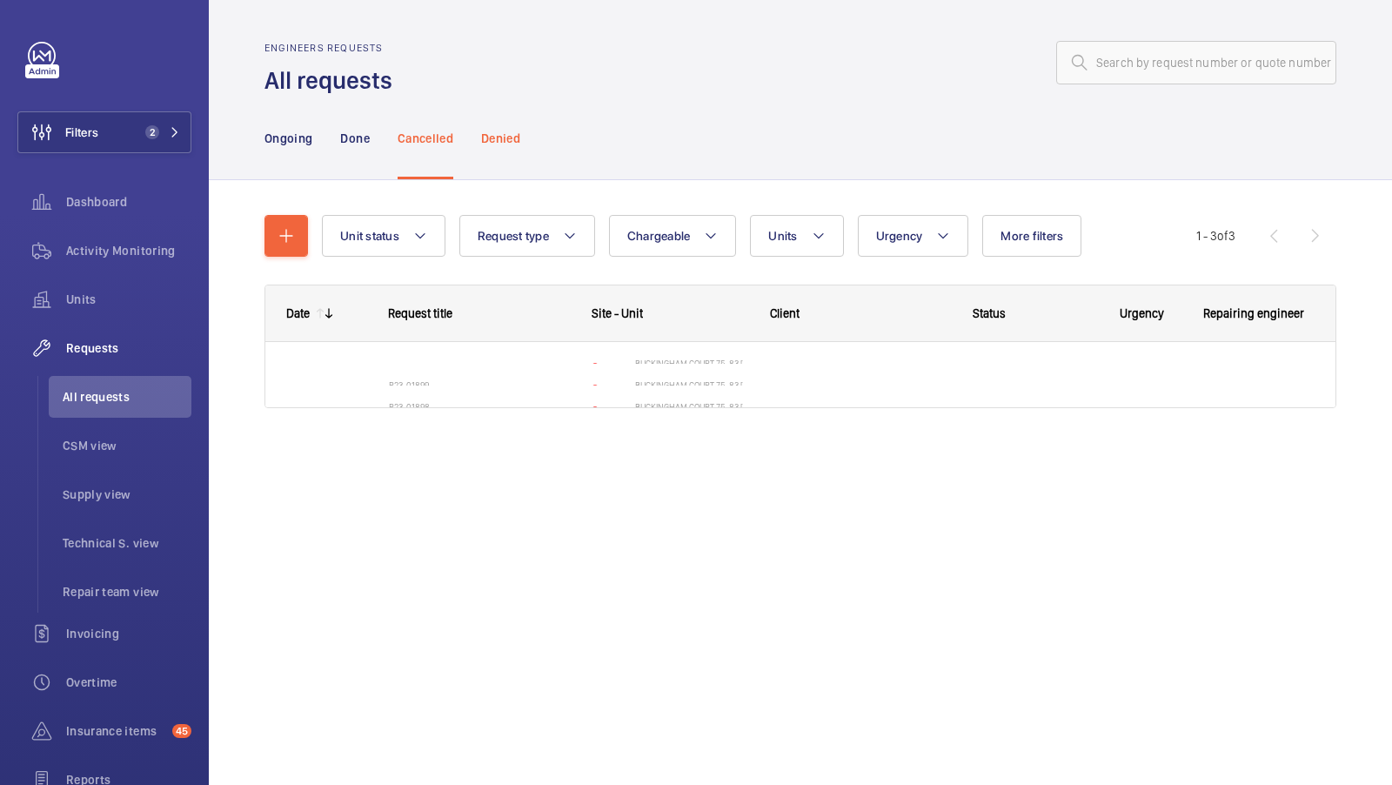
click at [488, 151] on div "Denied" at bounding box center [500, 138] width 39 height 83
click at [420, 137] on p "Cancelled" at bounding box center [426, 138] width 56 height 17
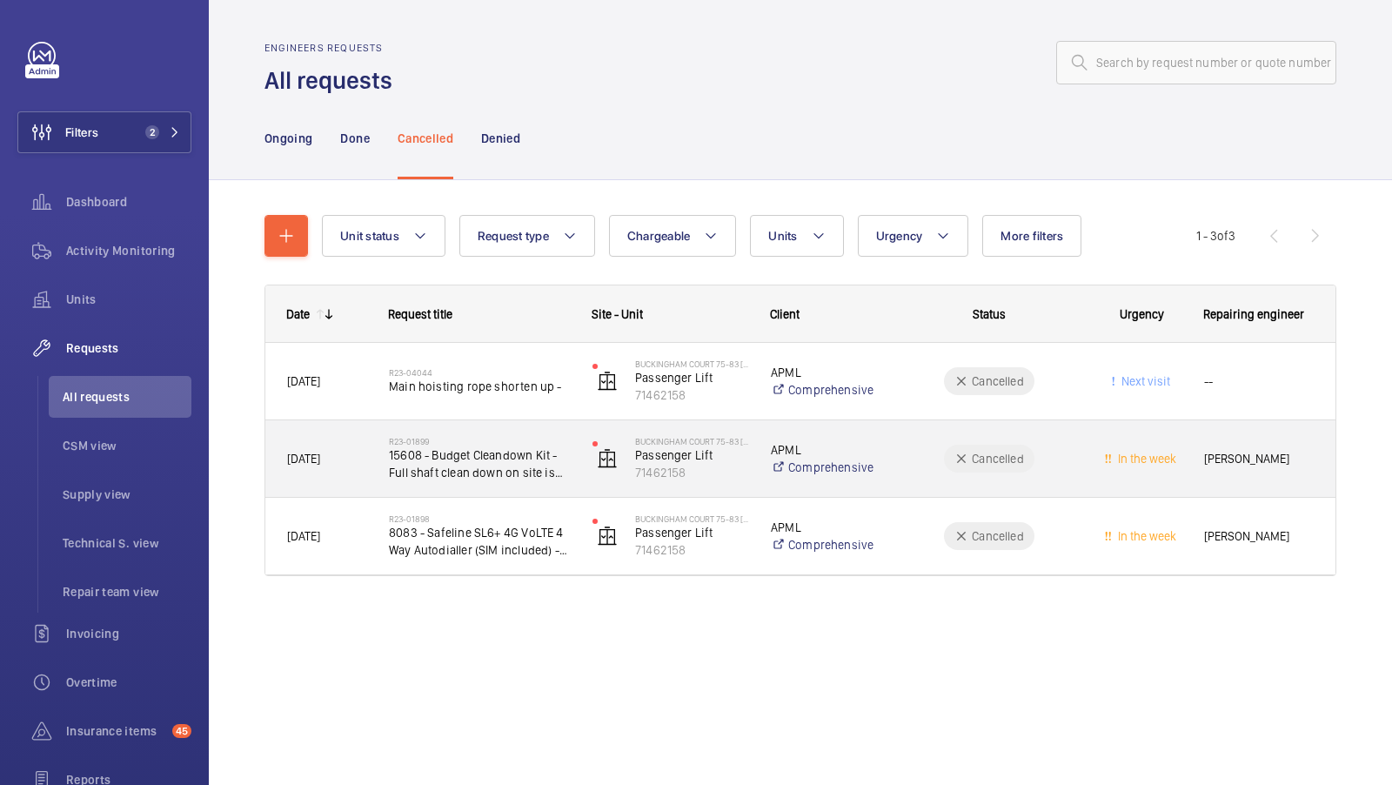
click at [486, 474] on span "15608 - Budget Cleandown Kit - Full shaft clean down on site is required" at bounding box center [479, 463] width 181 height 35
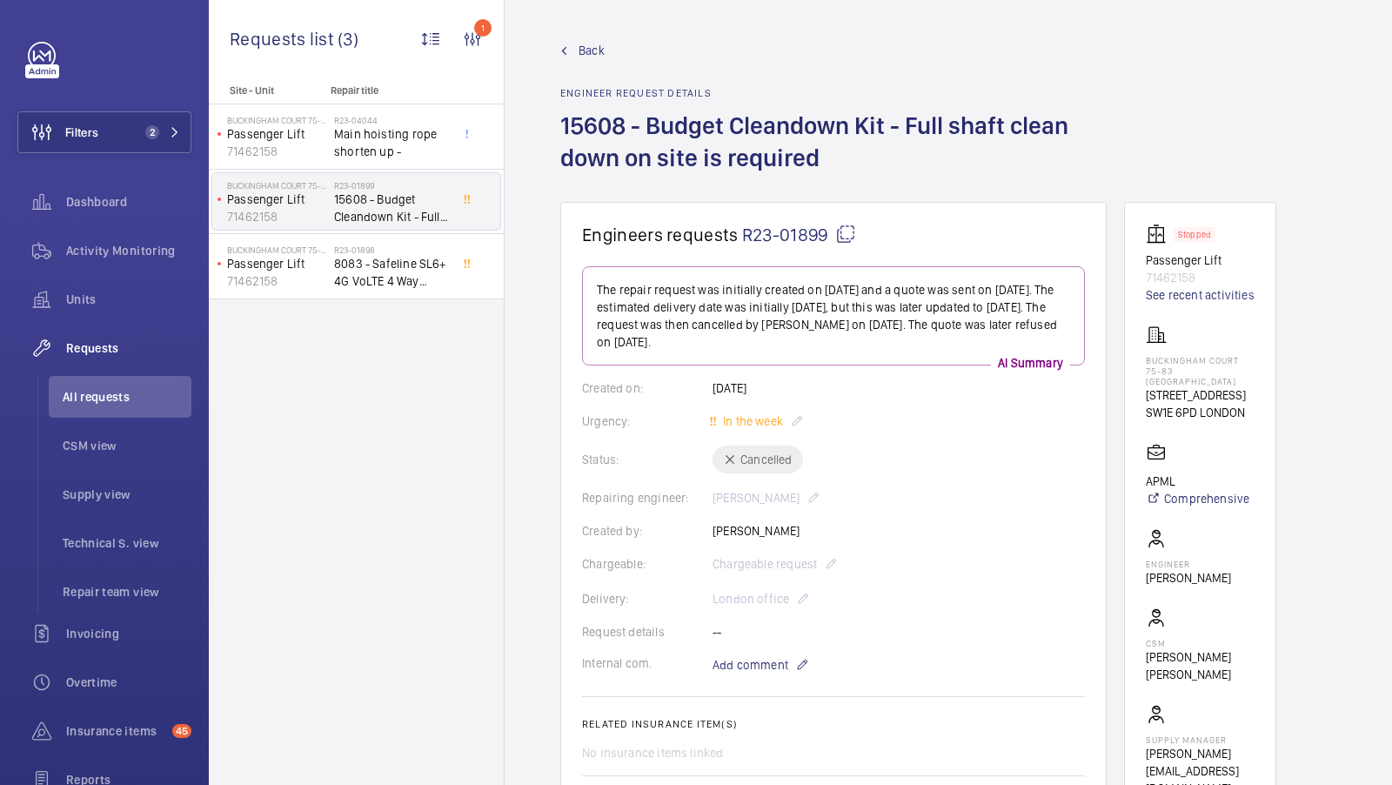
click at [586, 50] on span "Back" at bounding box center [592, 50] width 26 height 17
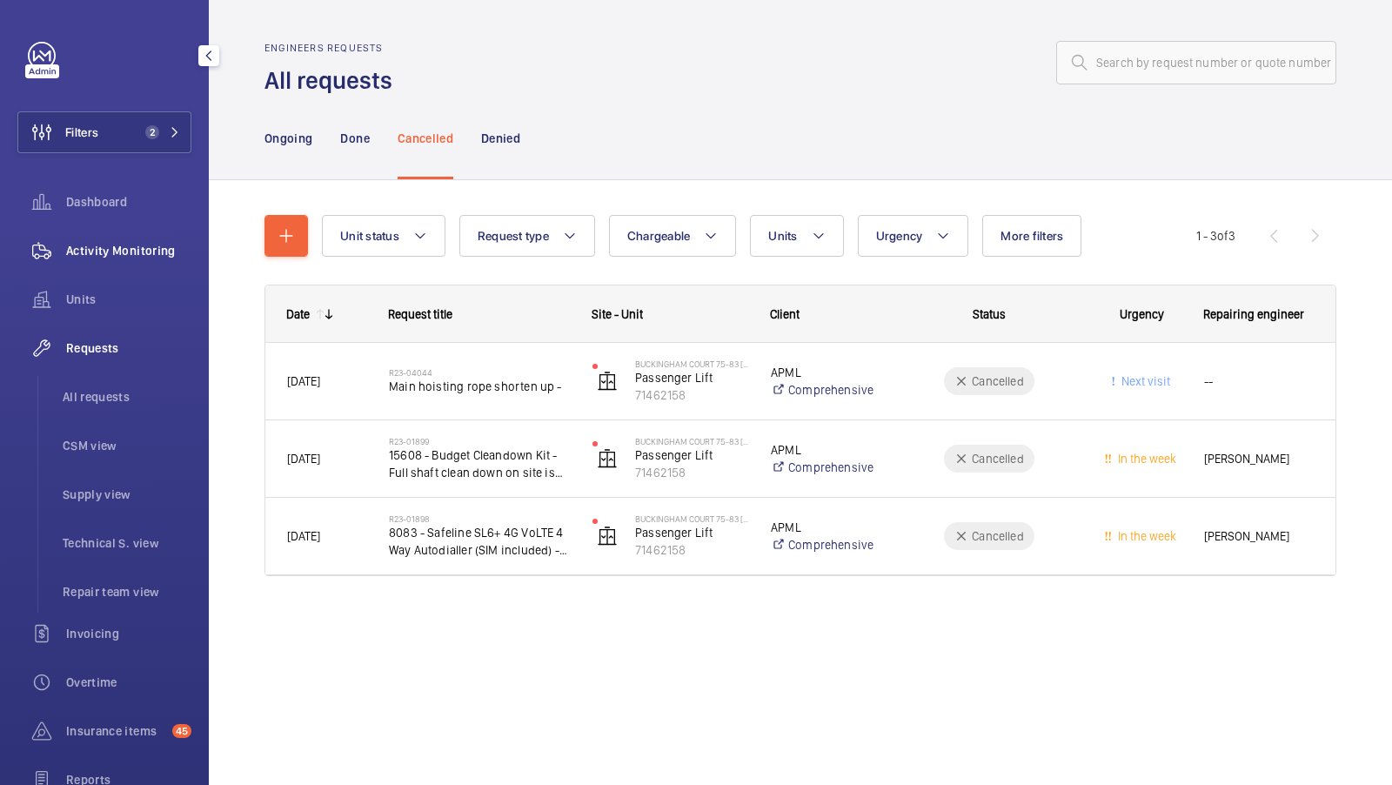
click at [81, 268] on div "Activity Monitoring" at bounding box center [104, 251] width 174 height 42
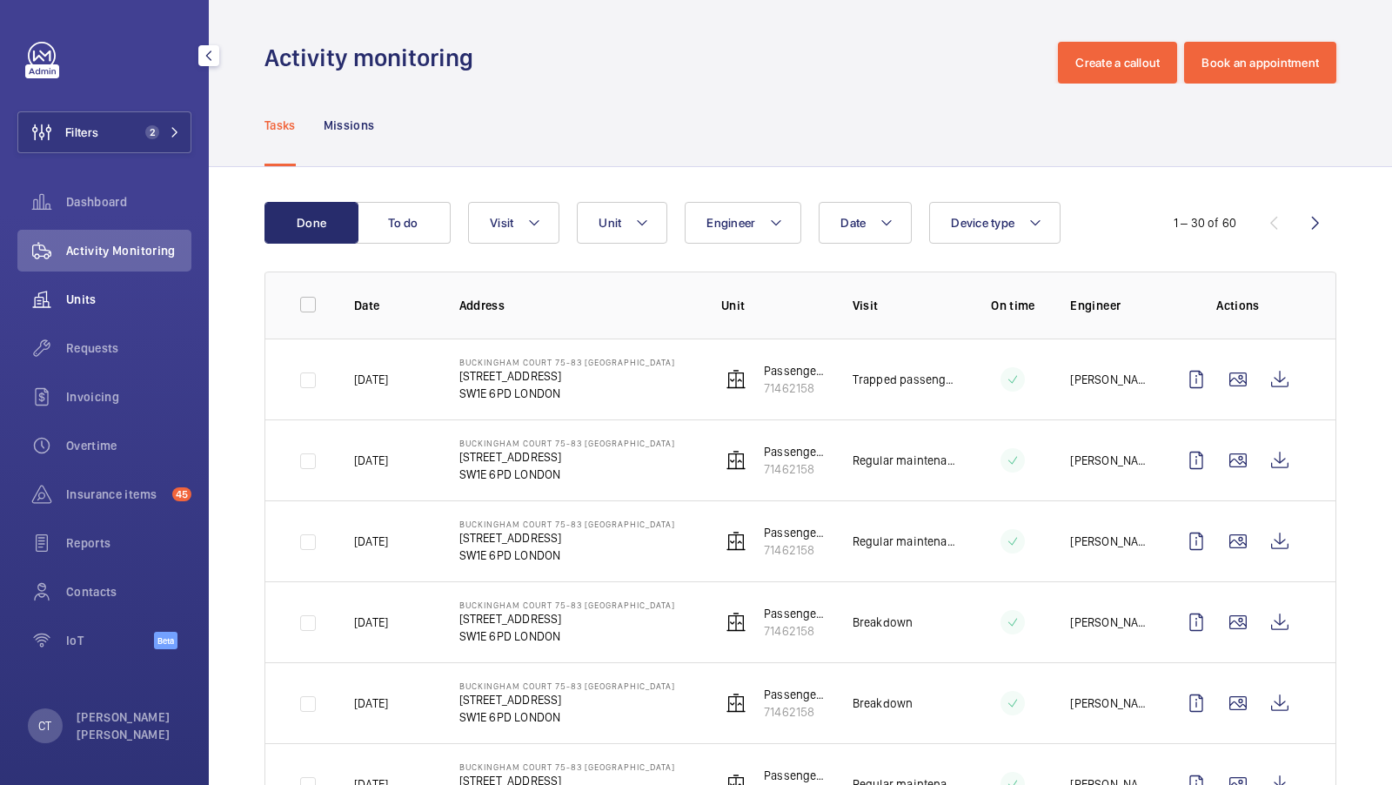
click at [74, 303] on span "Units" at bounding box center [128, 299] width 125 height 17
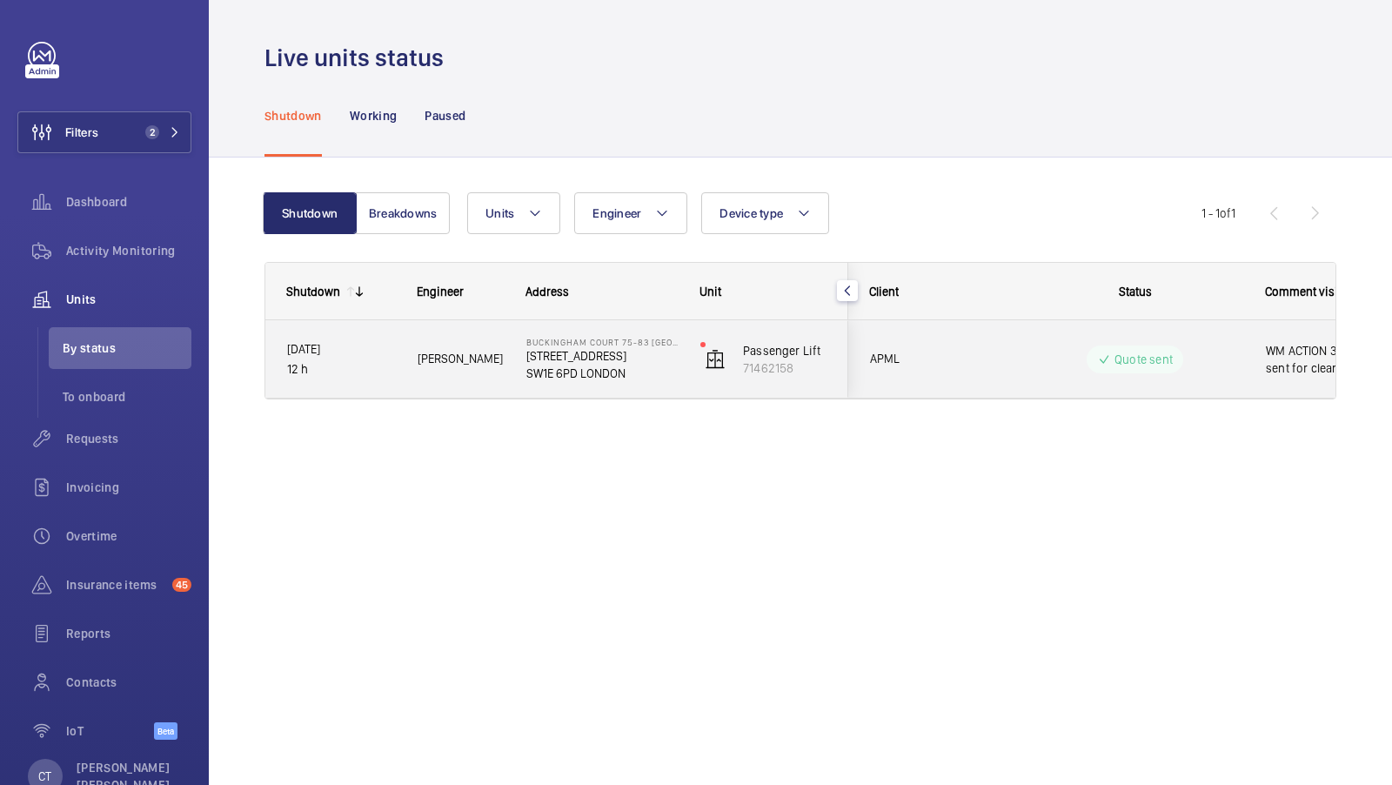
scroll to position [0, 313]
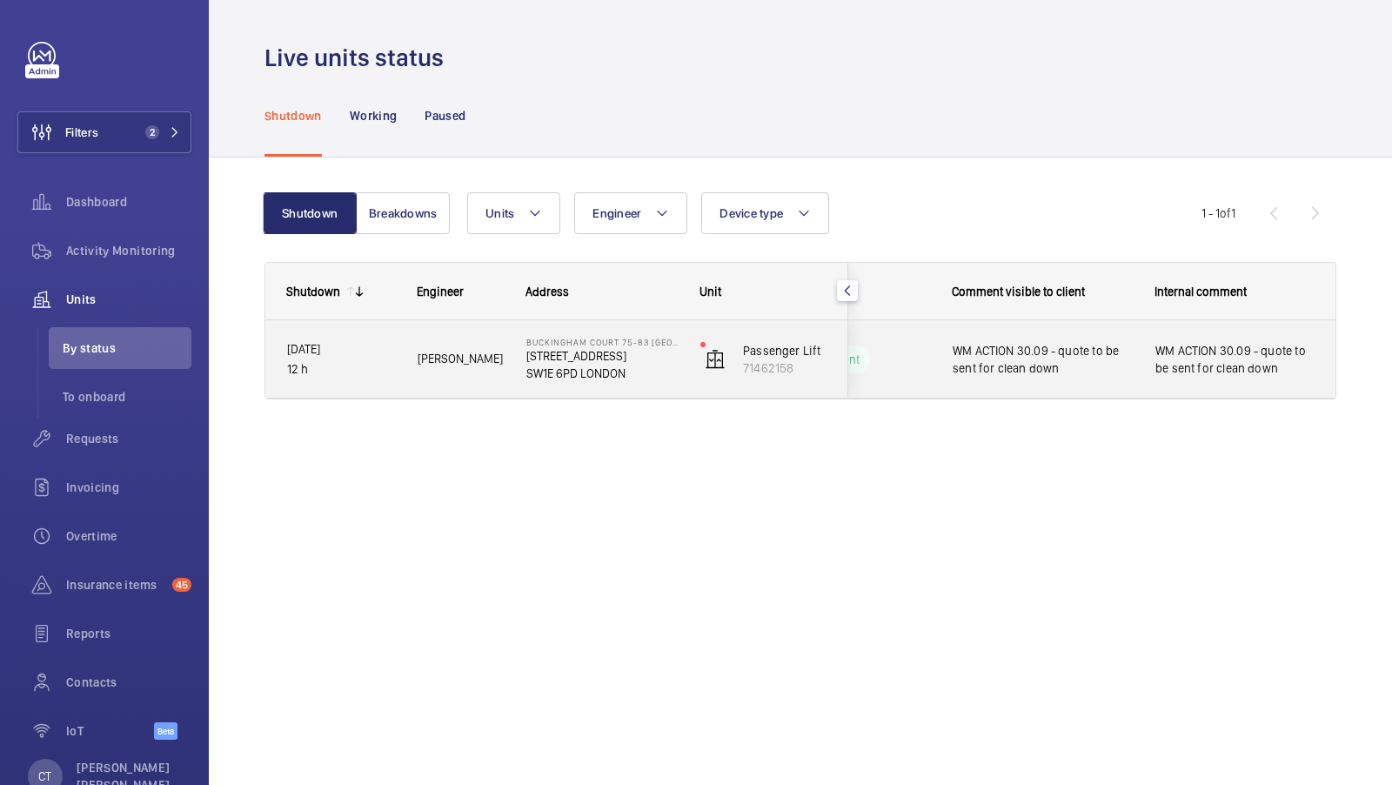
click at [1229, 352] on span "WM ACTION 30.09 - quote to be sent for clean down" at bounding box center [1234, 359] width 159 height 35
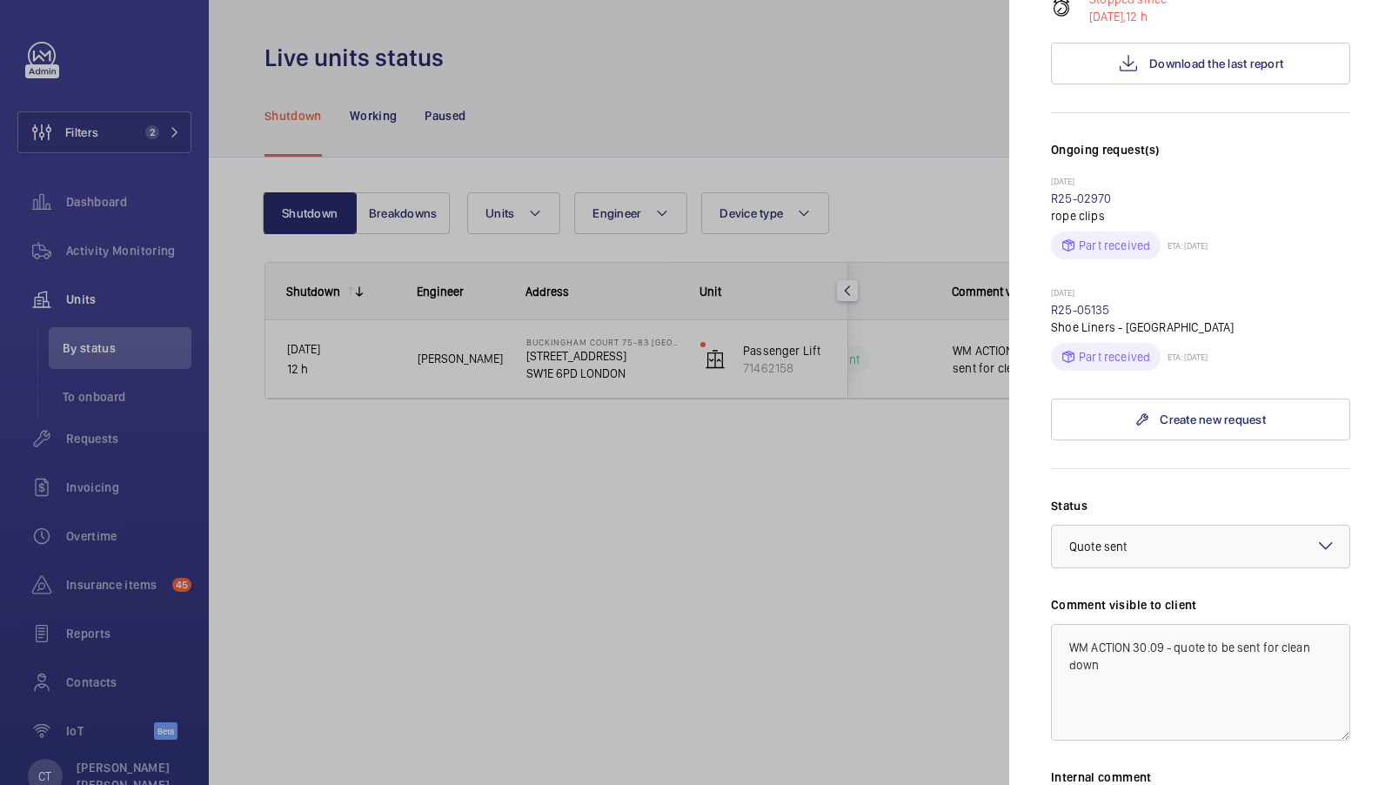
scroll to position [414, 0]
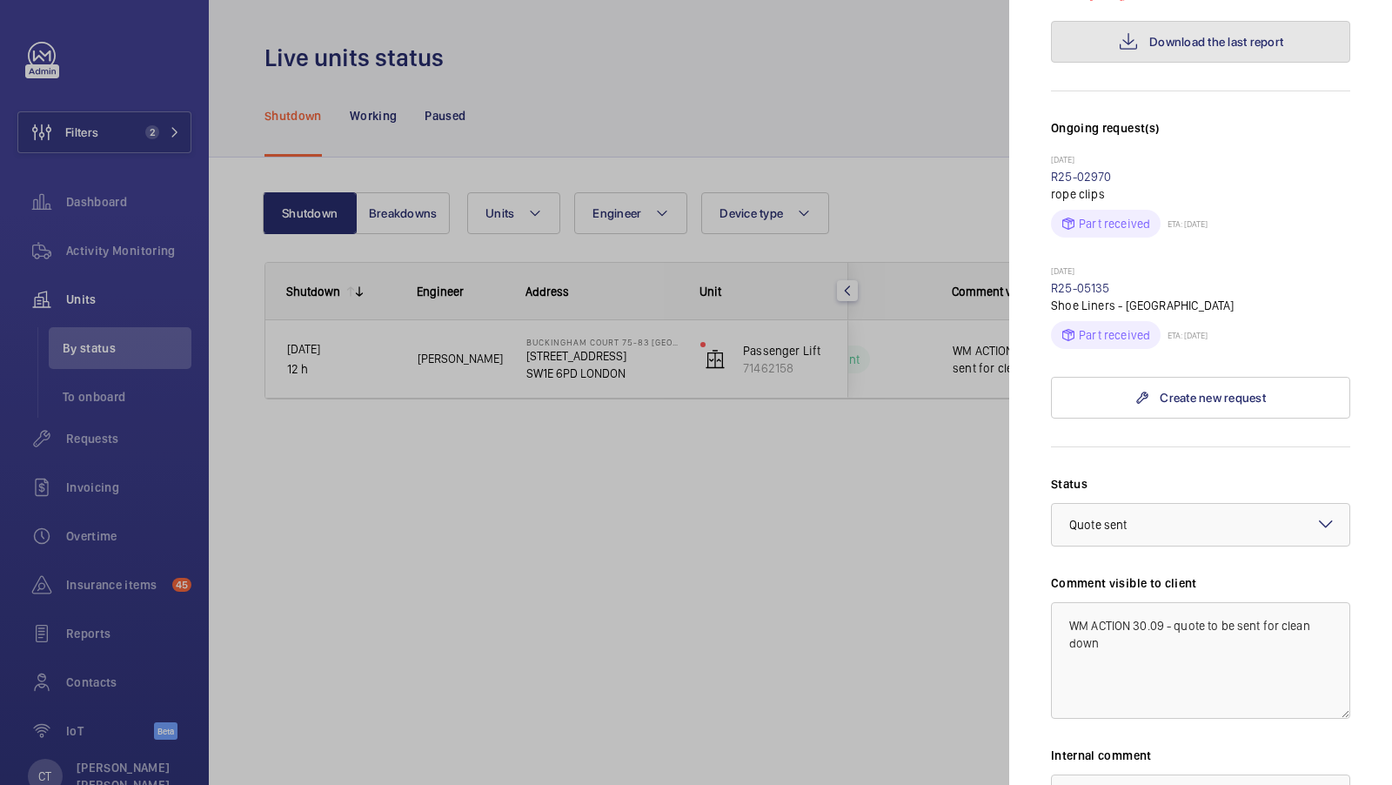
click at [1203, 46] on span "Download the last report" at bounding box center [1216, 42] width 134 height 14
click at [898, 540] on div at bounding box center [696, 392] width 1392 height 785
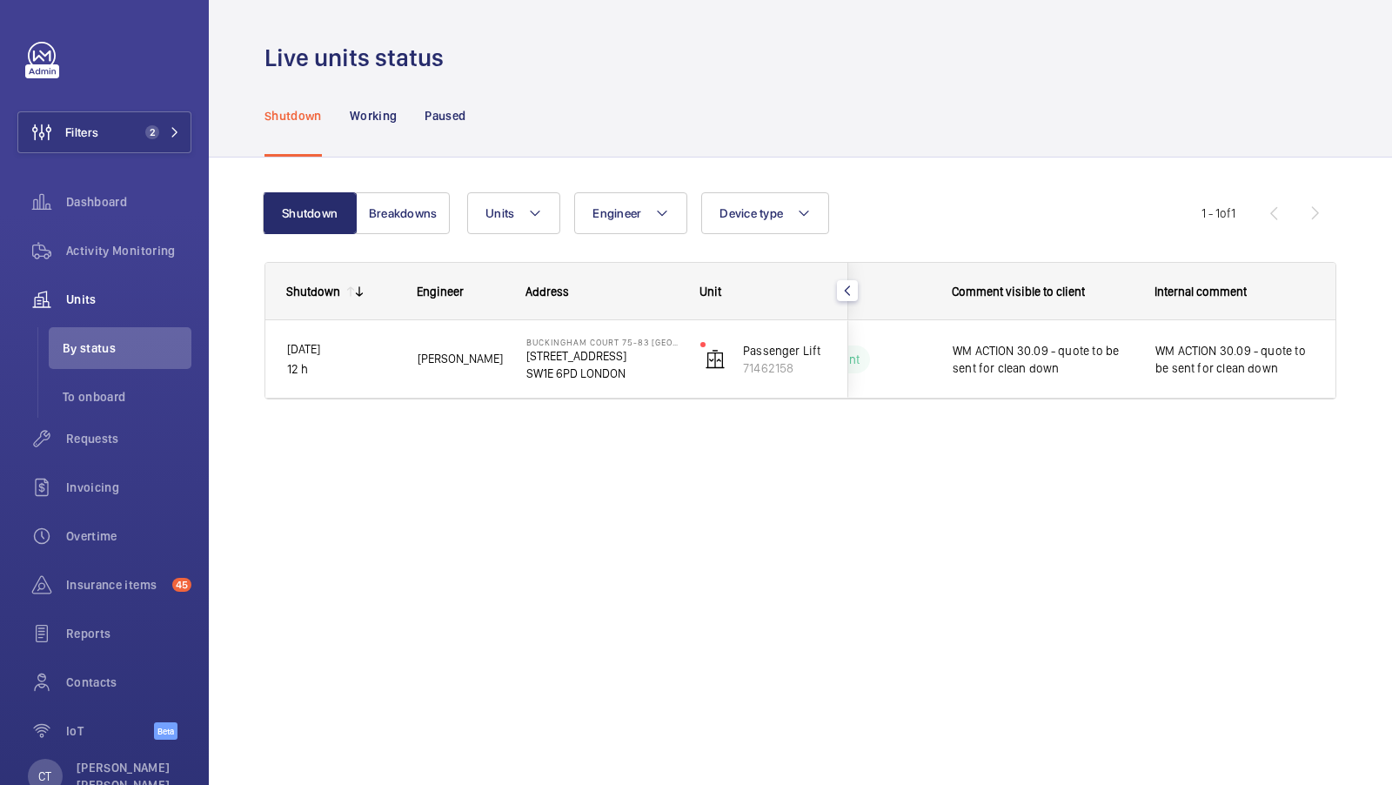
scroll to position [0, 0]
click at [121, 434] on span "Requests" at bounding box center [128, 438] width 125 height 17
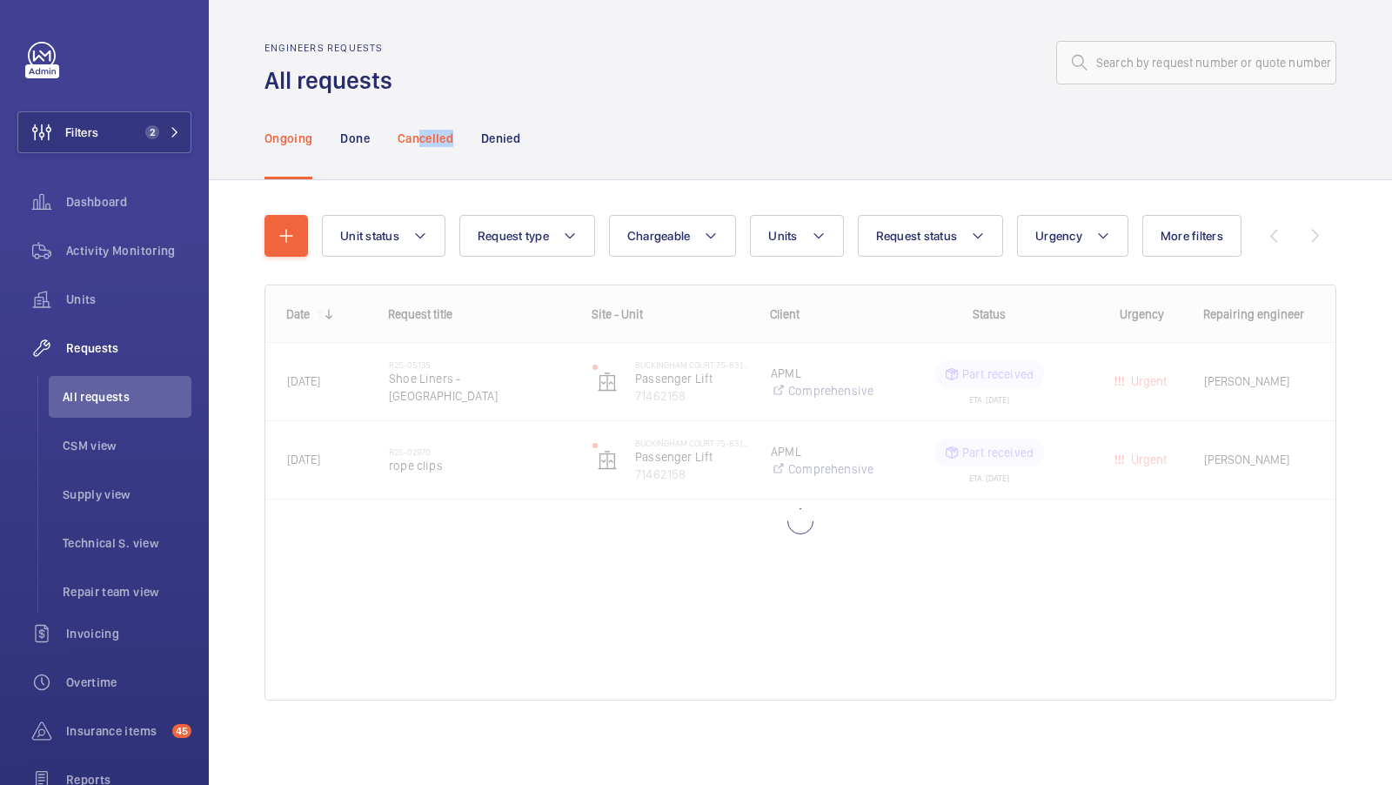
click at [422, 147] on div "Cancelled" at bounding box center [426, 138] width 56 height 83
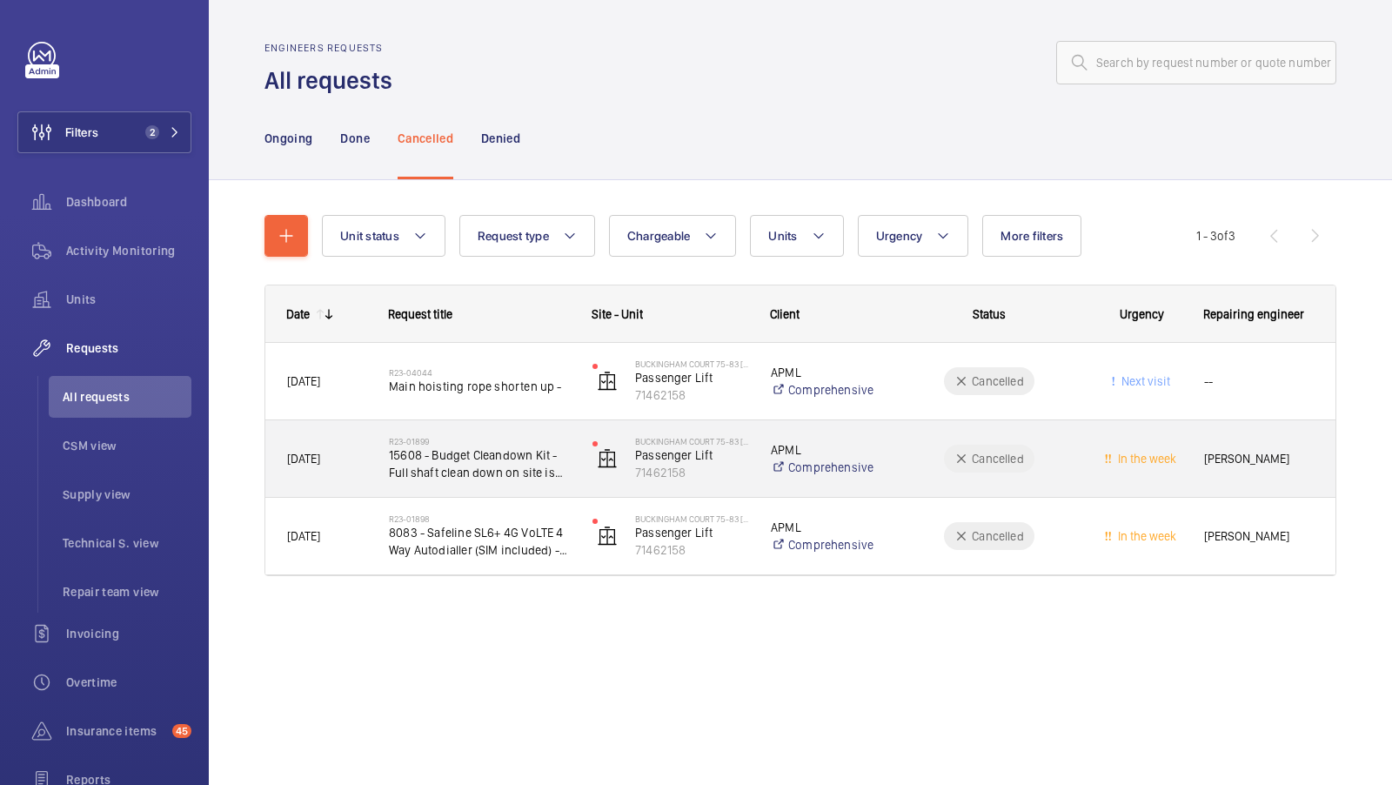
click at [485, 474] on span "15608 - Budget Cleandown Kit - Full shaft clean down on site is required" at bounding box center [479, 463] width 181 height 35
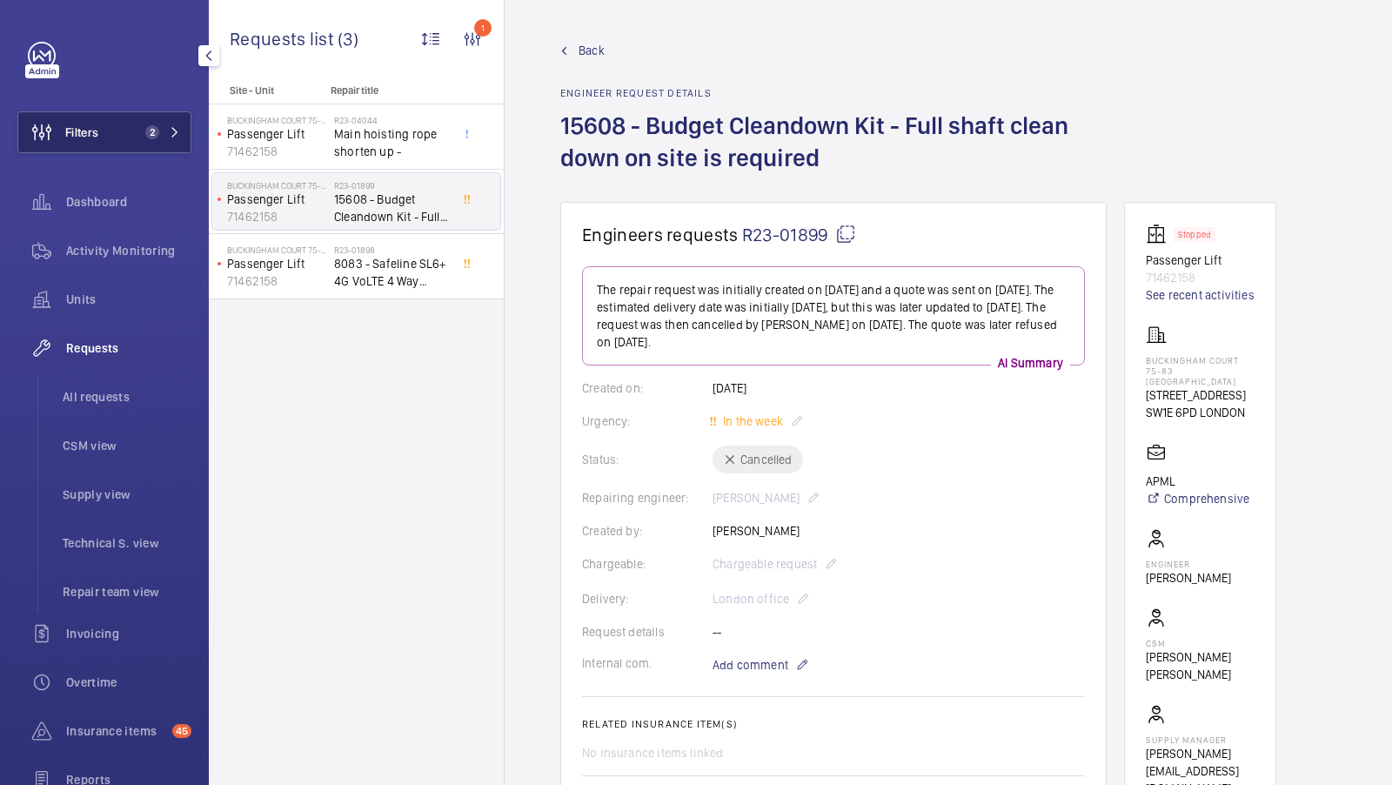
click at [161, 141] on button "Filters 2" at bounding box center [104, 132] width 174 height 42
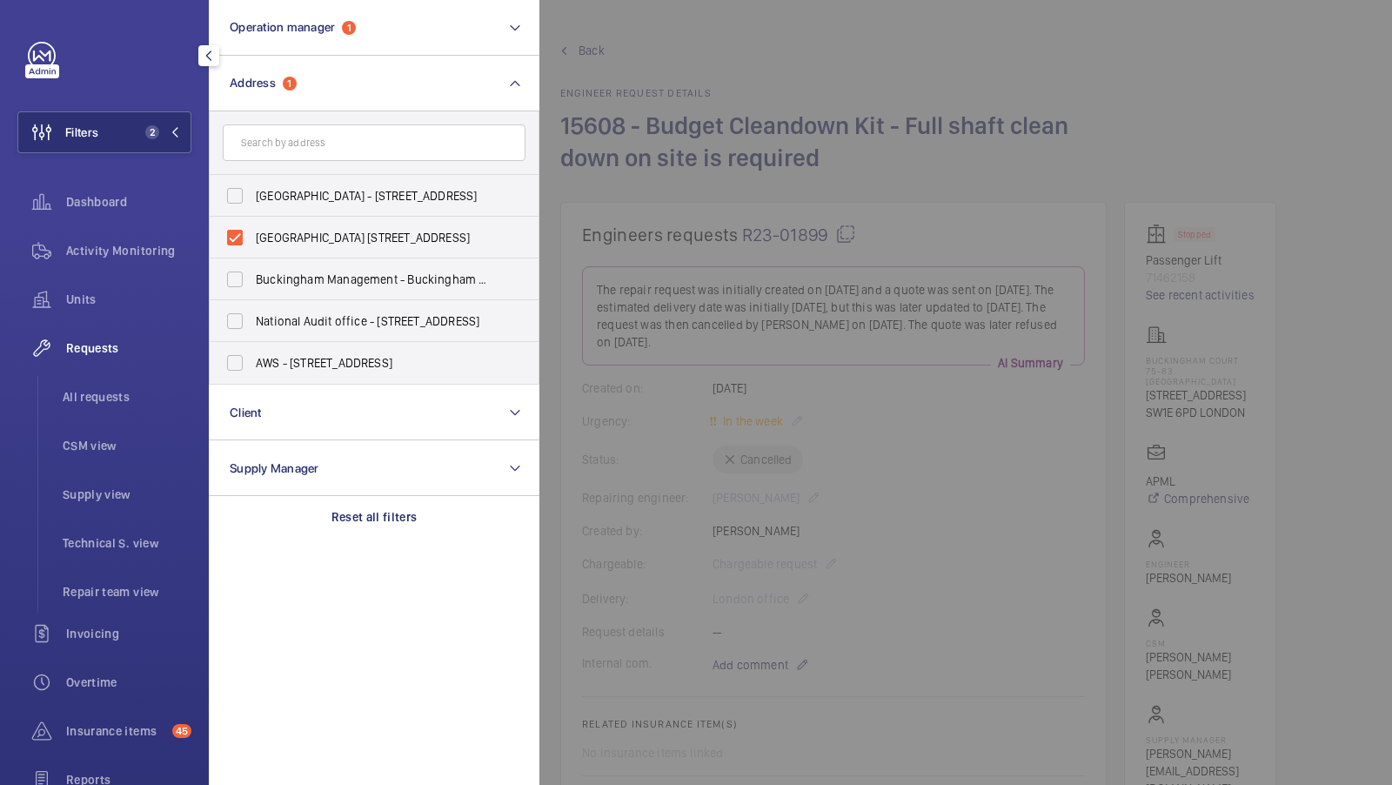
click at [754, 212] on div at bounding box center [1235, 392] width 1392 height 785
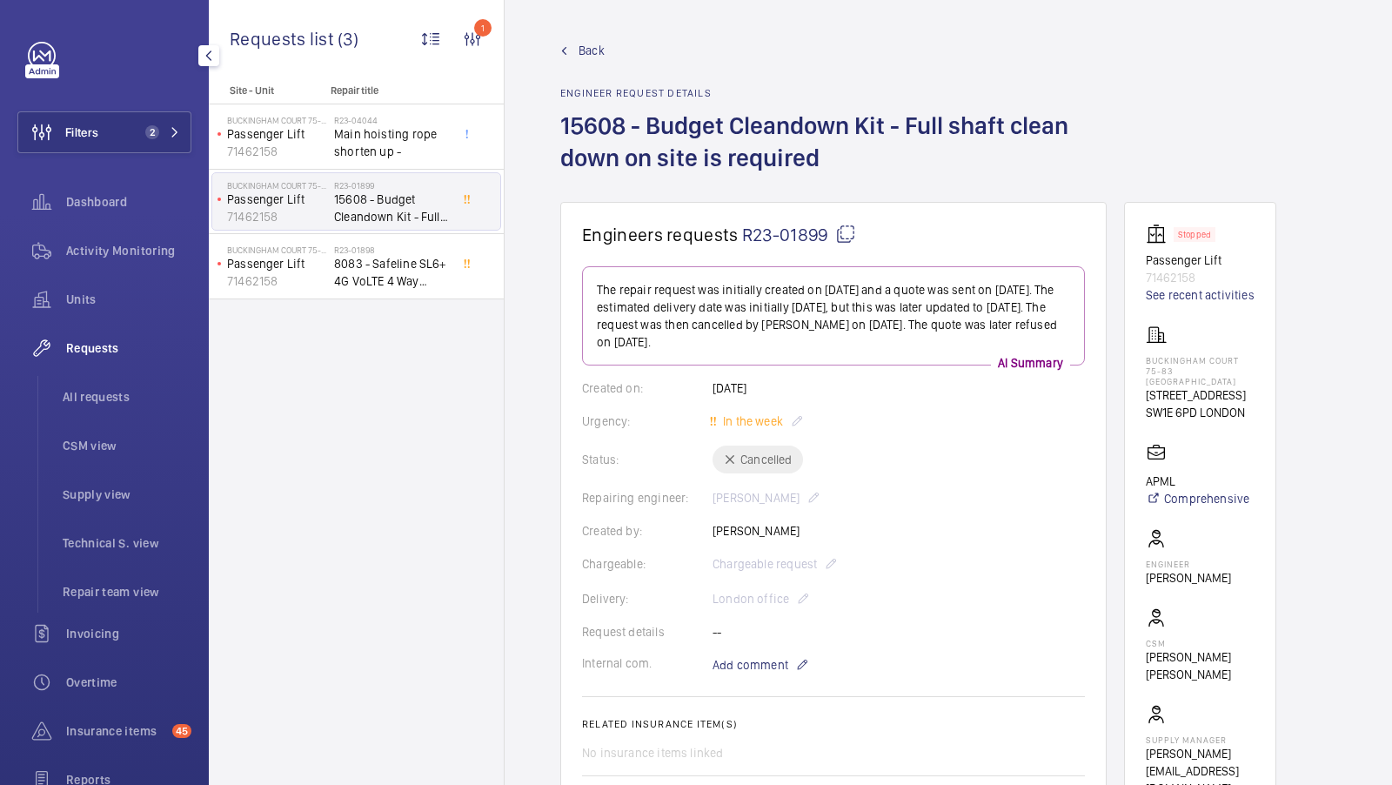
click at [151, 109] on div "Filters 2 Dashboard Activity Monitoring Units Requests All requests CSM view Su…" at bounding box center [104, 473] width 174 height 863
click at [162, 149] on button "Filters 2" at bounding box center [104, 132] width 174 height 42
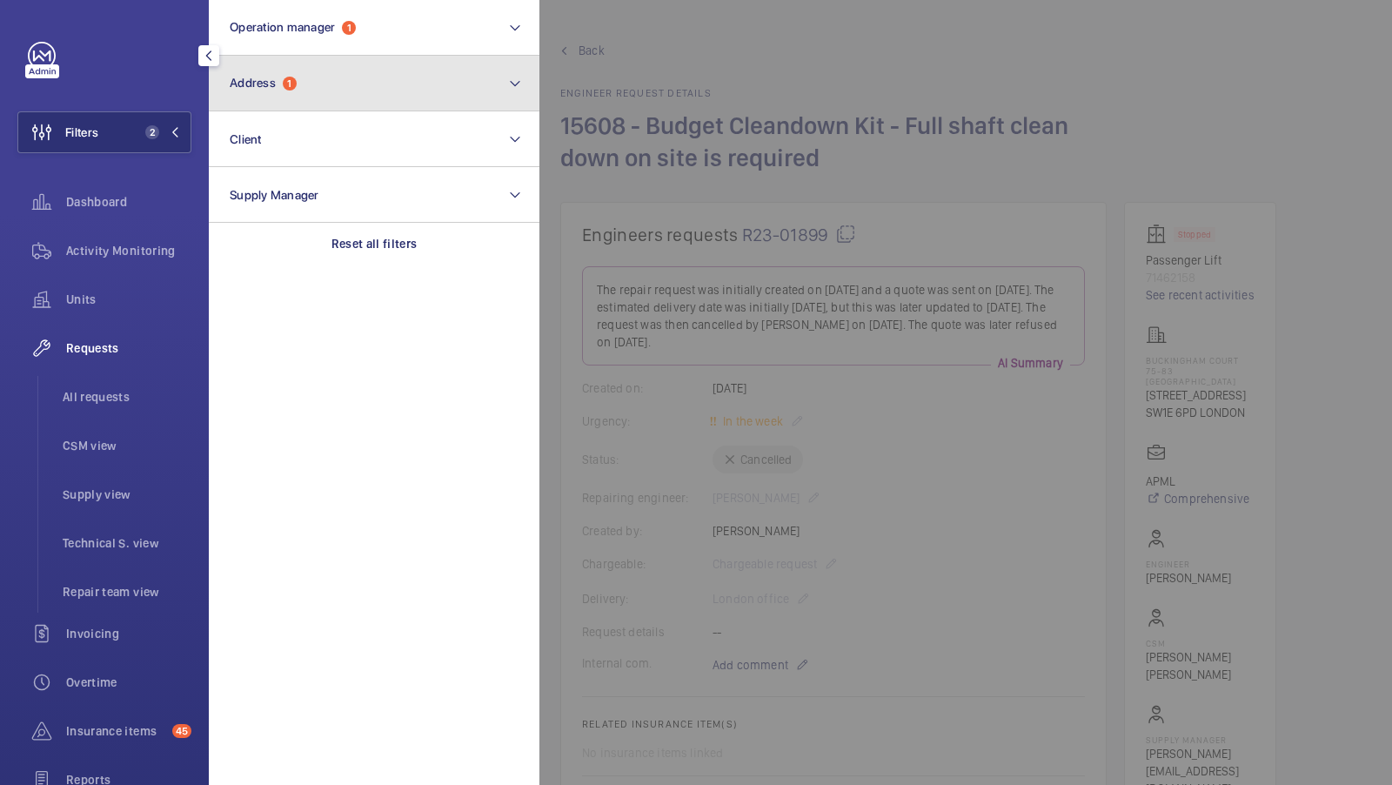
click at [381, 88] on button "Address 1" at bounding box center [374, 84] width 331 height 56
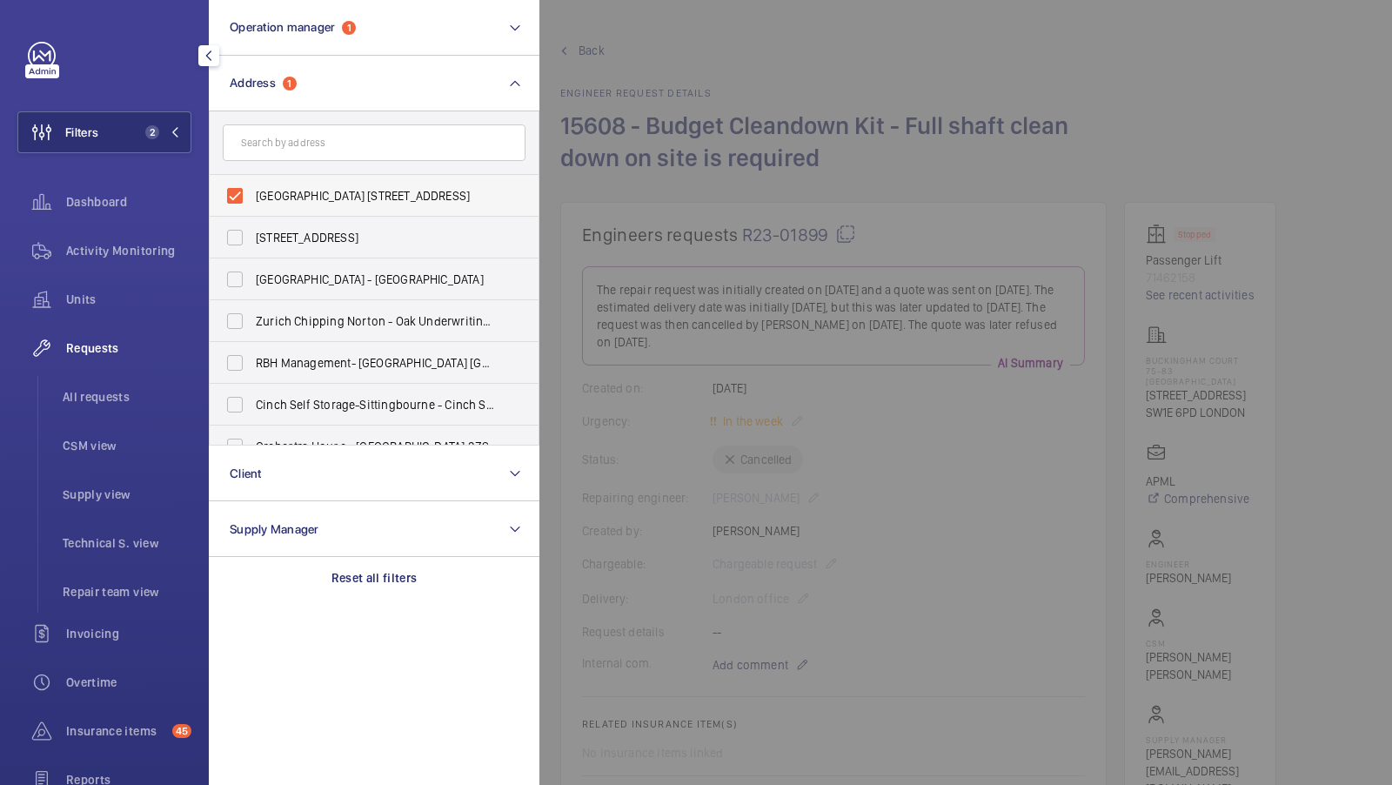
click at [311, 190] on span "Buckingham Court 75-83 Buckingham Gate - 75 Buckingham Gate, LONDON SW1E 6PD" at bounding box center [375, 195] width 239 height 17
click at [252, 190] on input "Buckingham Court 75-83 Buckingham Gate - 75 Buckingham Gate, LONDON SW1E 6PD" at bounding box center [235, 195] width 35 height 35
checkbox input "false"
click at [322, 150] on input "text" at bounding box center [374, 142] width 303 height 37
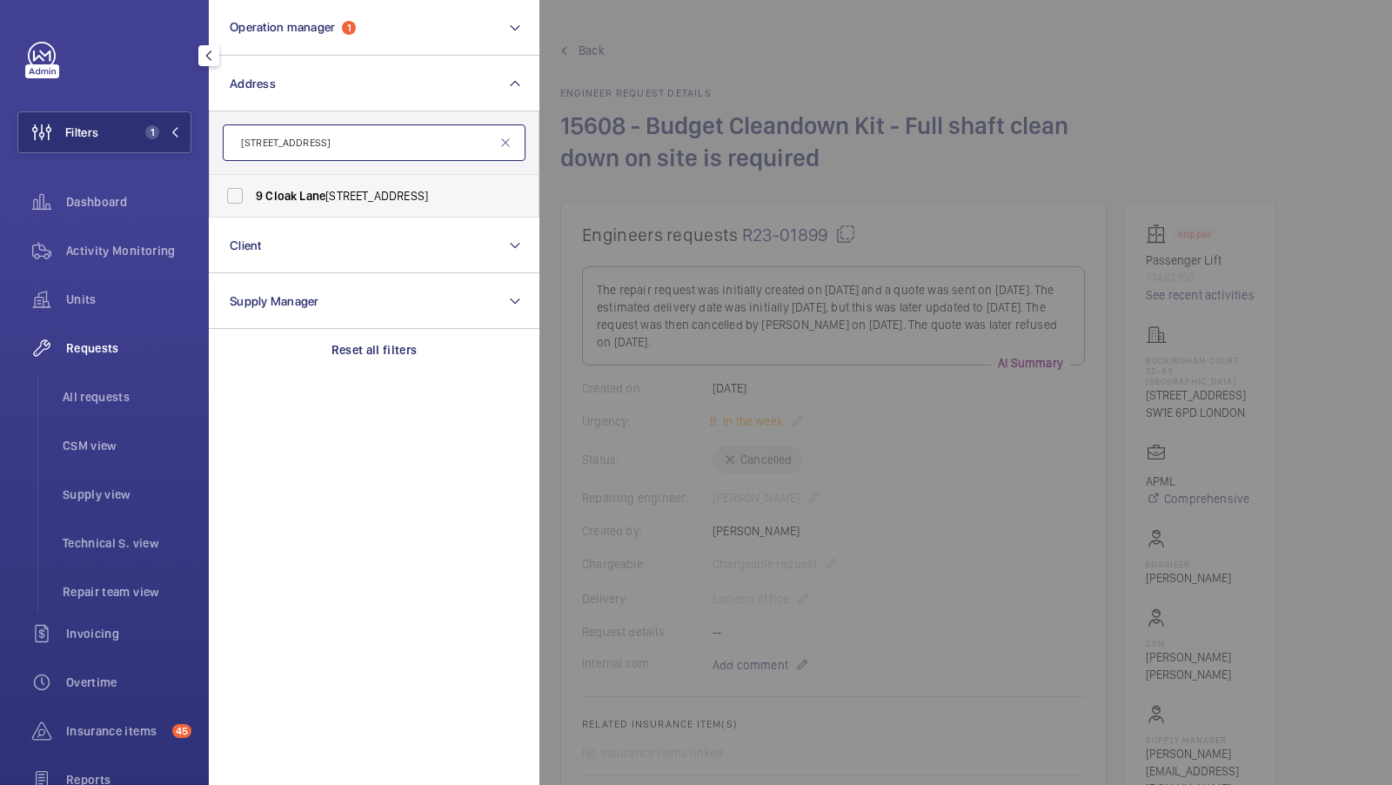
type input "9 cloak lane"
click at [258, 203] on span "9 Cloak Lane - Pellipar House, LONDON EC4R 2RU" at bounding box center [375, 195] width 239 height 17
click at [252, 203] on input "9 Cloak Lane - Pellipar House, LONDON EC4R 2RU" at bounding box center [235, 195] width 35 height 35
checkbox input "true"
click at [139, 139] on button "Filters 2" at bounding box center [104, 132] width 174 height 42
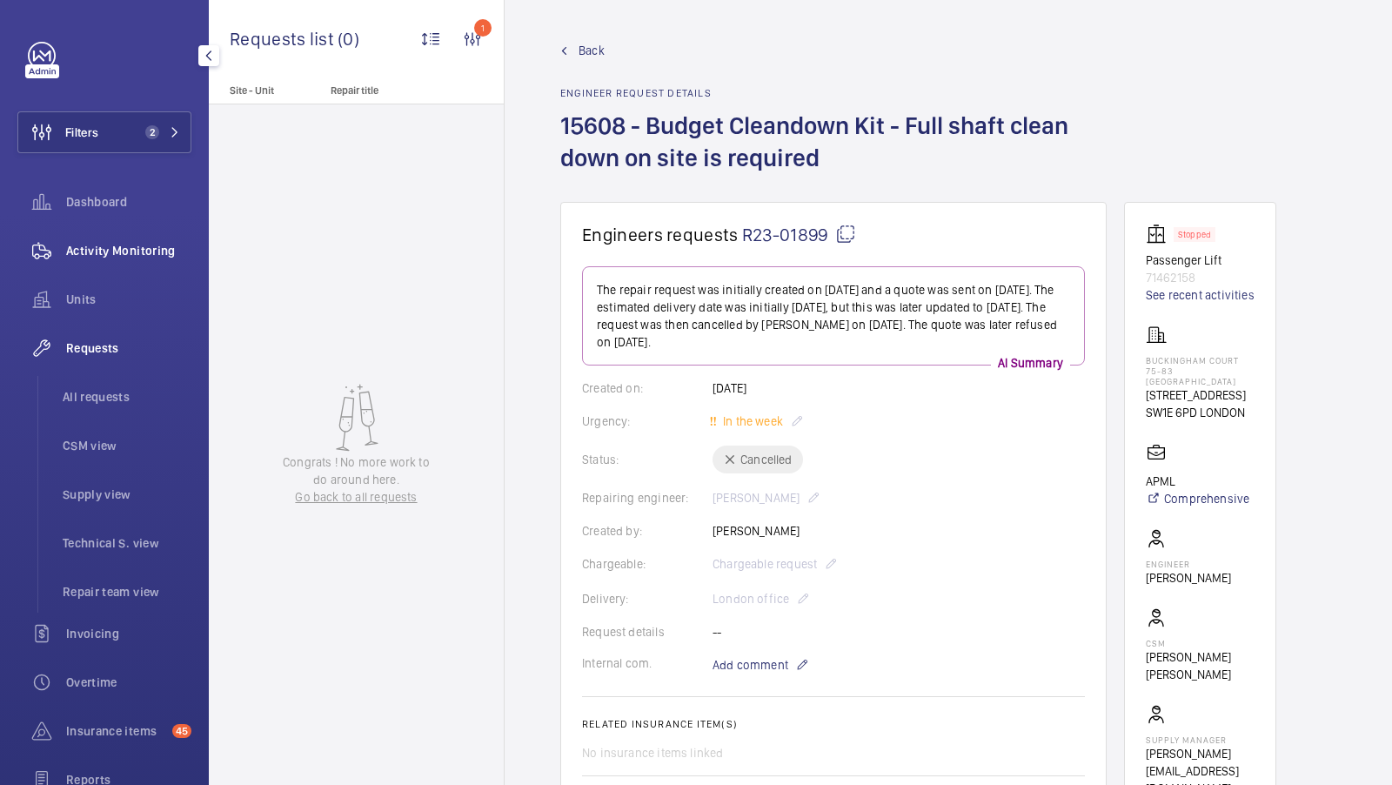
click at [130, 257] on span "Activity Monitoring" at bounding box center [128, 250] width 125 height 17
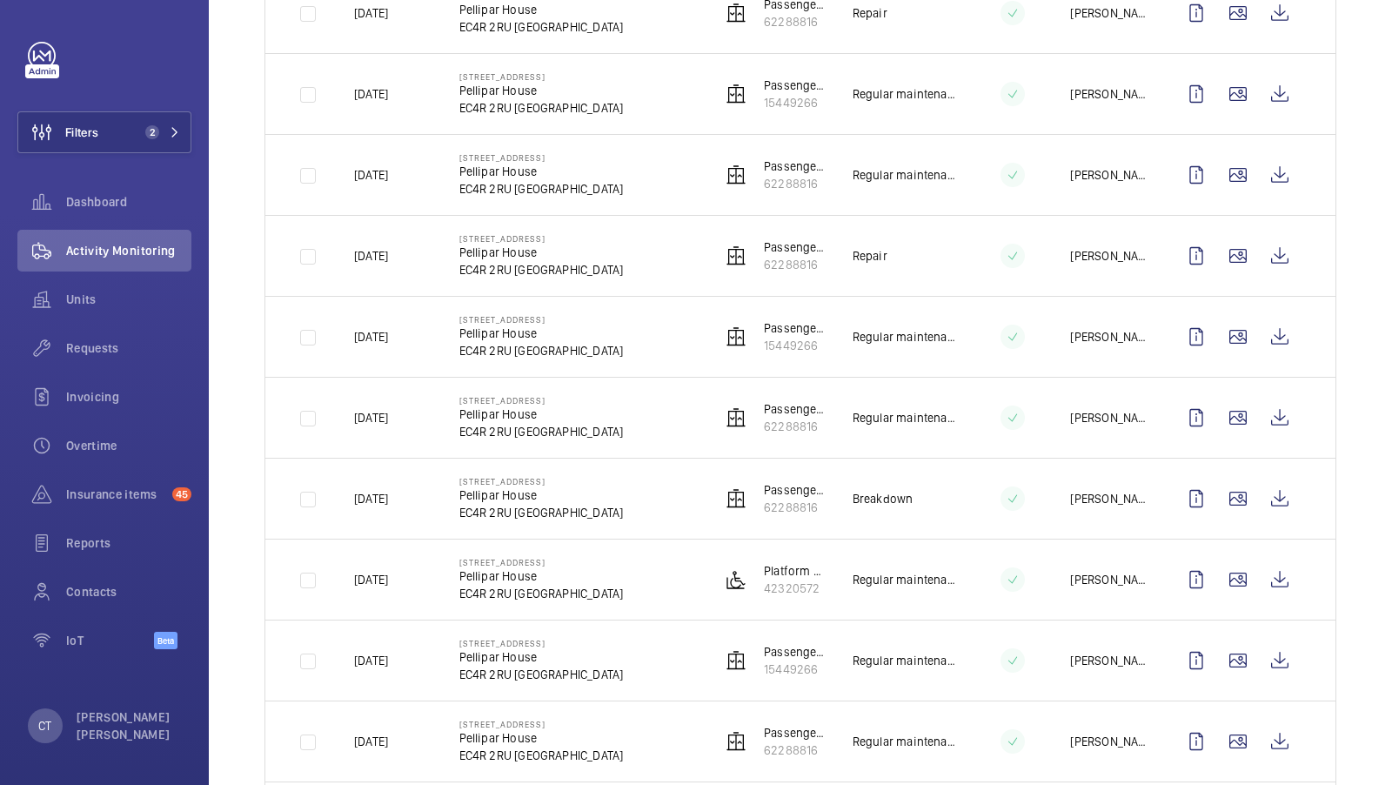
scroll to position [693, 0]
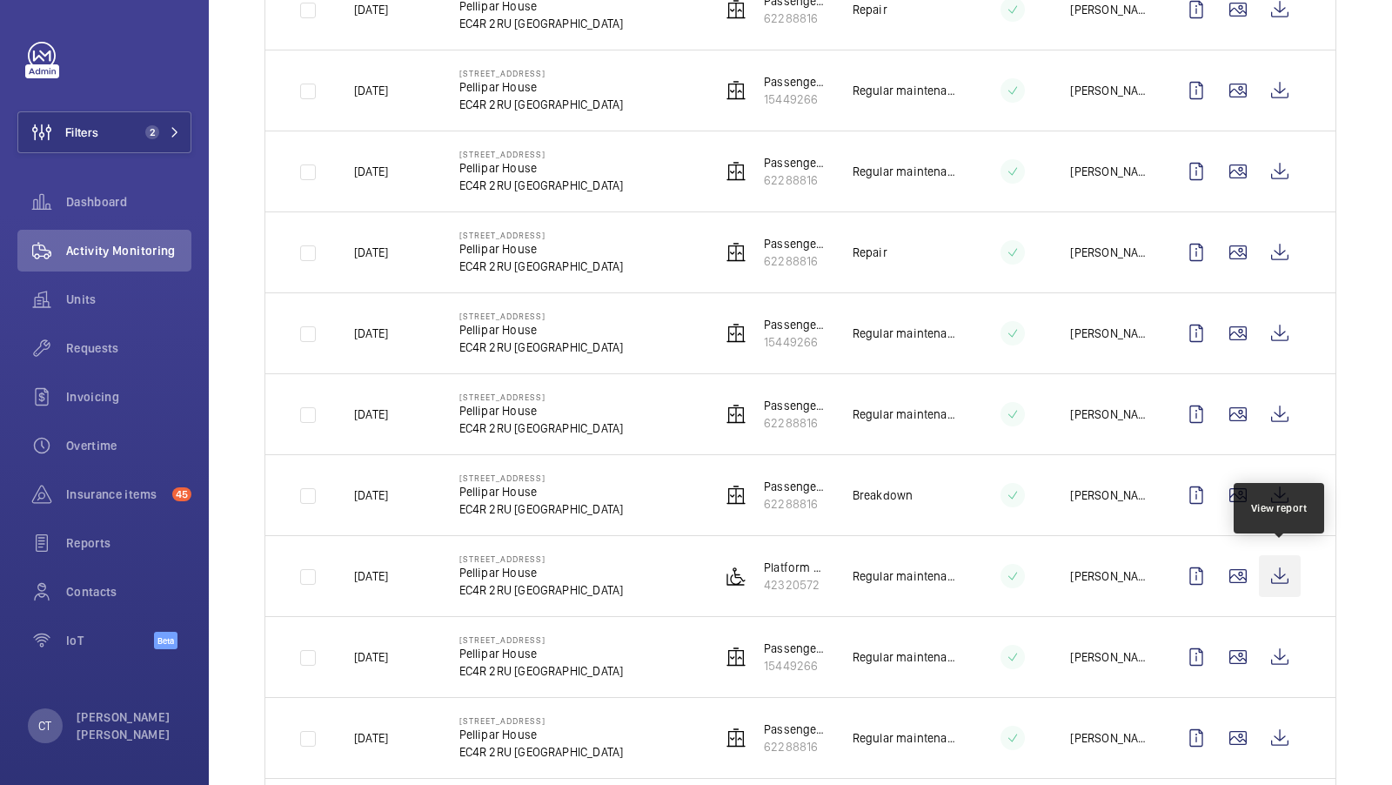
click at [1275, 566] on wm-front-icon-button at bounding box center [1280, 576] width 42 height 42
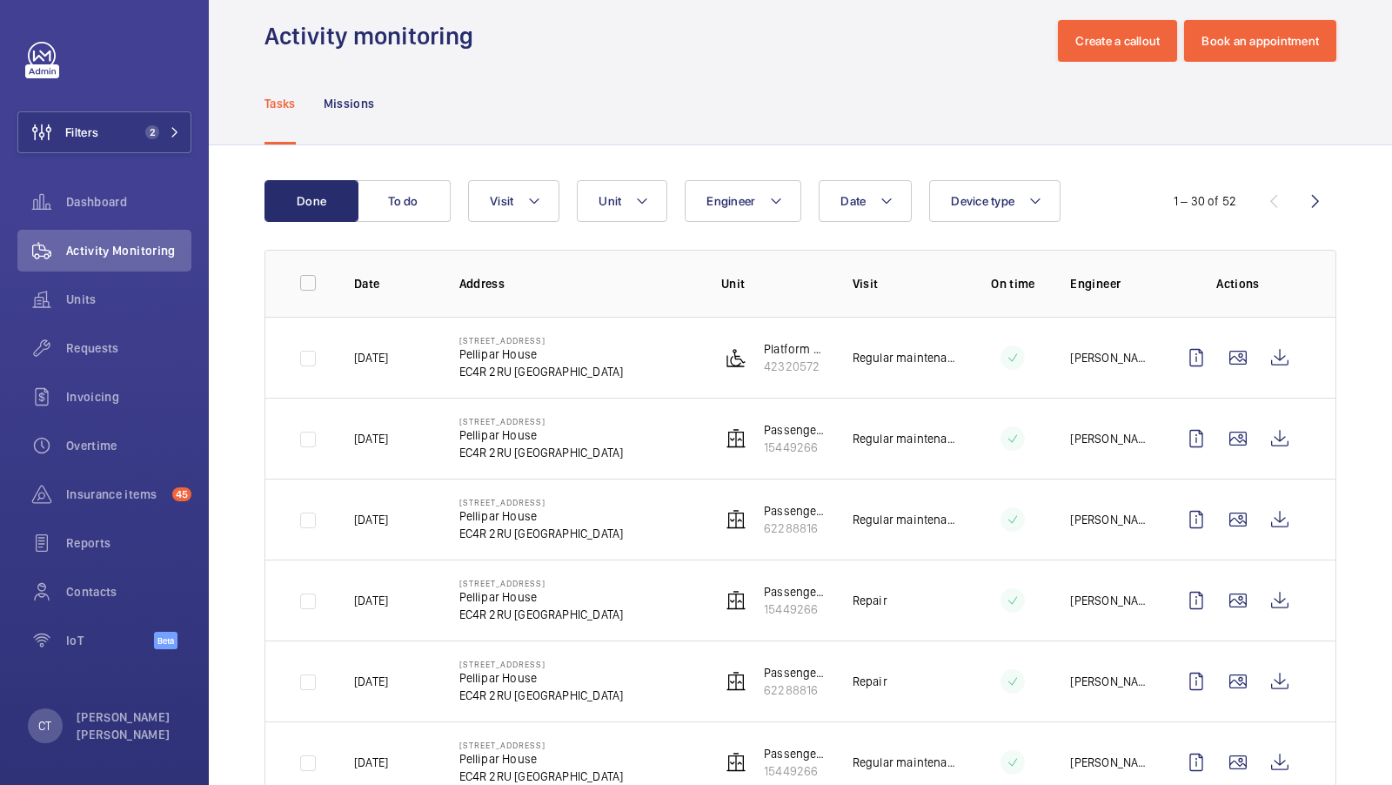
scroll to position [5, 0]
